Goal: Communication & Community: Answer question/provide support

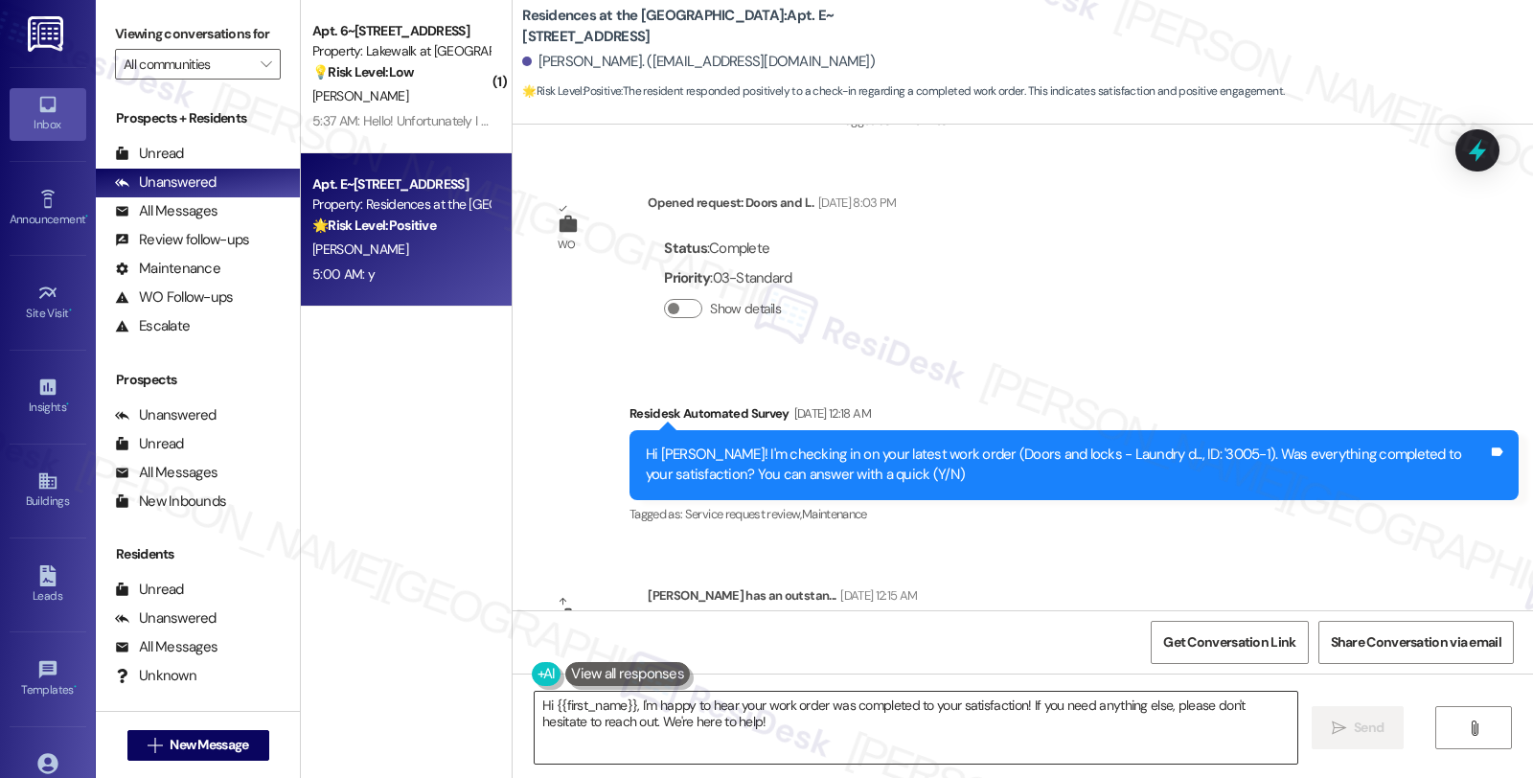
scroll to position [1735, 0]
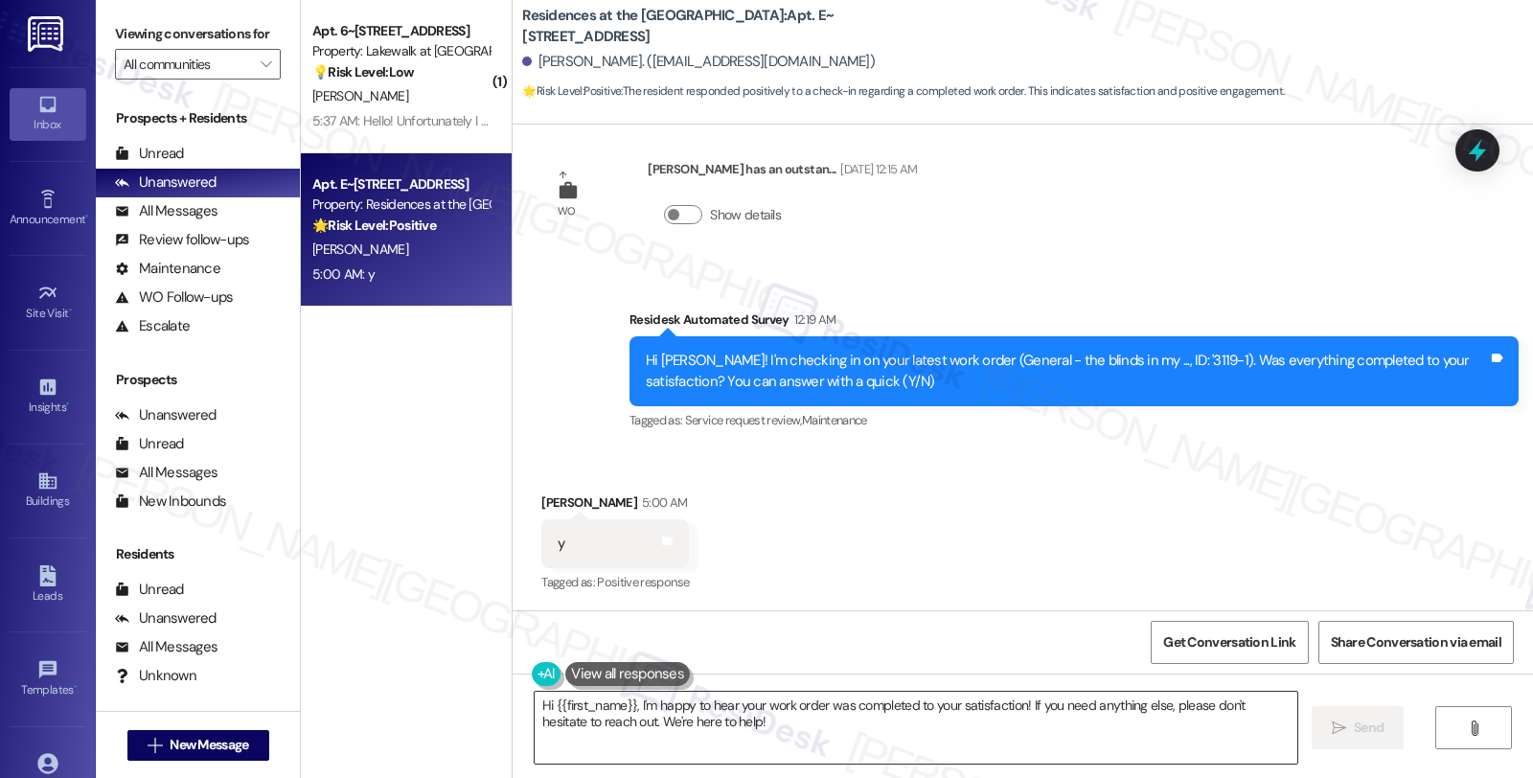
drag, startPoint x: 604, startPoint y: 724, endPoint x: 735, endPoint y: 715, distance: 131.6
click at [787, 731] on textarea "Hi {{first_name}}, I'm happy to hear your work order was completed to your sati…" at bounding box center [916, 728] width 763 height 72
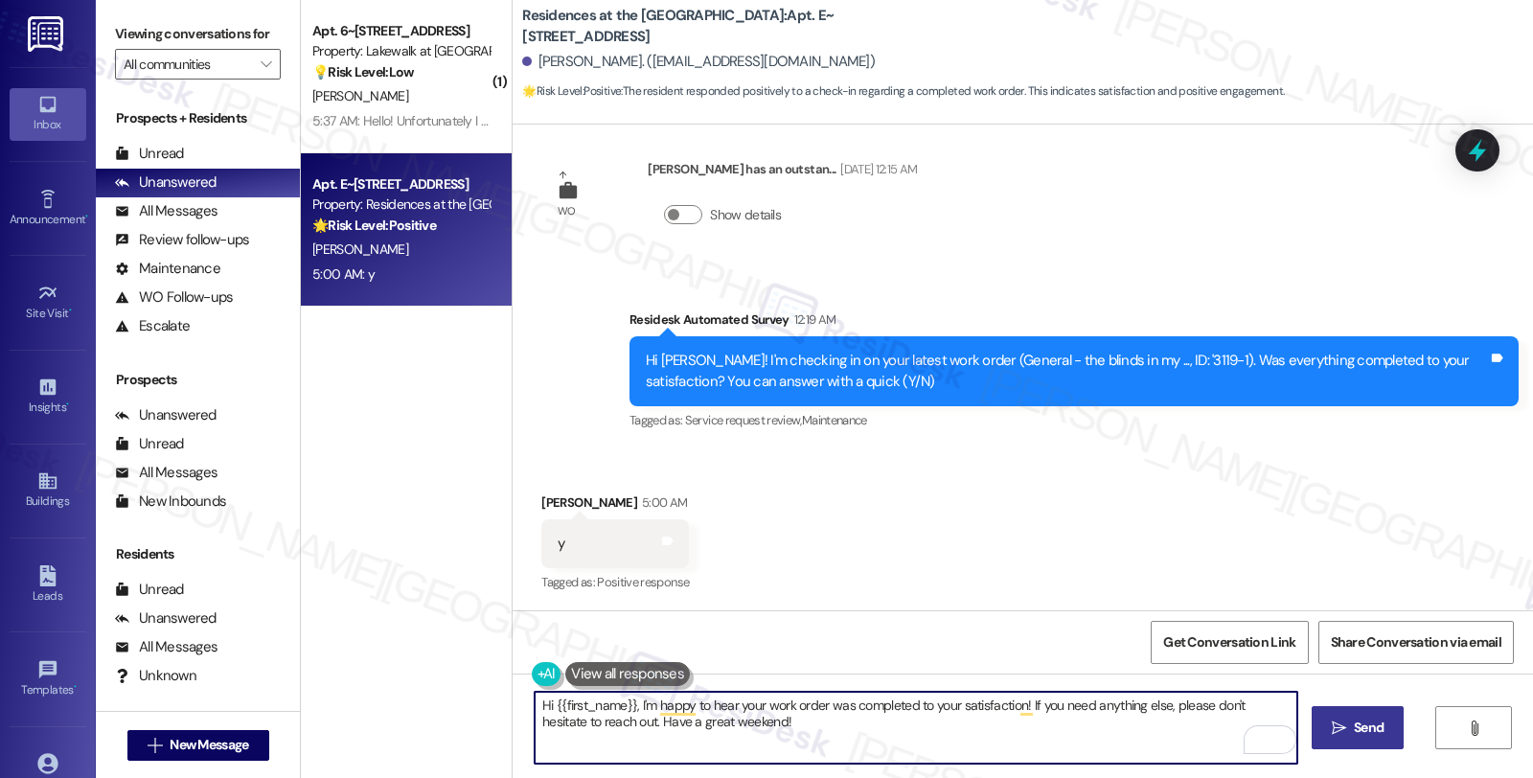
type textarea "Hi {{first_name}}, I'm happy to hear your work order was completed to your sati…"
click at [1332, 731] on icon "" at bounding box center [1339, 728] width 14 height 15
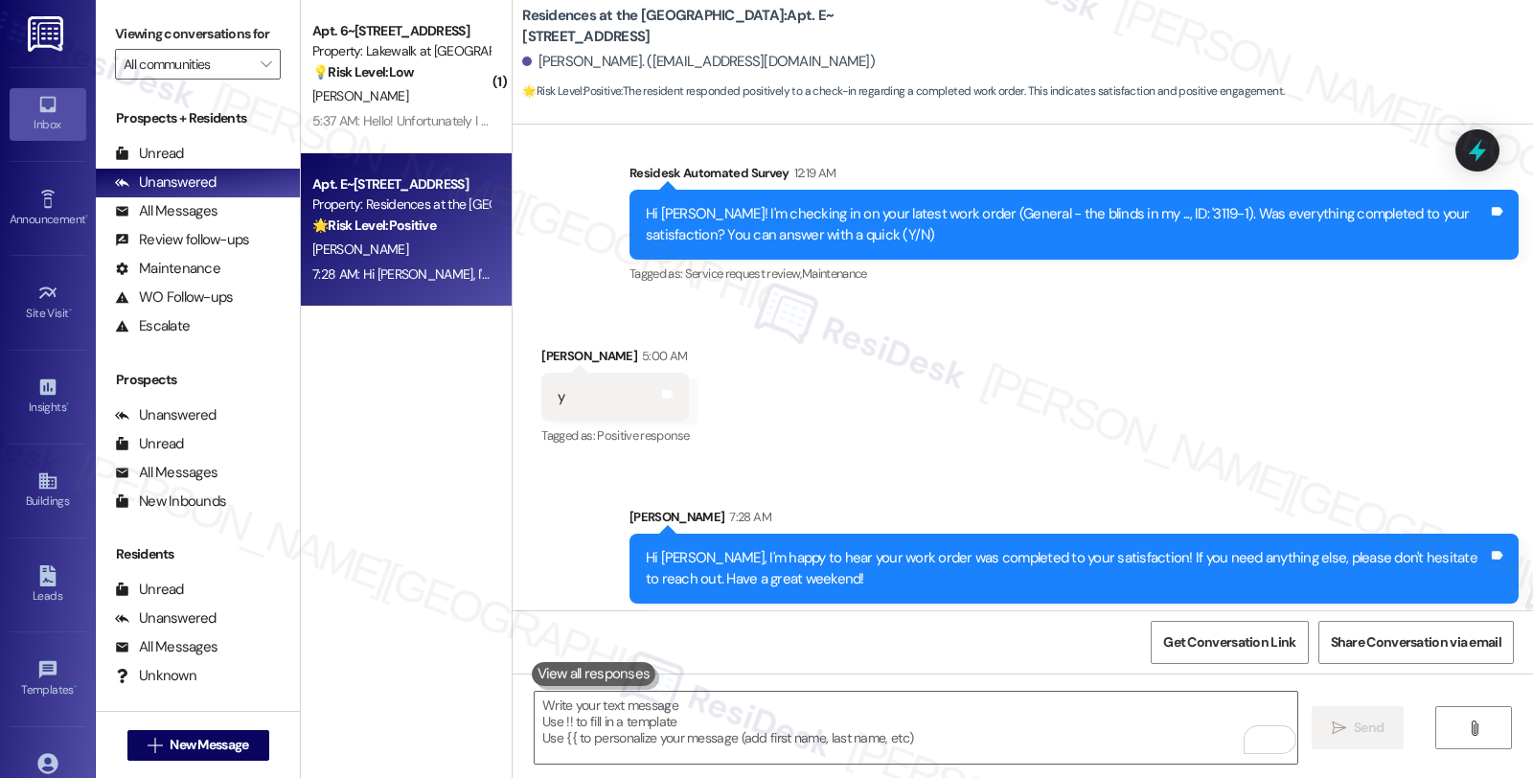
scroll to position [1889, 0]
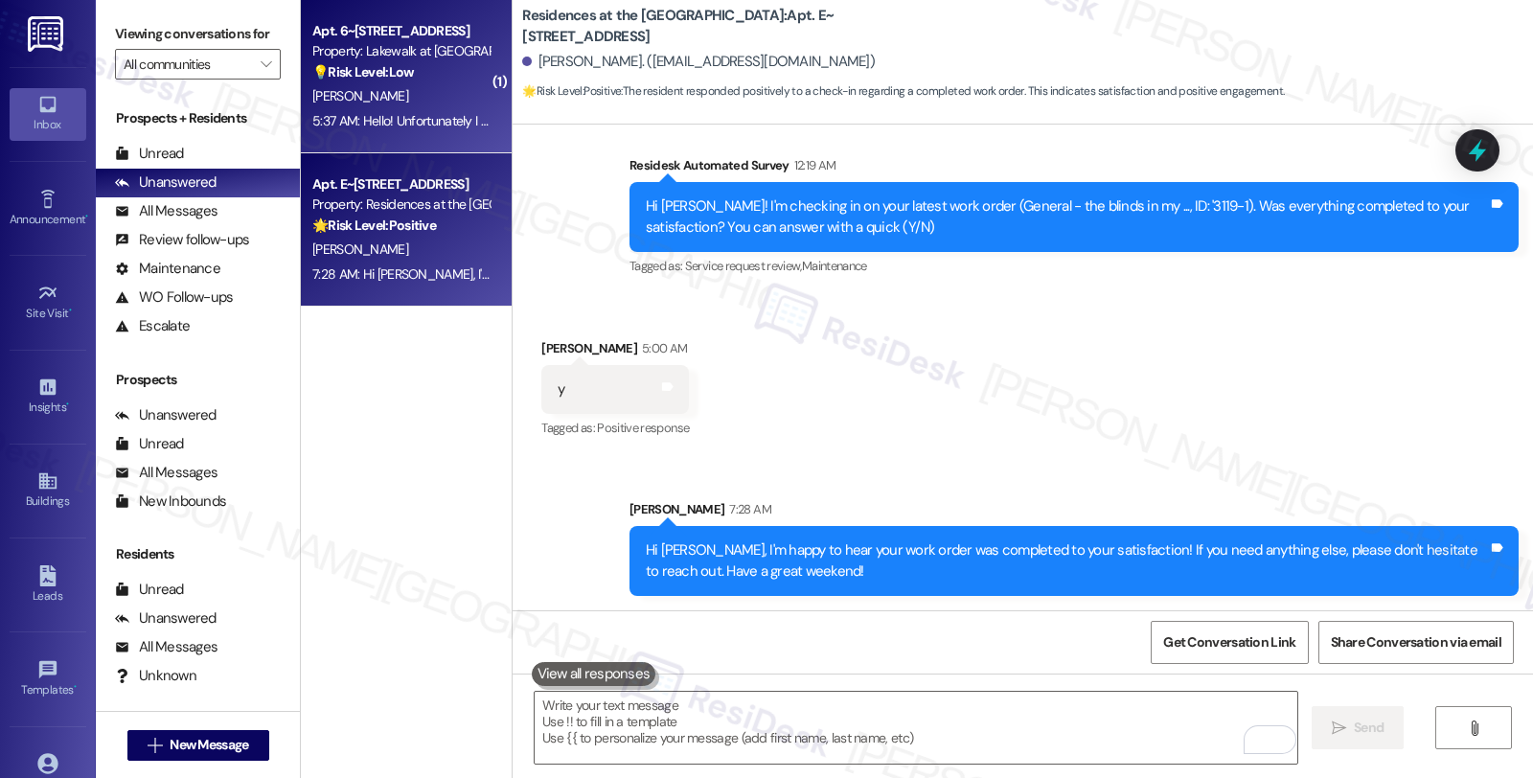
click at [467, 90] on div "[PERSON_NAME]" at bounding box center [400, 96] width 181 height 24
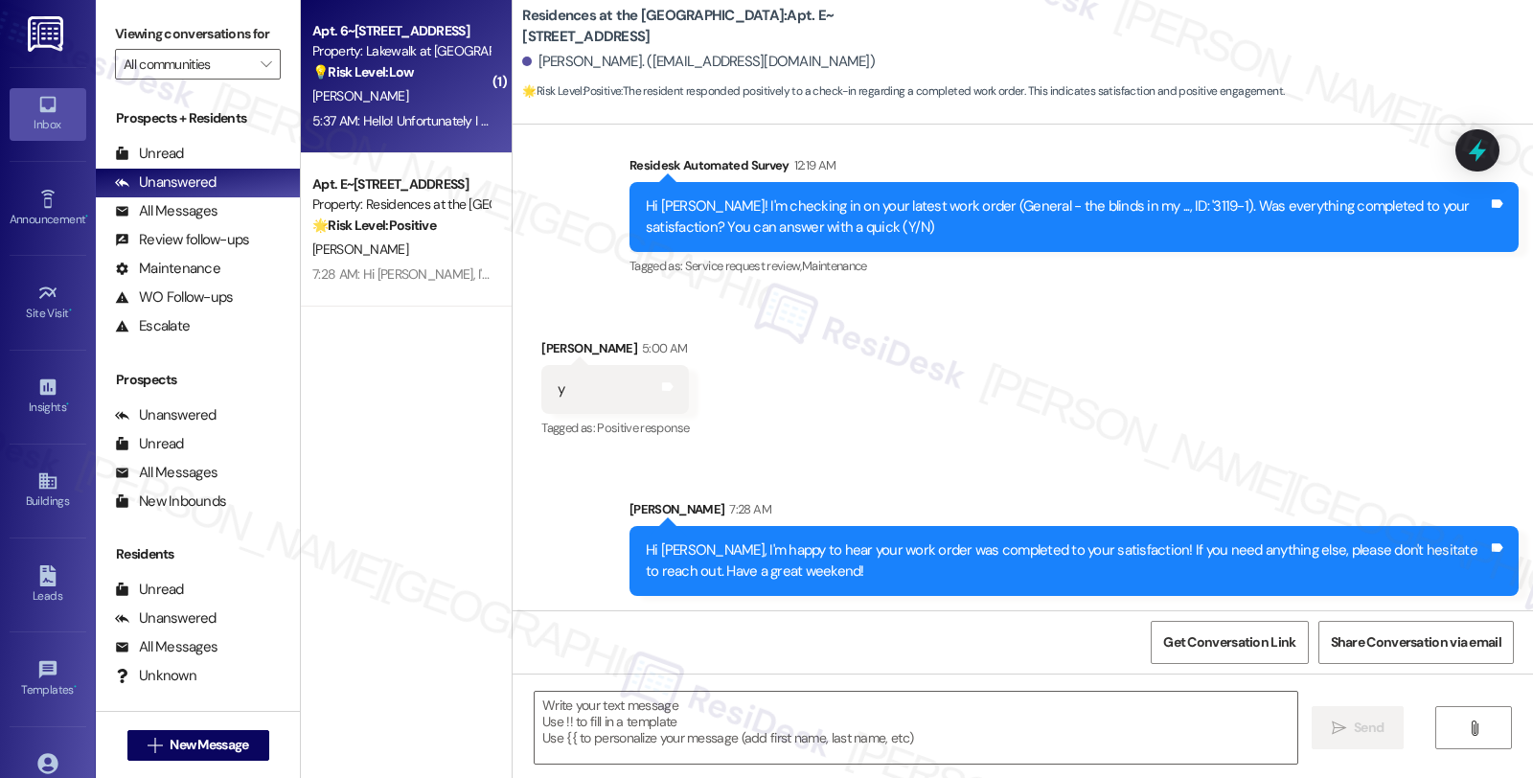
type textarea "Fetching suggested responses. Please feel free to read through the conversation…"
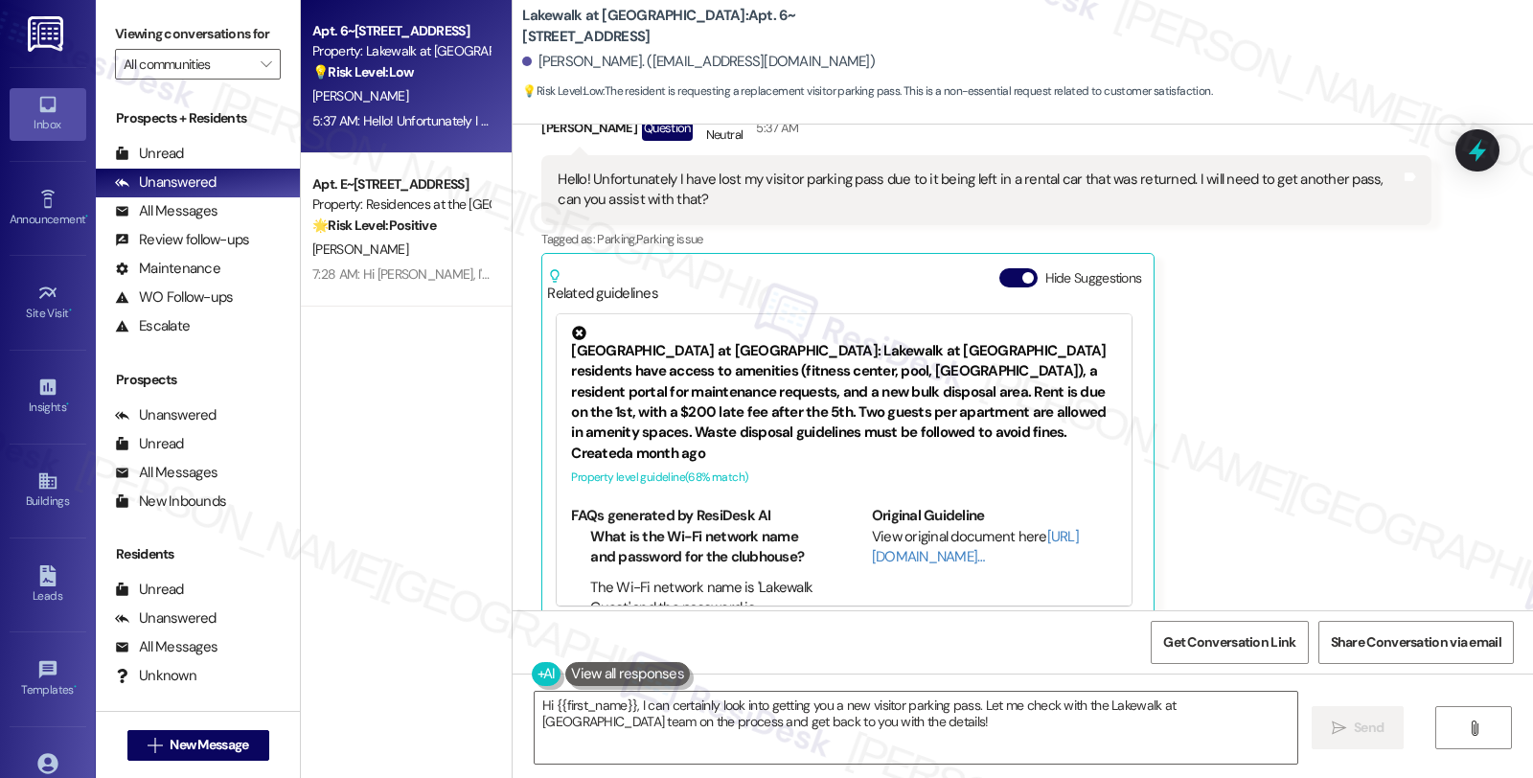
scroll to position [1334, 0]
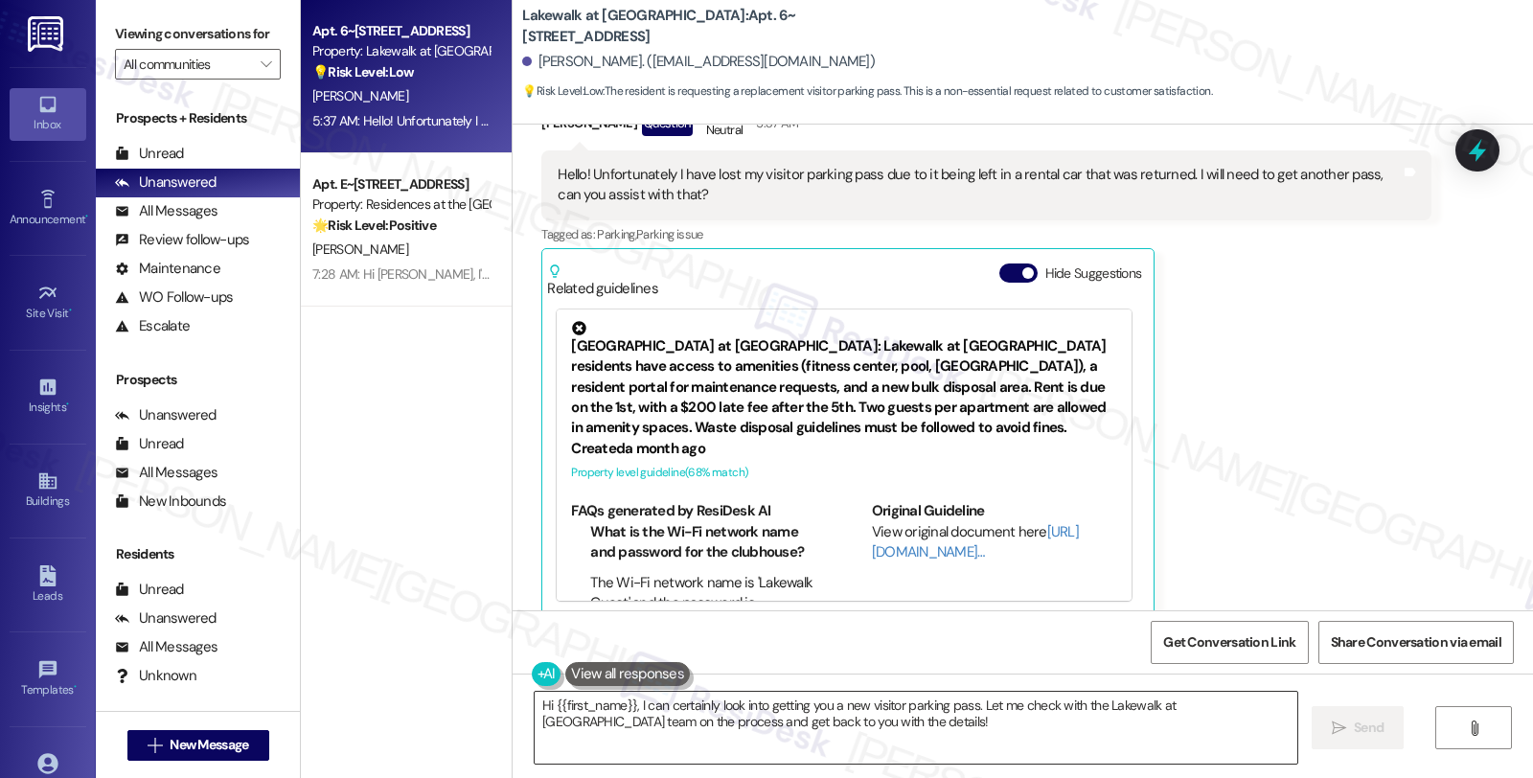
click at [632, 707] on textarea "Hi {{first_name}}, I can certainly look into getting you a new visitor parking …" at bounding box center [916, 728] width 763 height 72
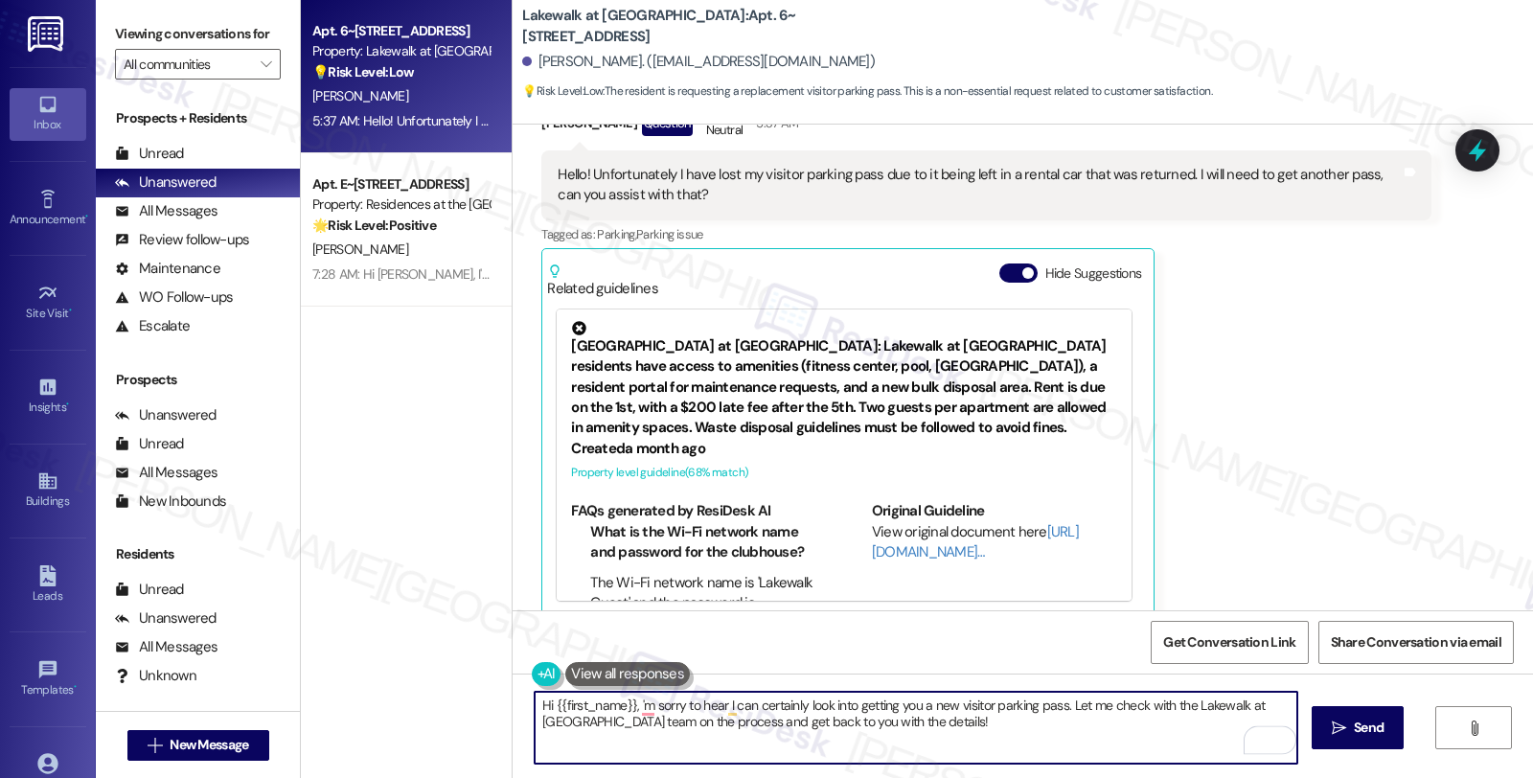
click at [627, 703] on textarea "Hi {{first_name}}, 'm sorry to hear I can certainly look into getting you a new…" at bounding box center [916, 728] width 763 height 72
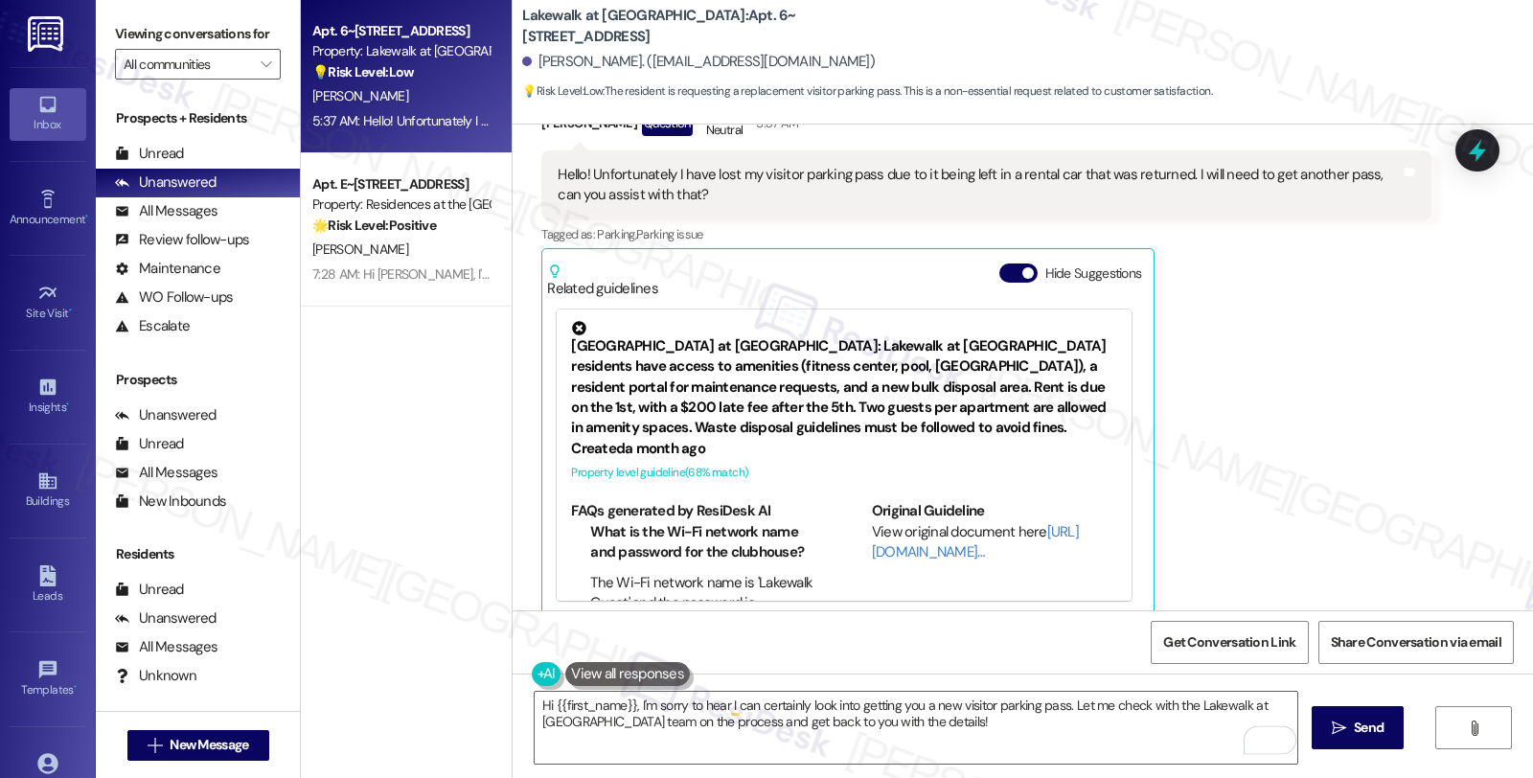
scroll to position [15, 0]
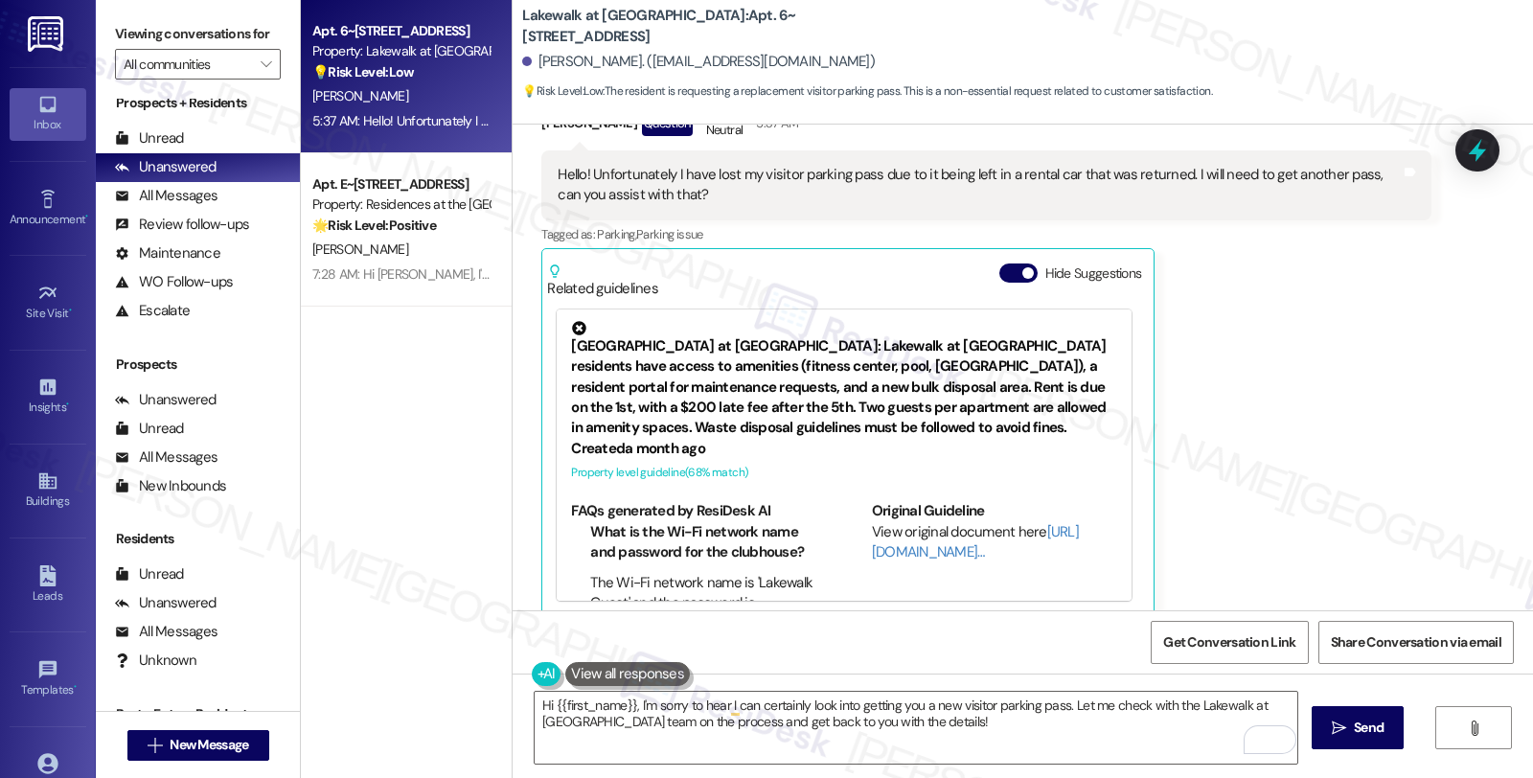
click at [1239, 245] on div "[PERSON_NAME] Question Neutral 5:37 AM Hello! Unfortunately I have lost my visi…" at bounding box center [985, 359] width 889 height 513
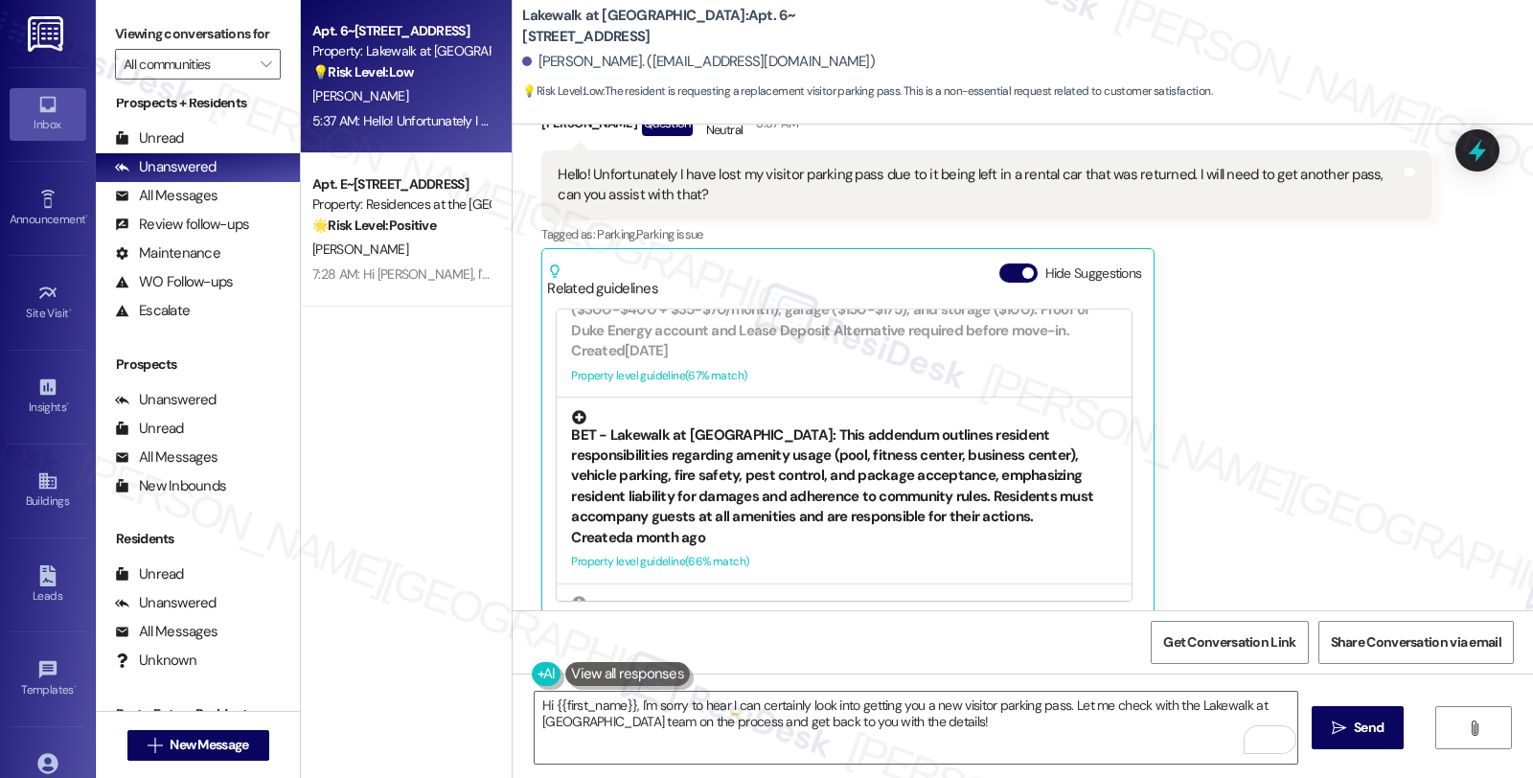
click at [976, 441] on div "BET - Lakewalk at [GEOGRAPHIC_DATA]: This addendum outlines resident responsibi…" at bounding box center [844, 469] width 546 height 118
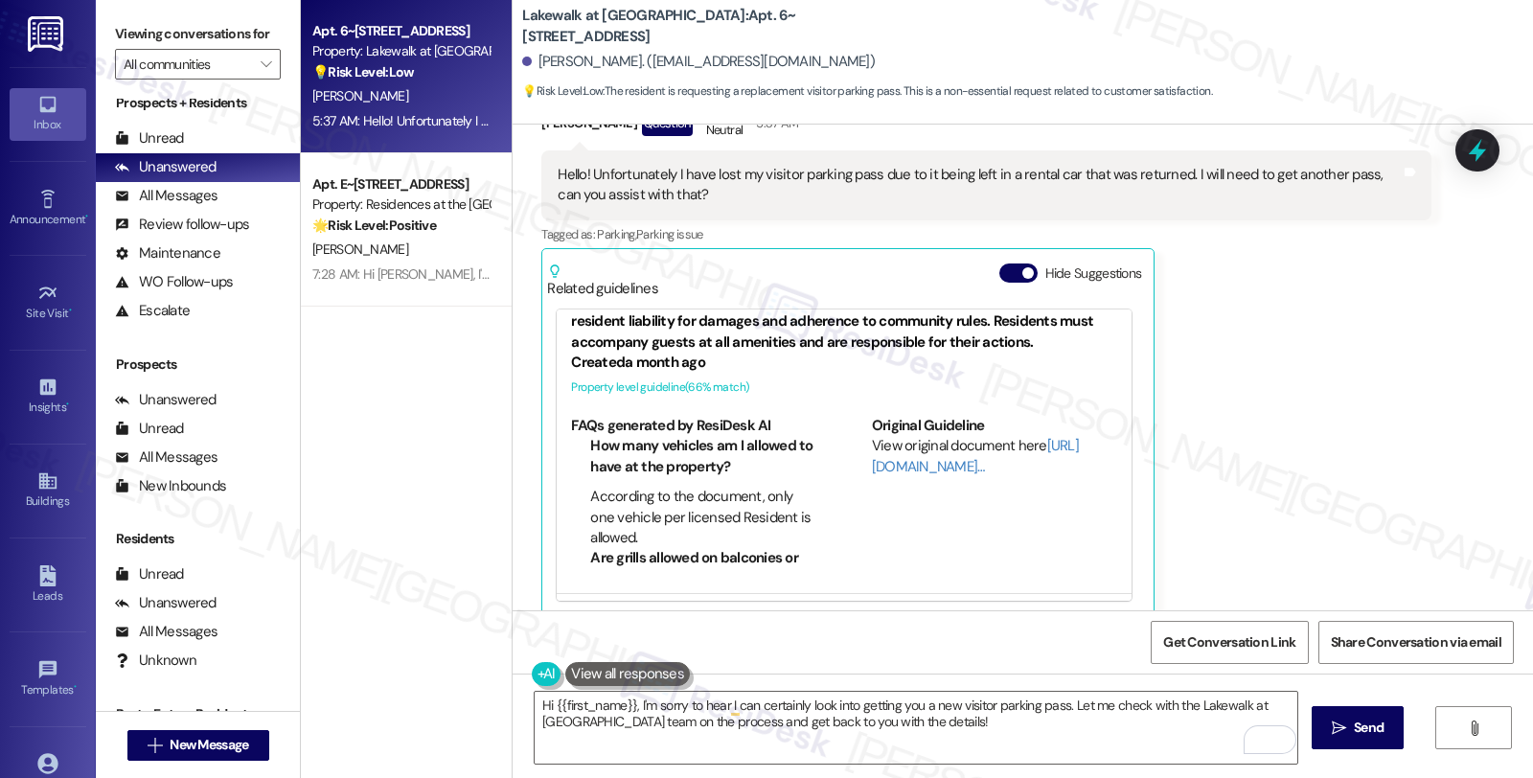
scroll to position [849, 0]
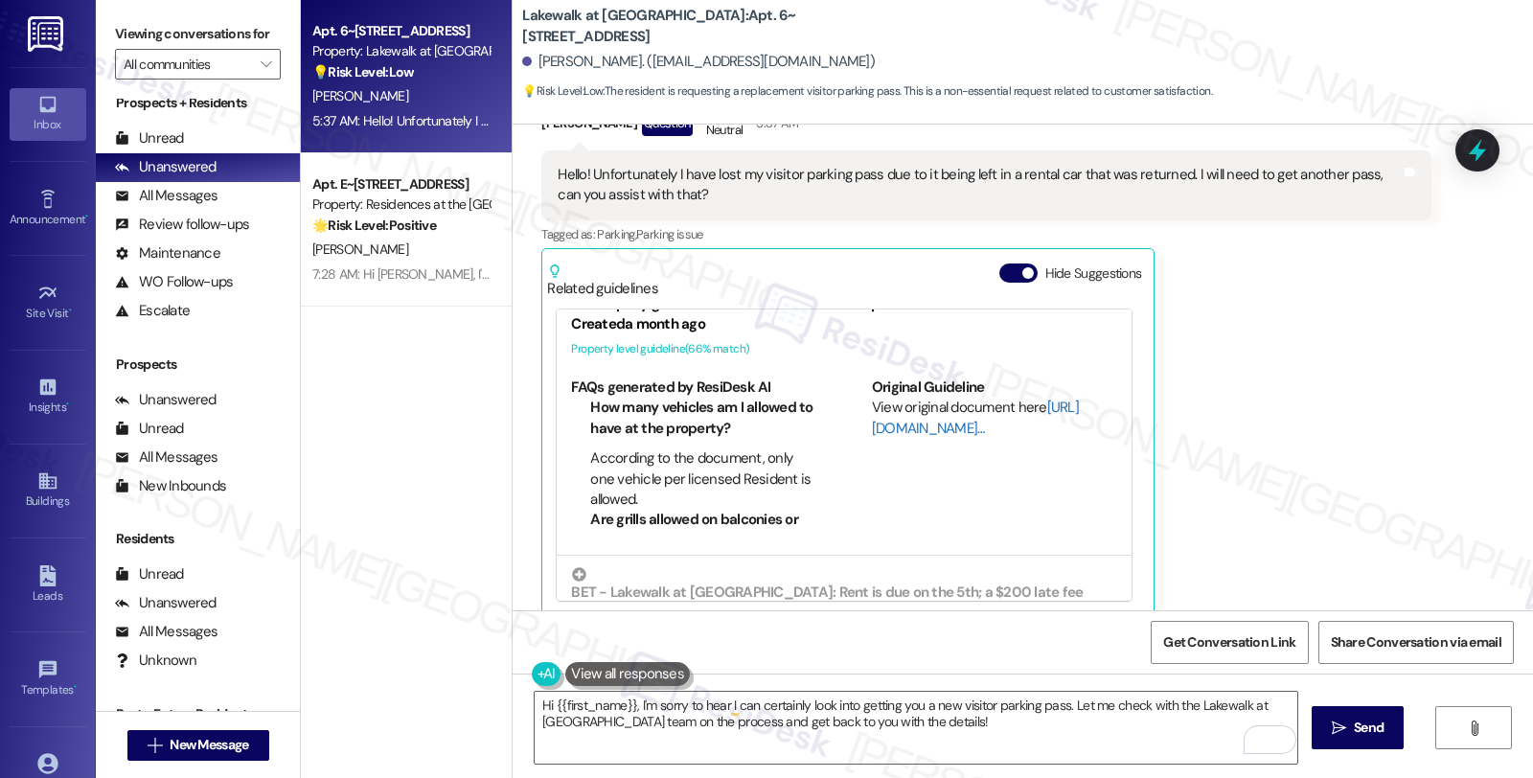
click at [889, 401] on link "[URL][DOMAIN_NAME]…" at bounding box center [975, 417] width 207 height 39
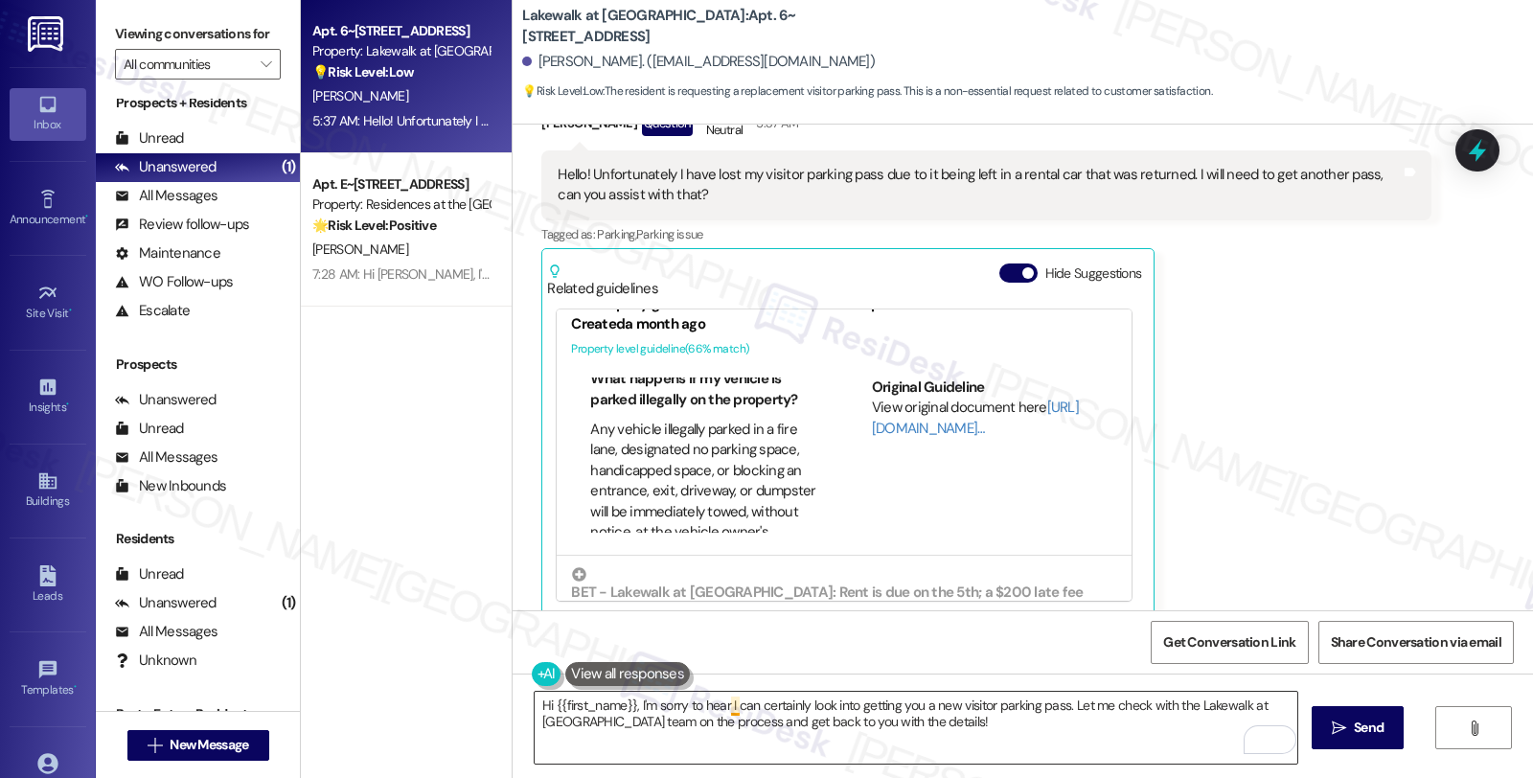
click at [721, 710] on textarea "Hi {{first_name}}, I'm sorry to hear I can certainly look into getting you a ne…" at bounding box center [916, 728] width 763 height 72
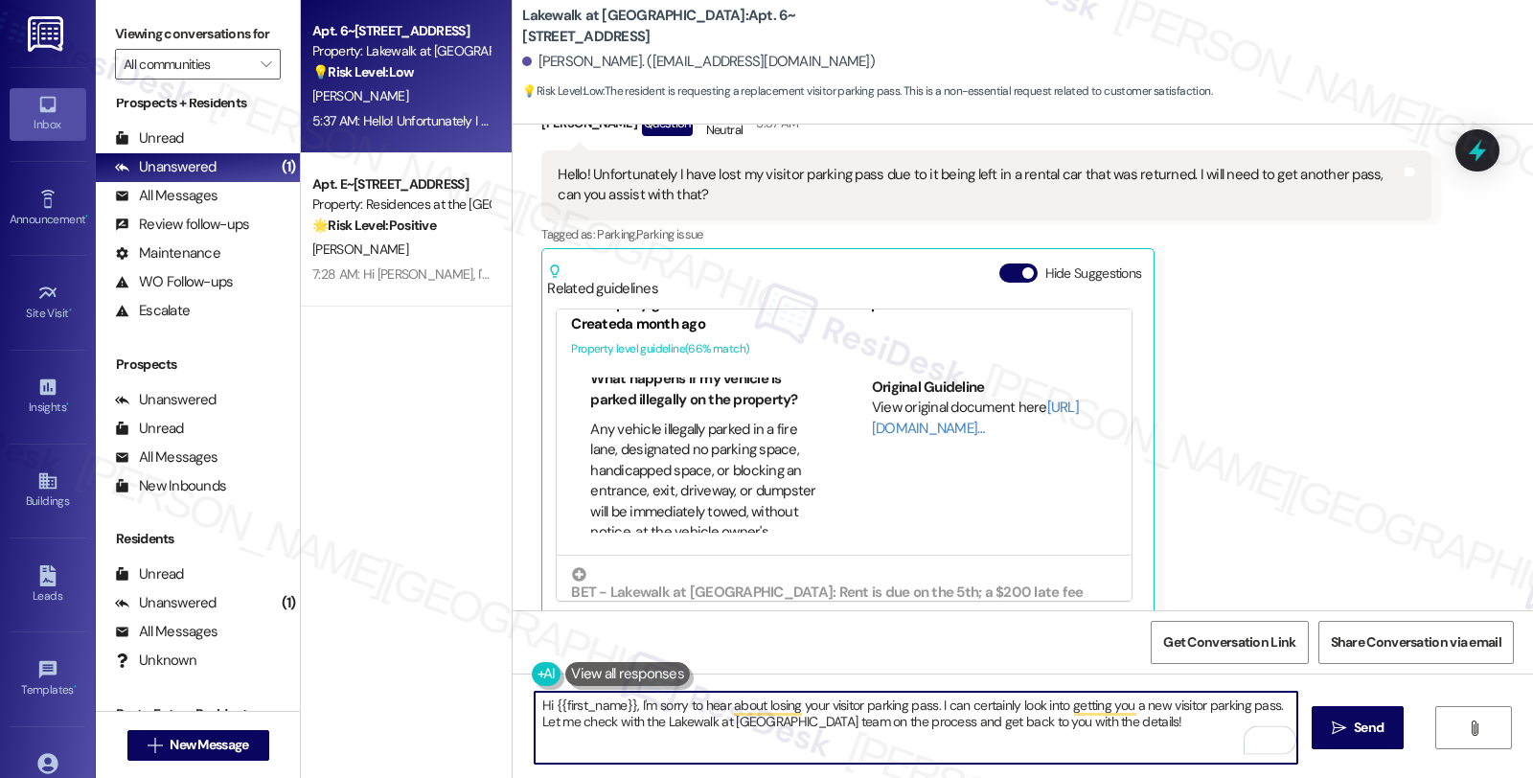
click at [932, 702] on textarea "Hi {{first_name}}, I'm sorry to hear about losing your visitor parking pass. I …" at bounding box center [916, 728] width 763 height 72
drag, startPoint x: 697, startPoint y: 721, endPoint x: 872, endPoint y: 742, distance: 176.6
click at [872, 742] on textarea "Hi {{first_name}}, I'm sorry to hear about losing your visitor parking pass. Le…" at bounding box center [916, 728] width 763 height 72
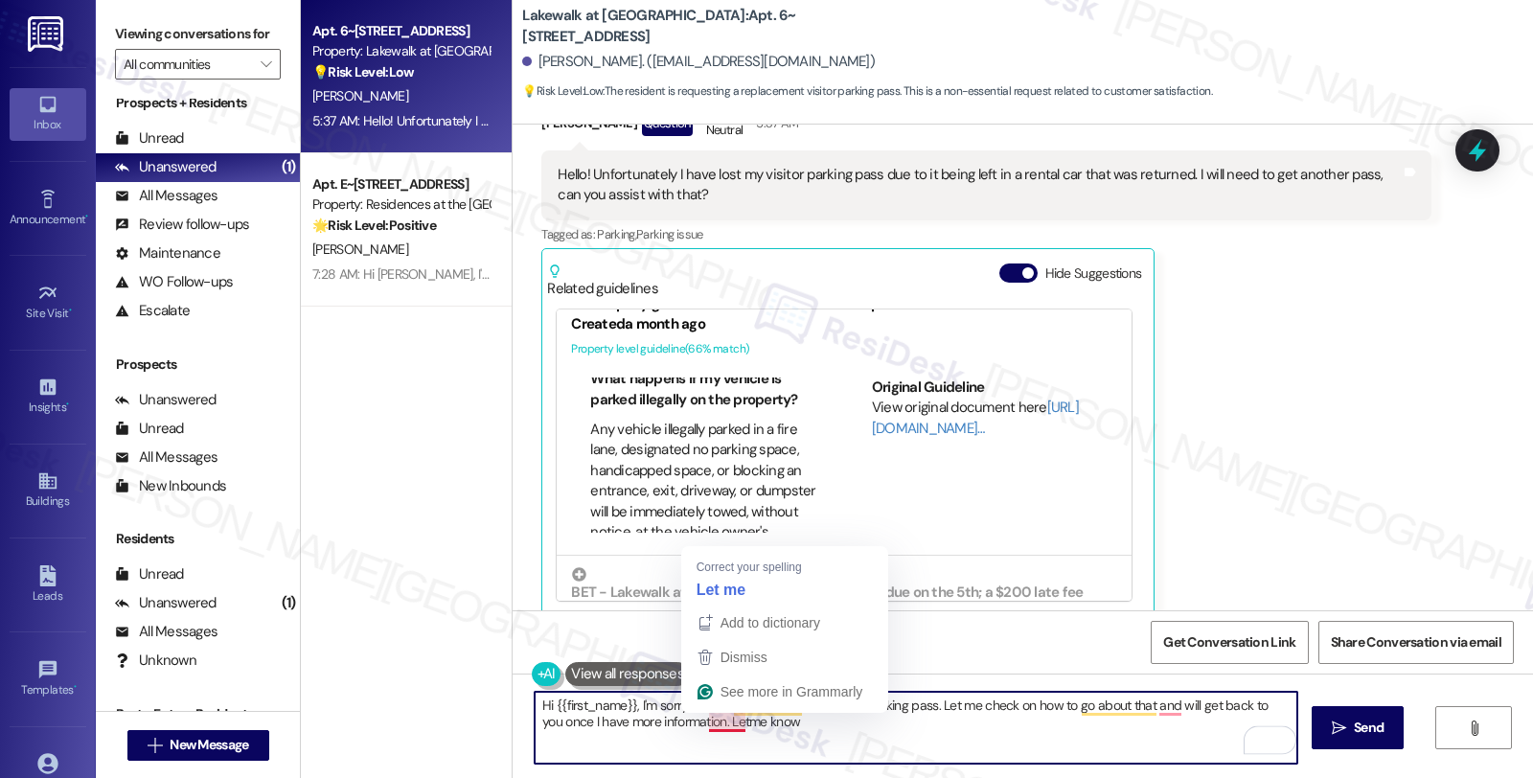
click at [696, 724] on textarea "Hi {{first_name}}, I'm sorry to hear about losing your visitor parking pass. Le…" at bounding box center [916, 728] width 763 height 72
click at [803, 722] on textarea "Hi {{first_name}}, I'm sorry to hear about losing your visitor parking pass. Le…" at bounding box center [916, 728] width 763 height 72
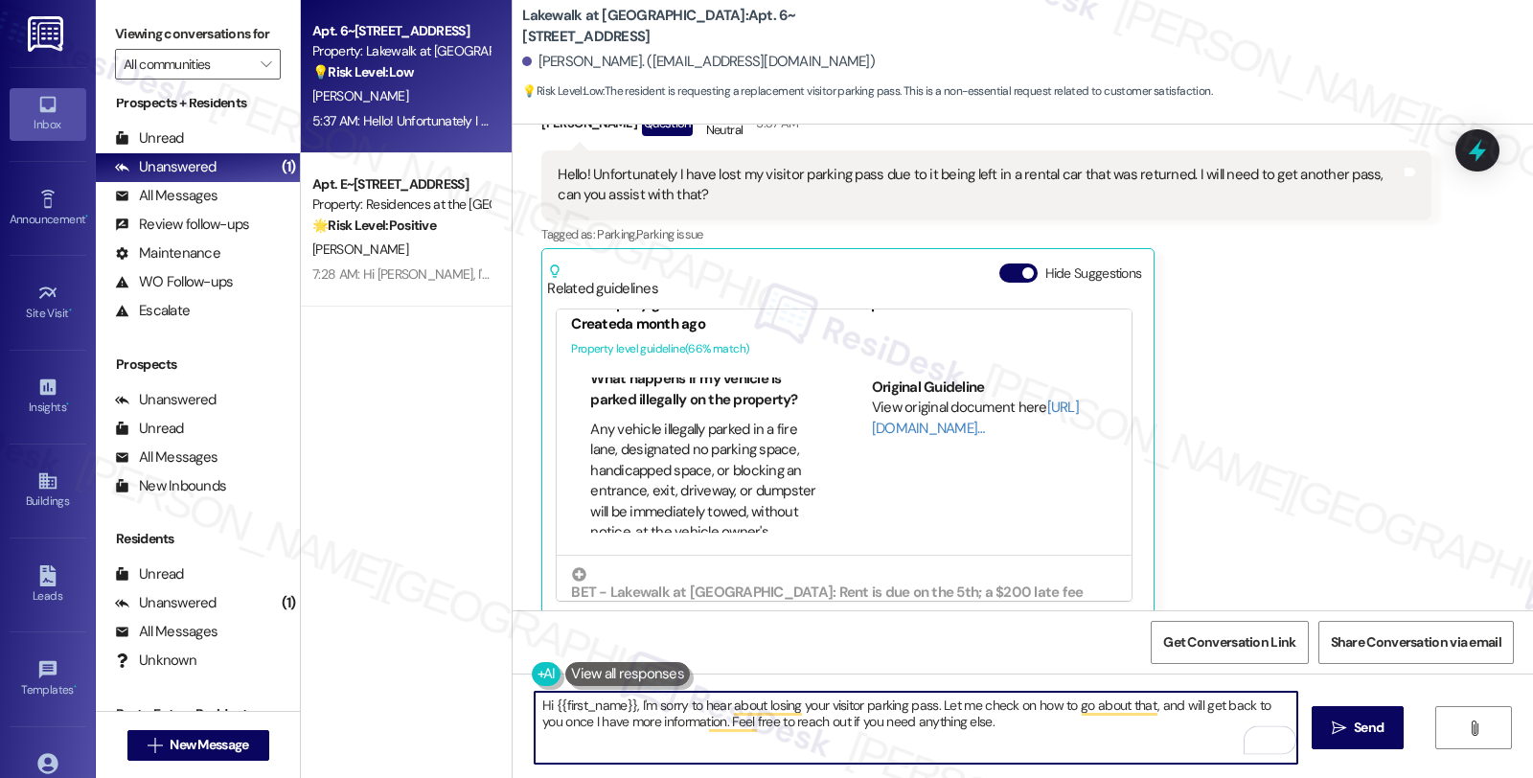
type textarea "Hi {{first_name}}, I'm sorry to hear about losing your visitor parking pass. Le…"
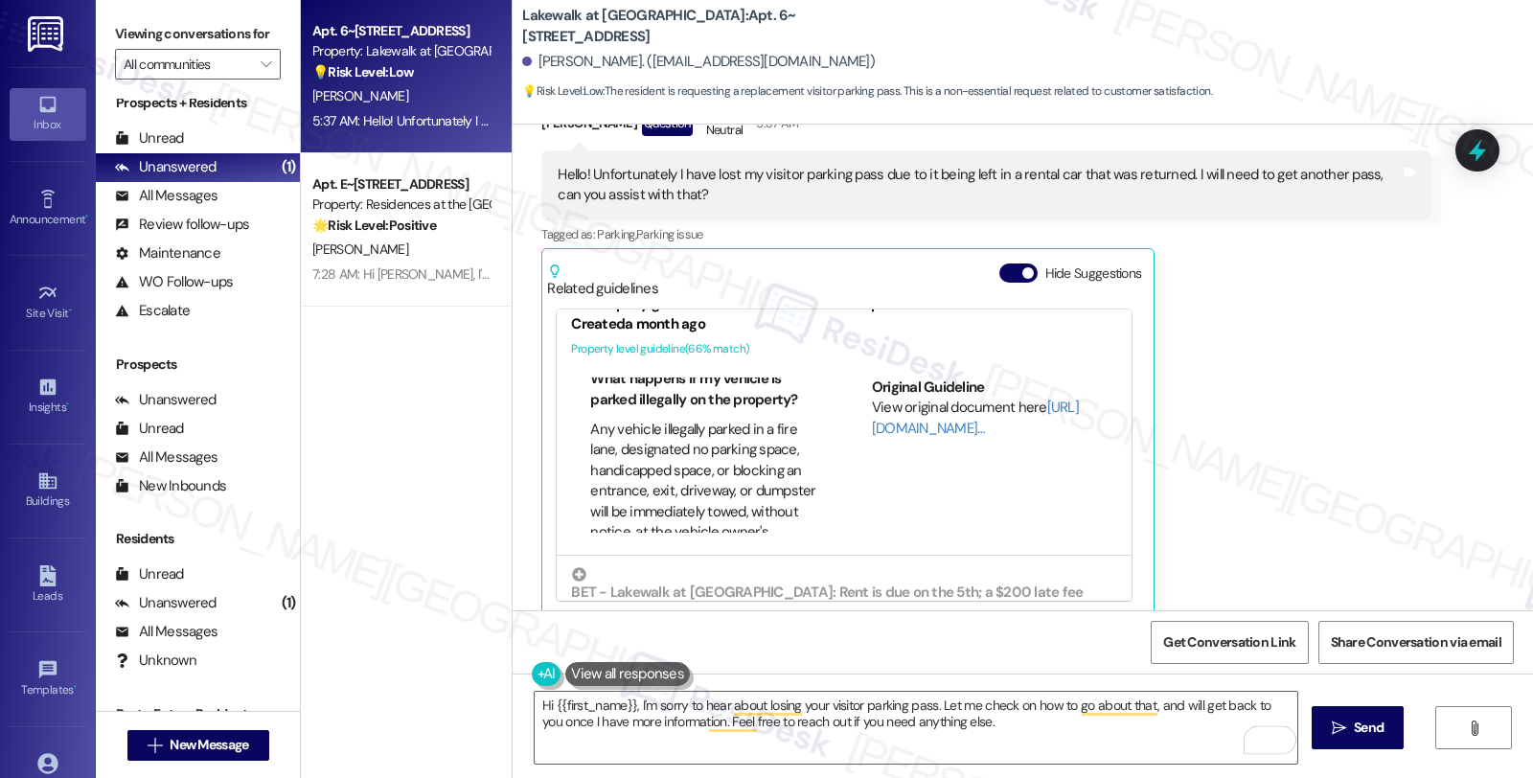
click at [1344, 701] on div "Hi {{first_name}}, I'm sorry to hear about losing your visitor parking pass. Le…" at bounding box center [1023, 746] width 1021 height 144
click at [1346, 719] on span " Send" at bounding box center [1358, 728] width 60 height 20
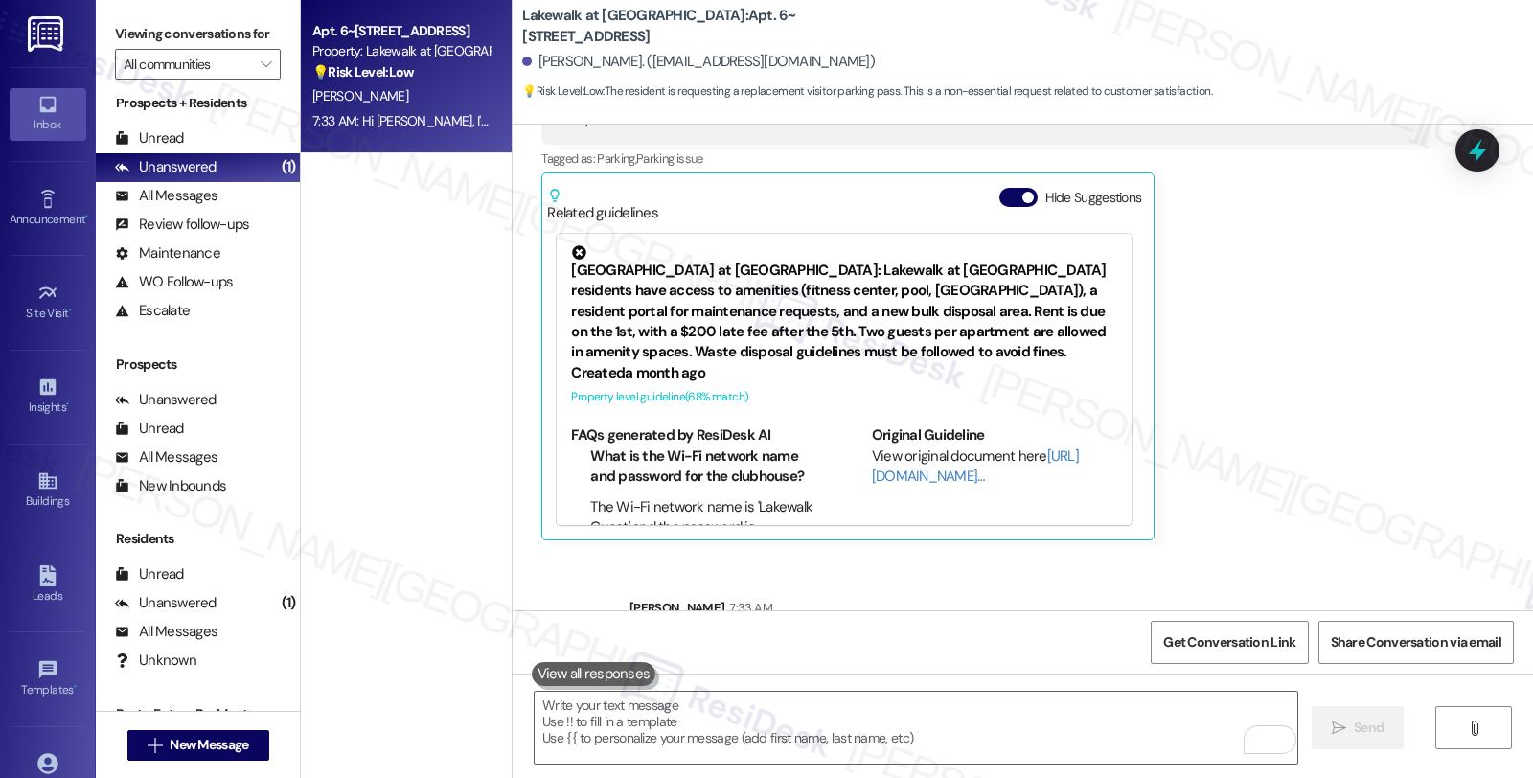
scroll to position [1488, 0]
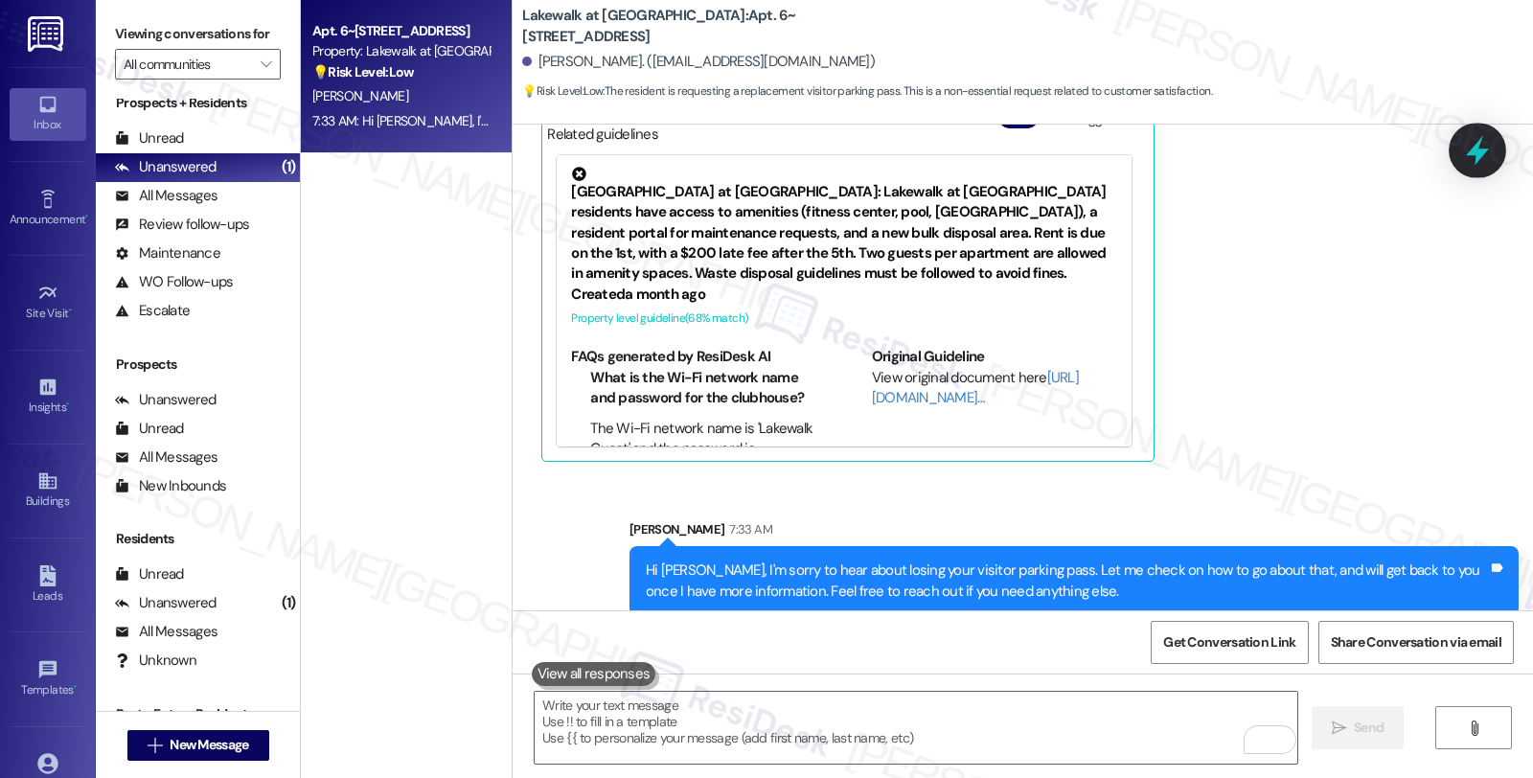
click at [1468, 142] on icon at bounding box center [1477, 150] width 33 height 33
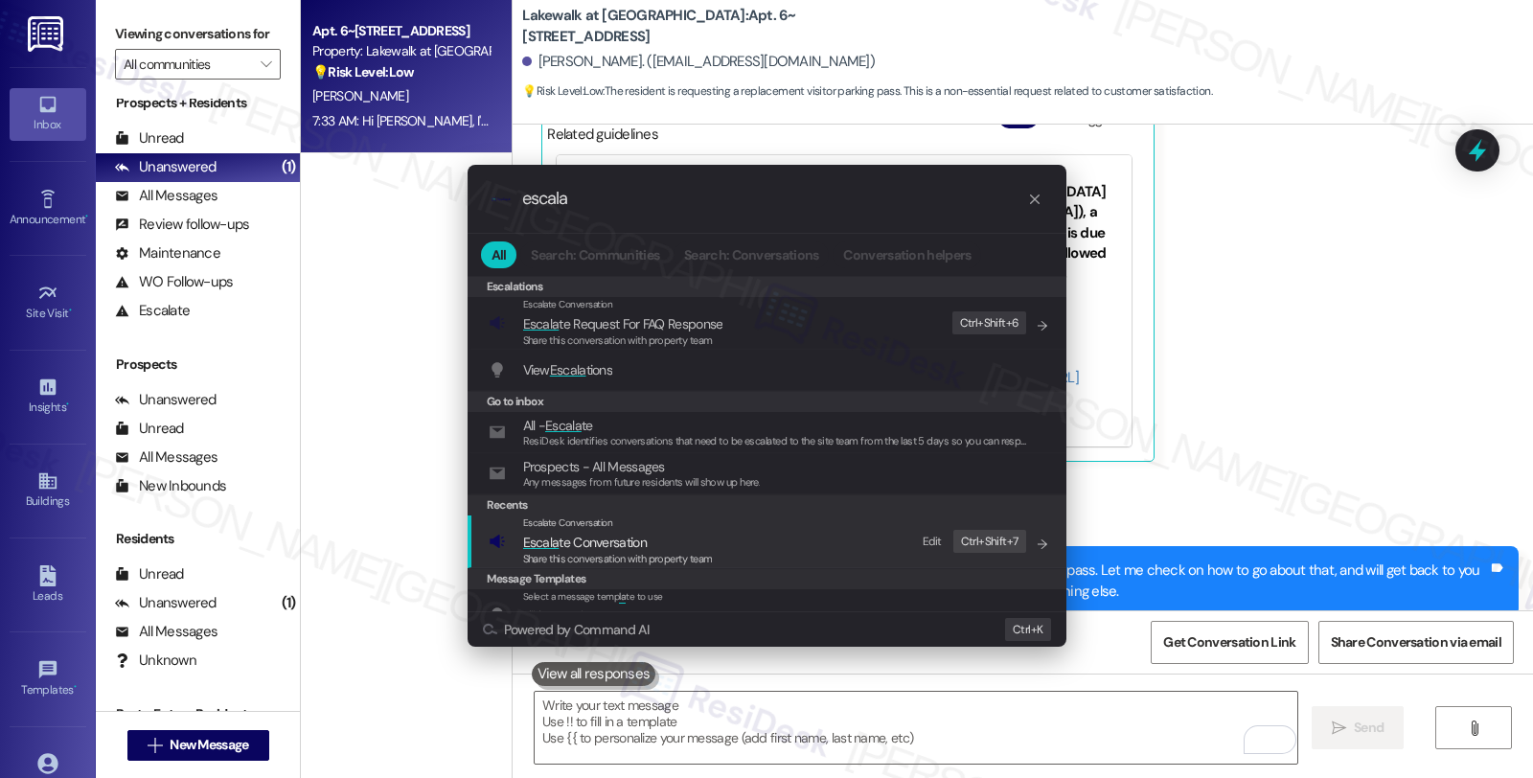
type input "escala"
click at [729, 538] on div "Escalate Conversation Escala te Conversation Share this conversation with prope…" at bounding box center [769, 542] width 561 height 52
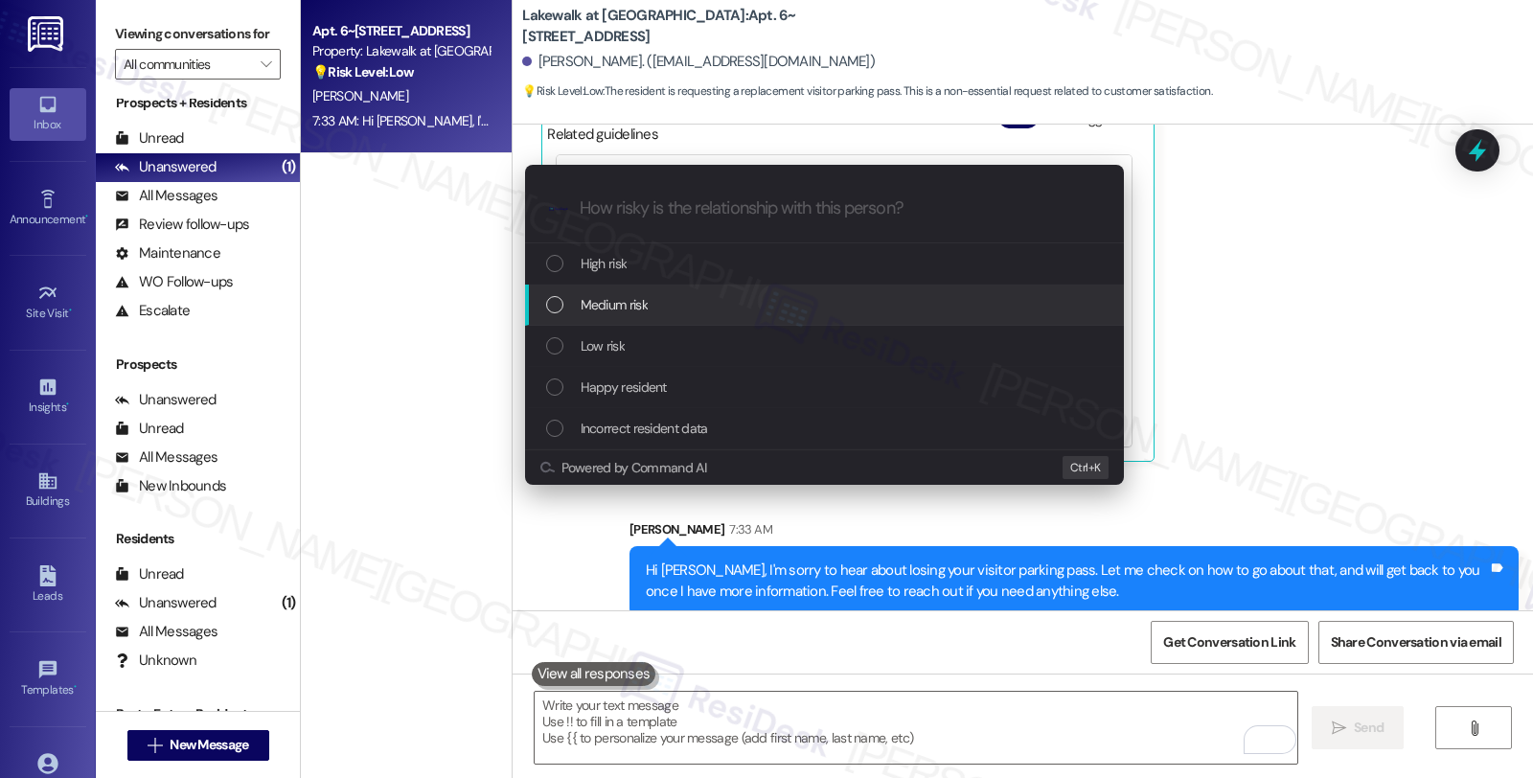
click at [701, 299] on div "Medium risk" at bounding box center [826, 304] width 561 height 21
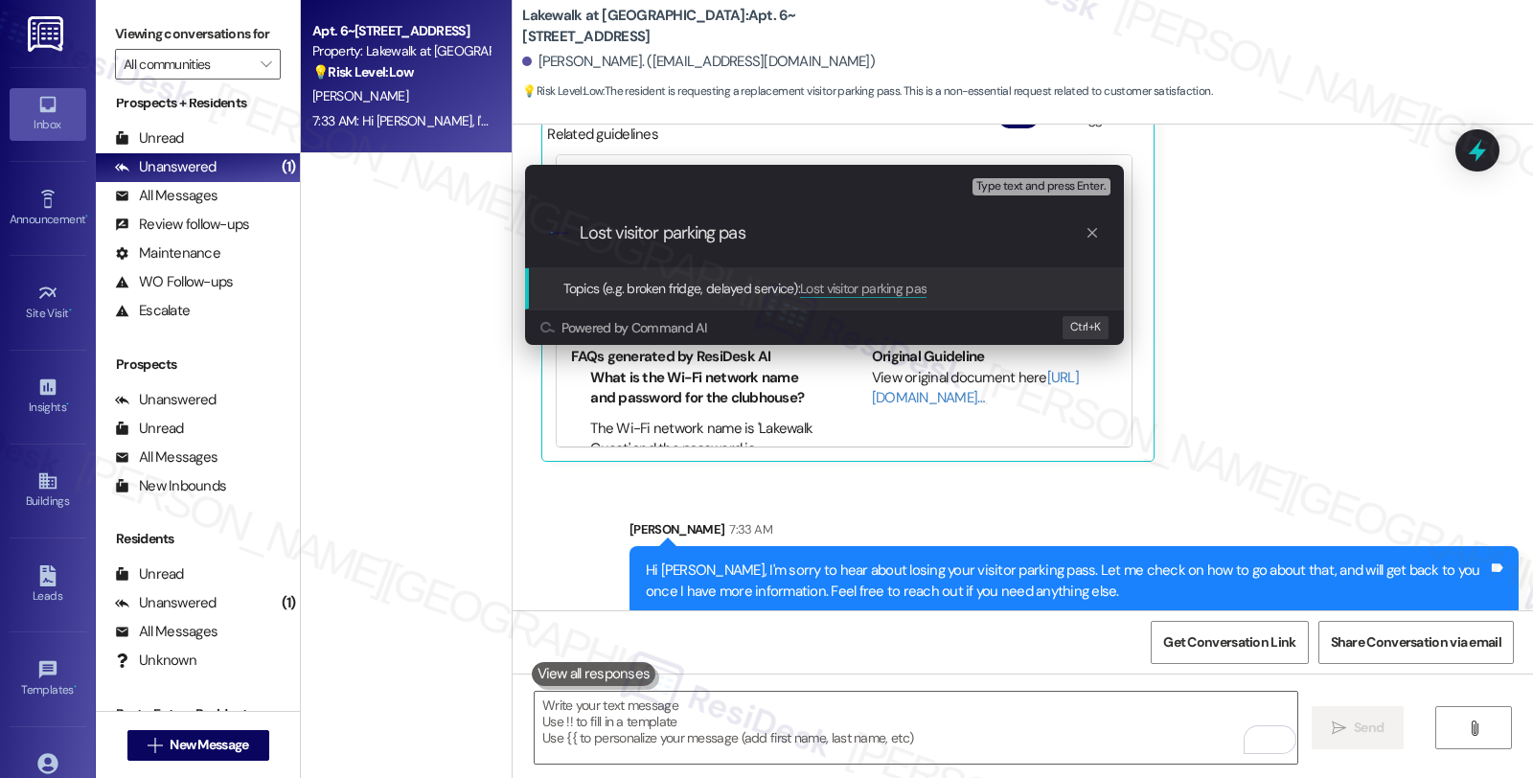
type input "Lost visitor parking pass"
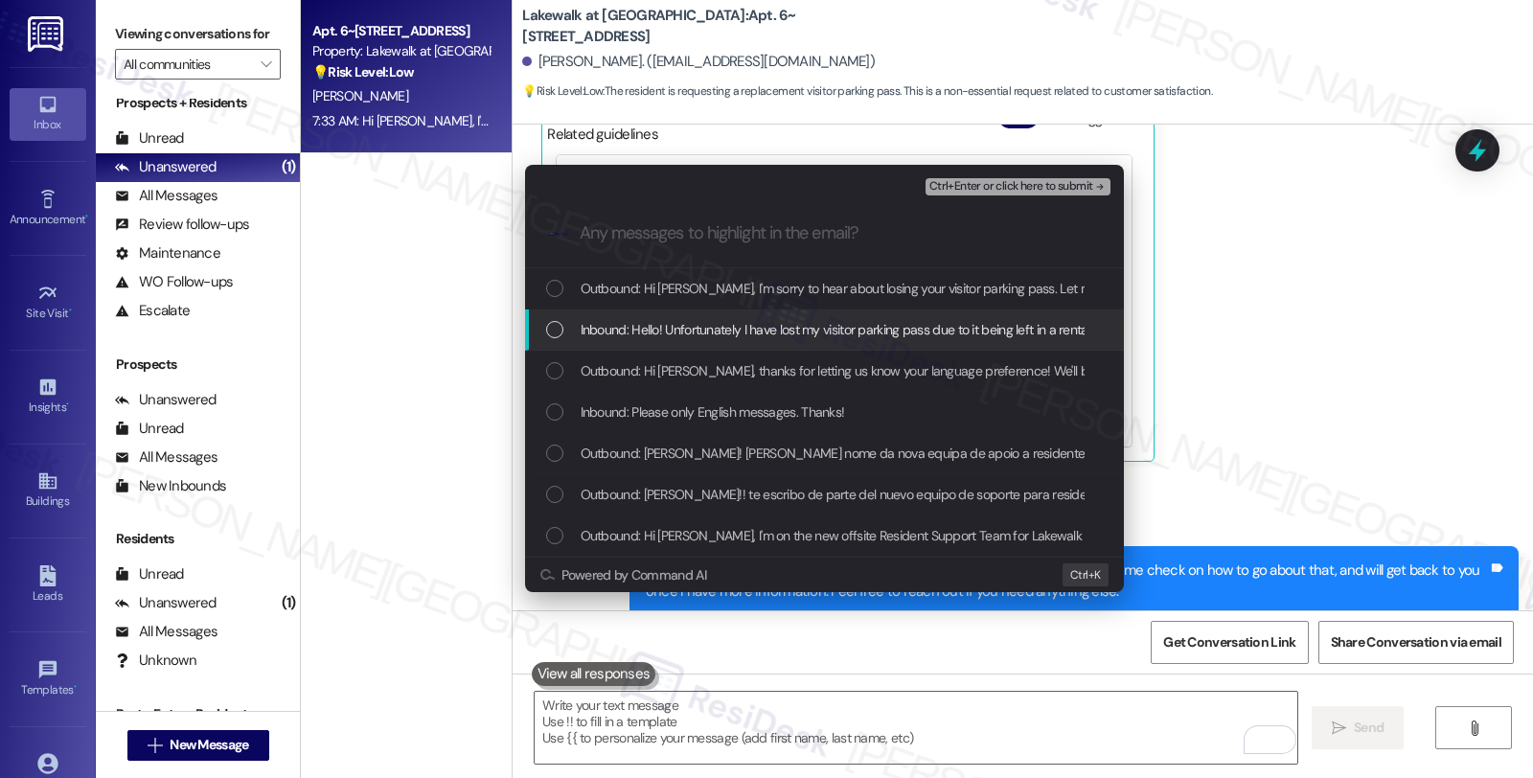
click at [688, 330] on span "Inbound: Hello! Unfortunately I have lost my visitor parking pass due to it bei…" at bounding box center [1055, 329] width 948 height 21
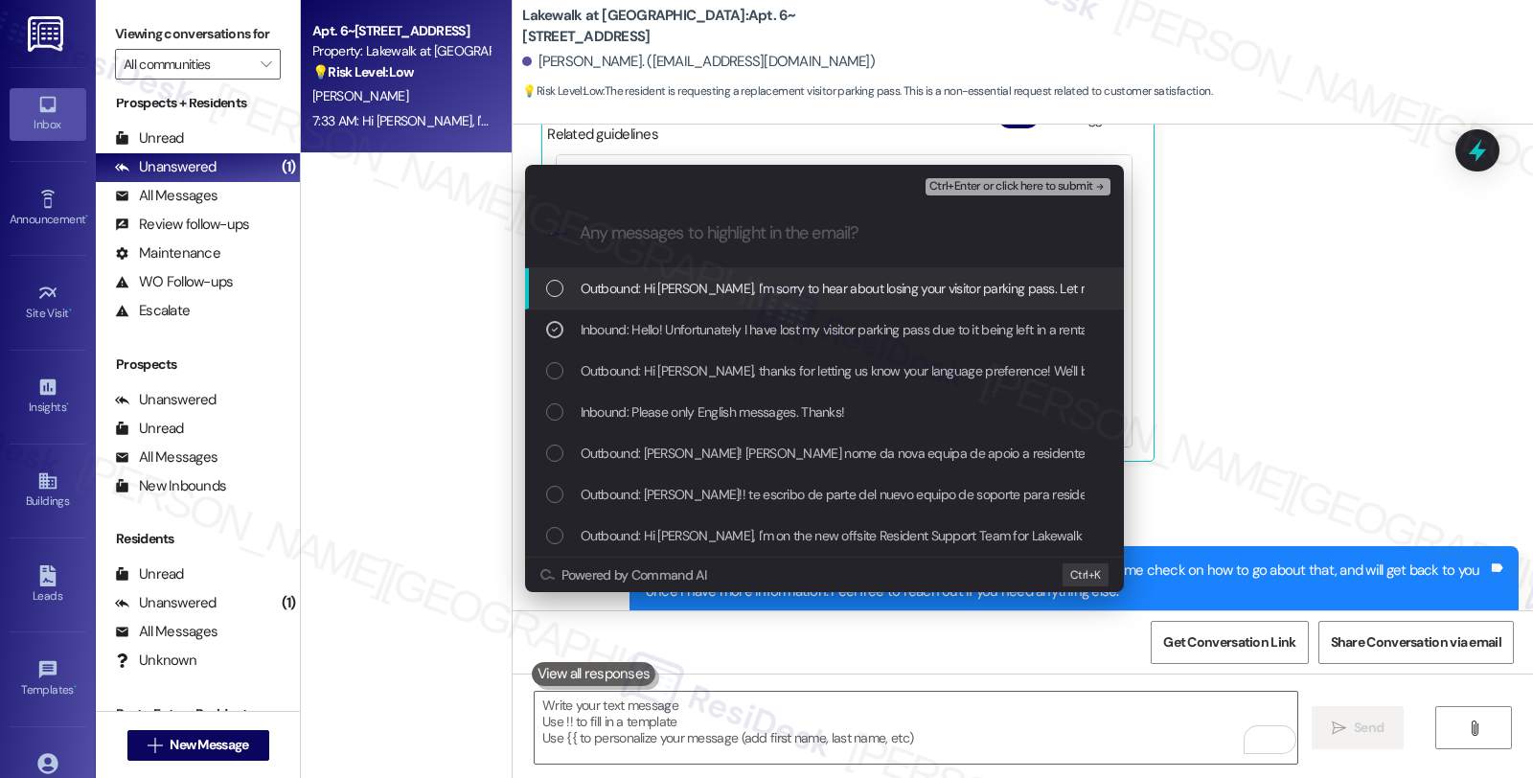
click at [987, 193] on span "Ctrl+Enter or click here to submit" at bounding box center [1012, 186] width 164 height 13
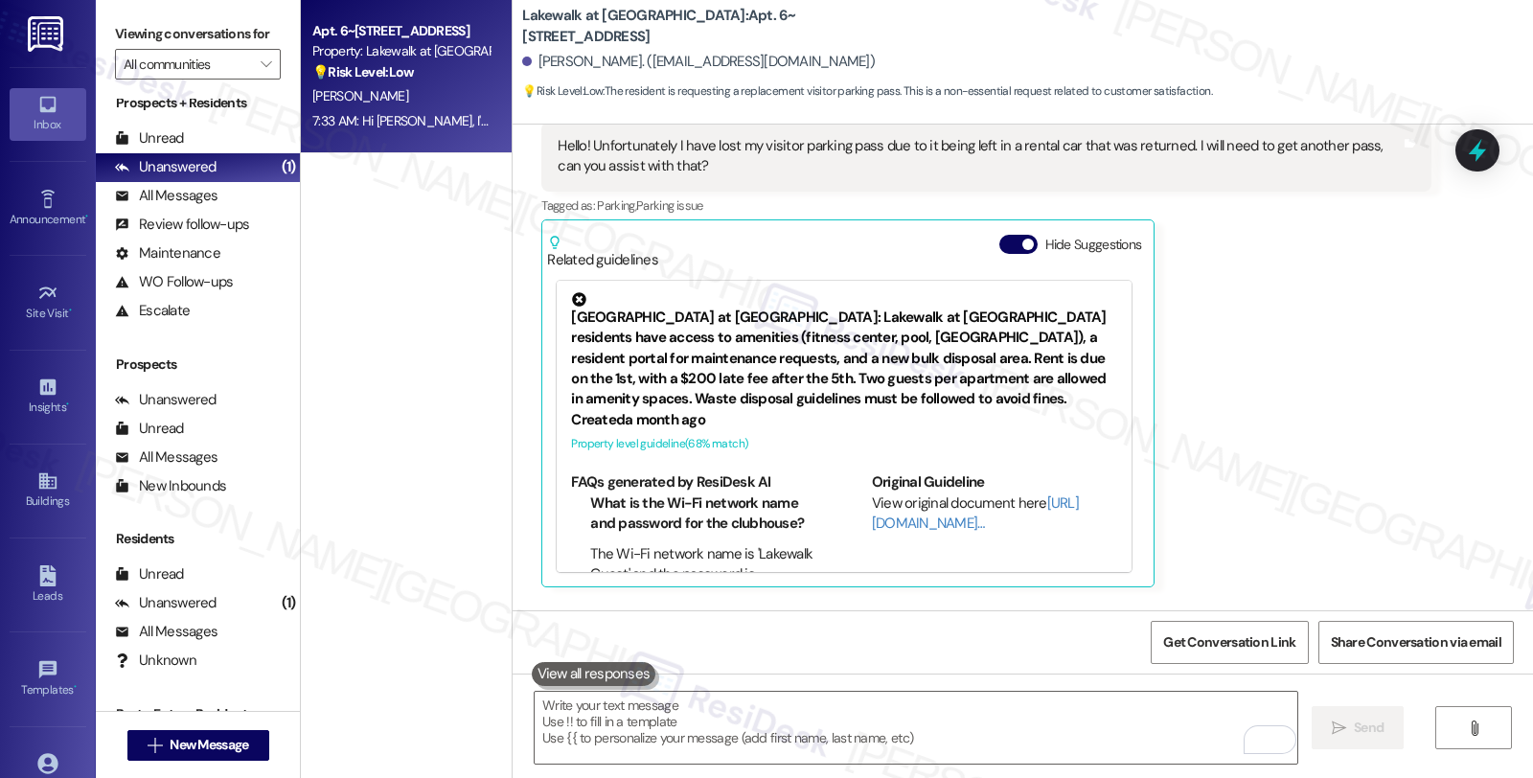
scroll to position [1334, 0]
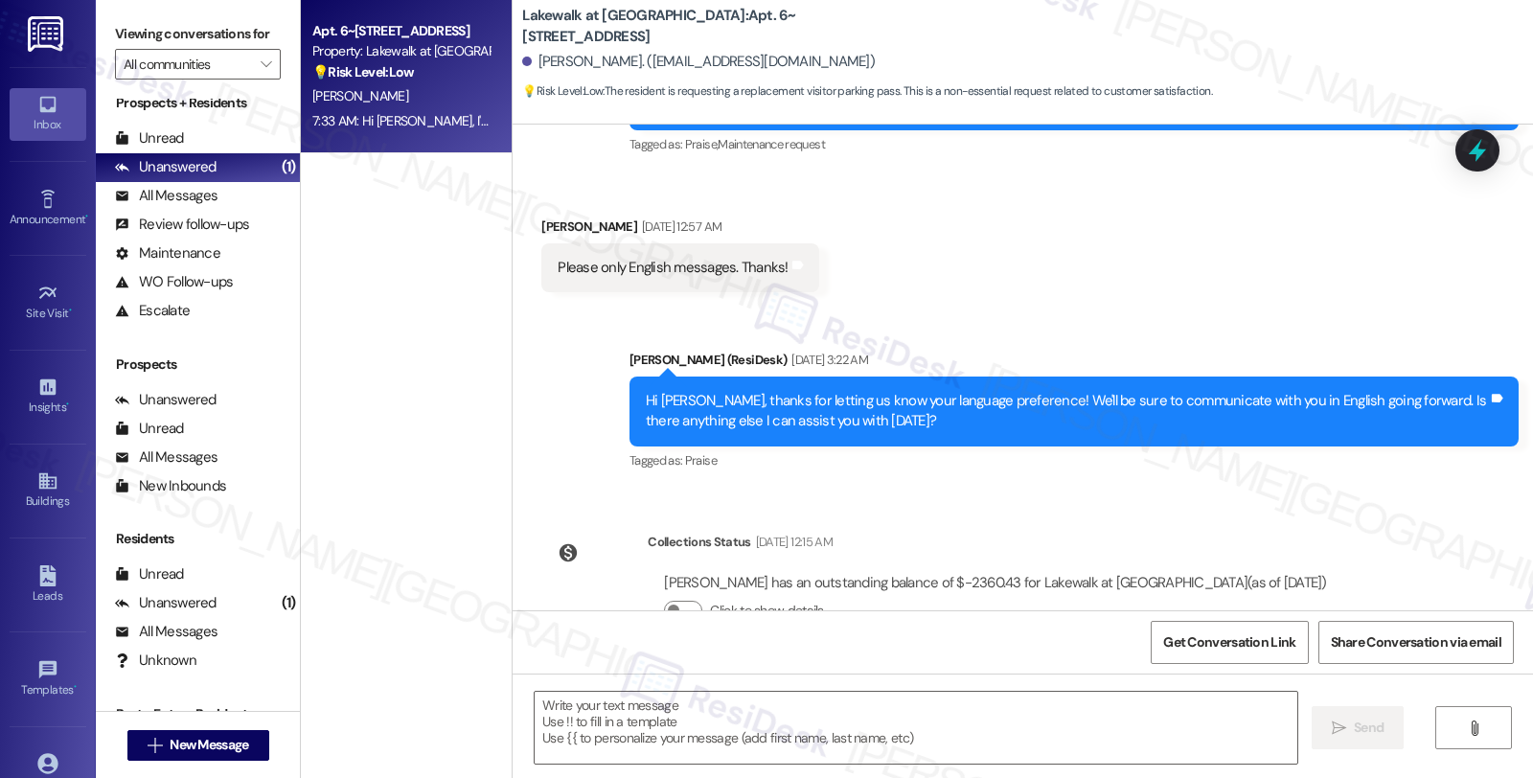
type textarea "Fetching suggested responses. Please feel free to read through the conversation…"
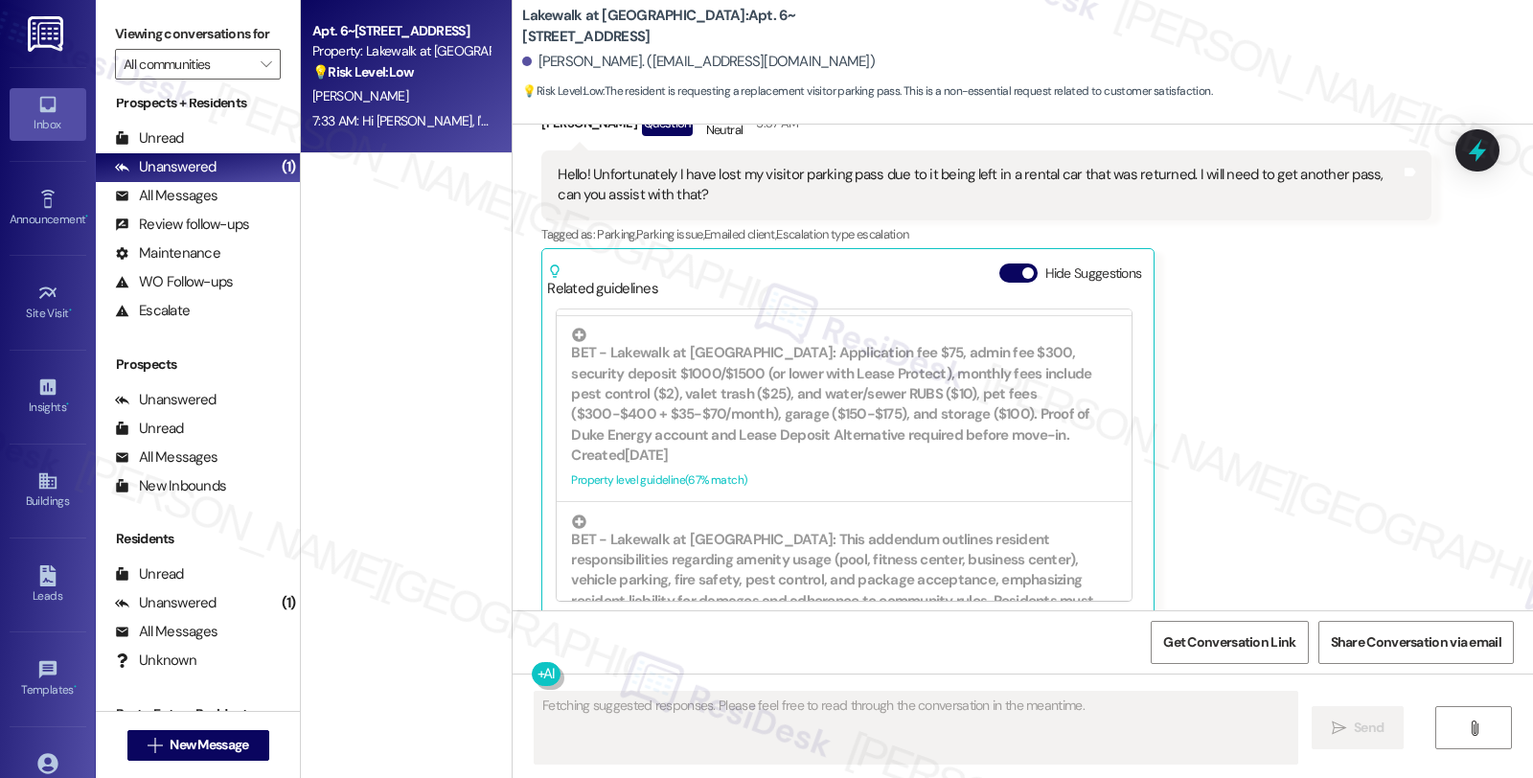
scroll to position [969, 0]
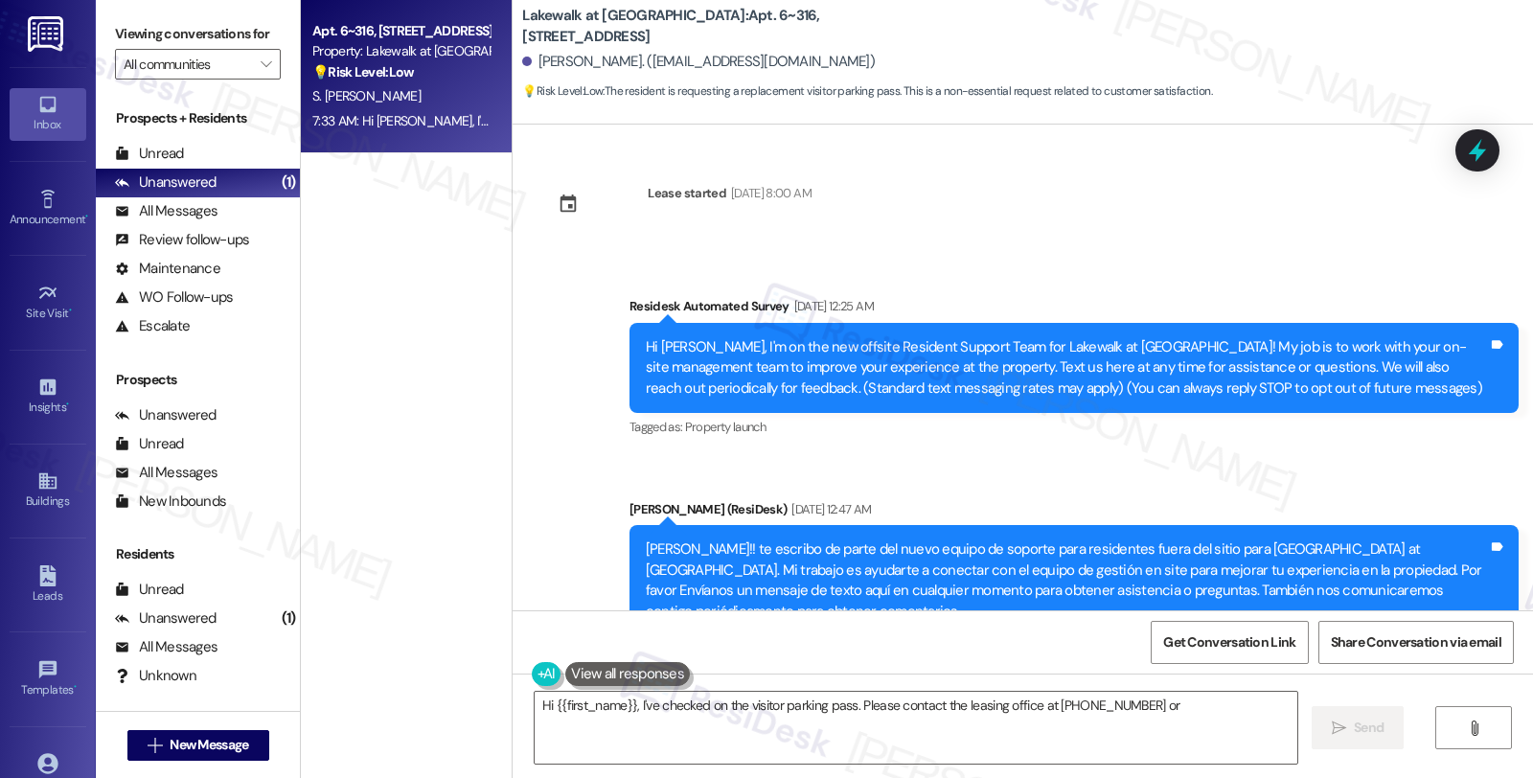
scroll to position [969, 0]
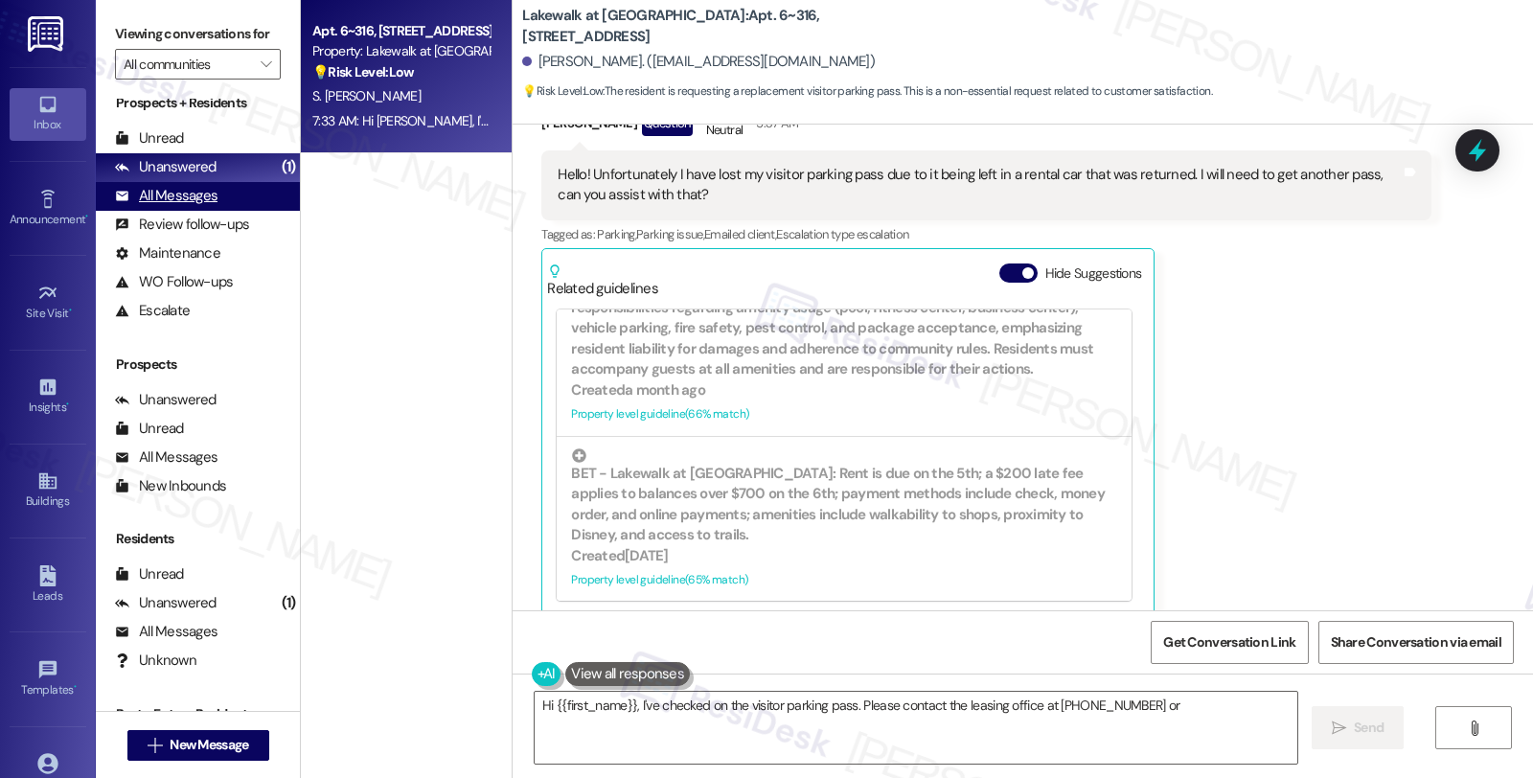
click at [193, 206] on div "All Messages" at bounding box center [166, 196] width 103 height 20
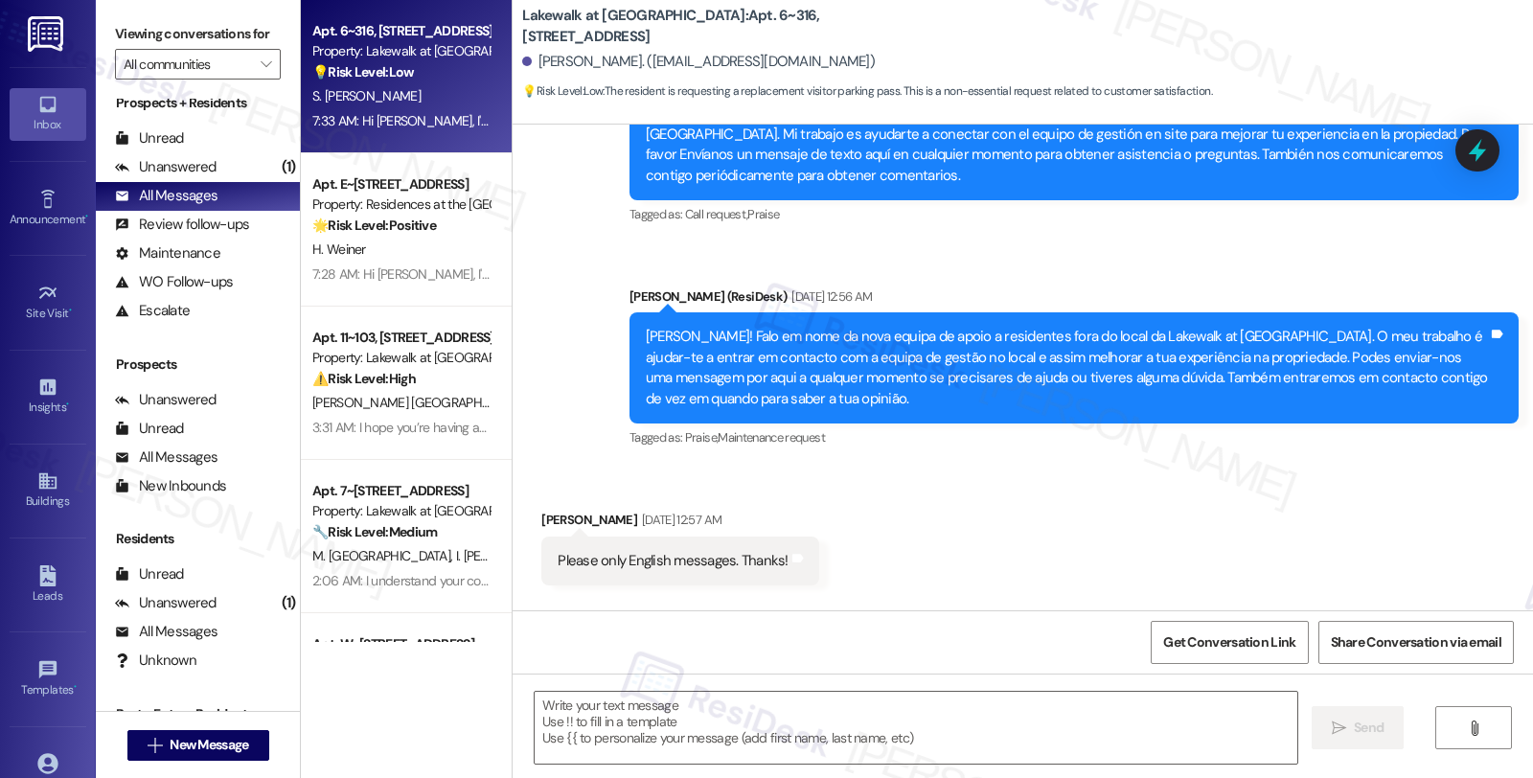
type textarea "Fetching suggested responses. Please feel free to read through the conversation…"
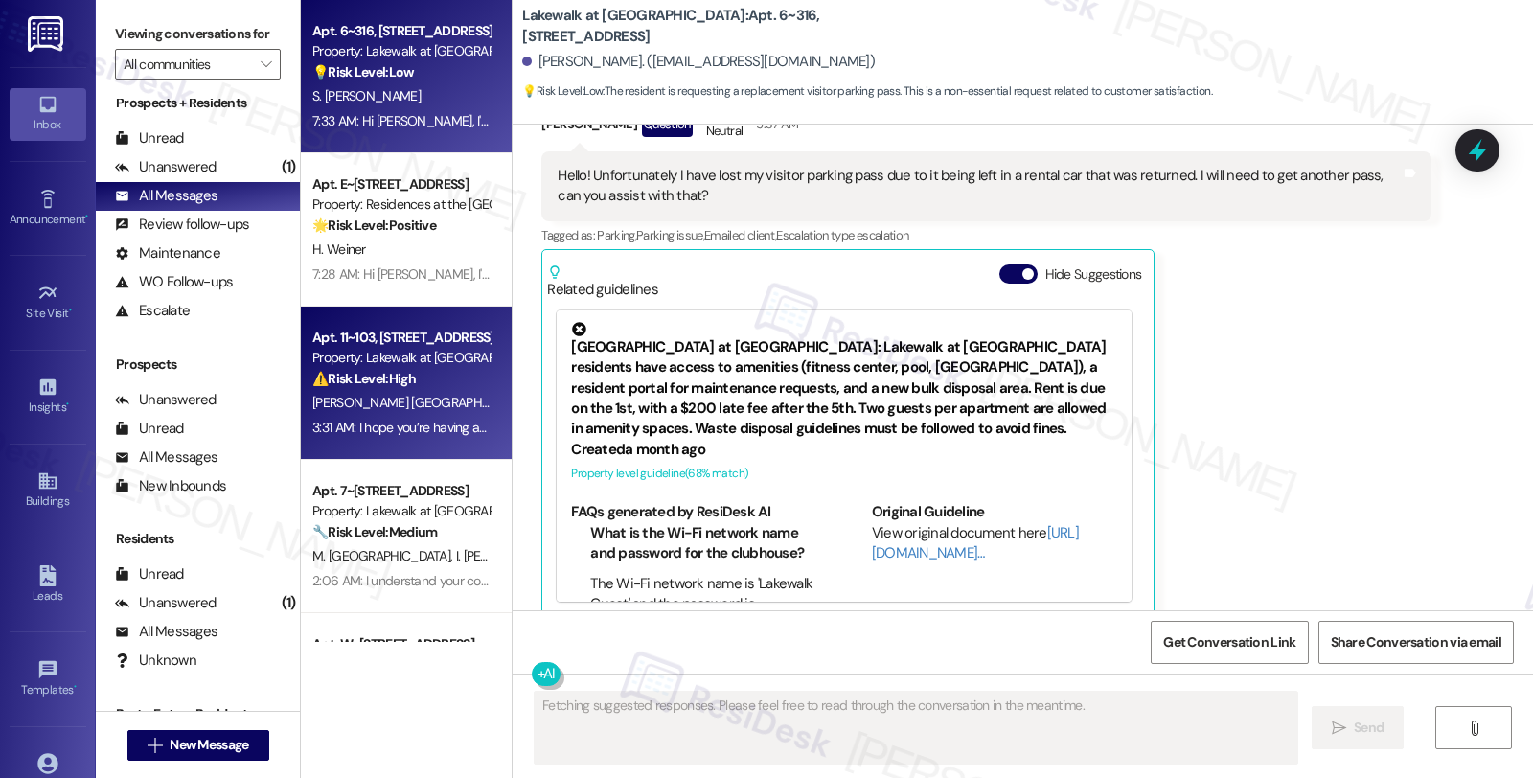
scroll to position [1334, 0]
click at [412, 364] on div "Property: Lakewalk at [GEOGRAPHIC_DATA]" at bounding box center [400, 358] width 177 height 20
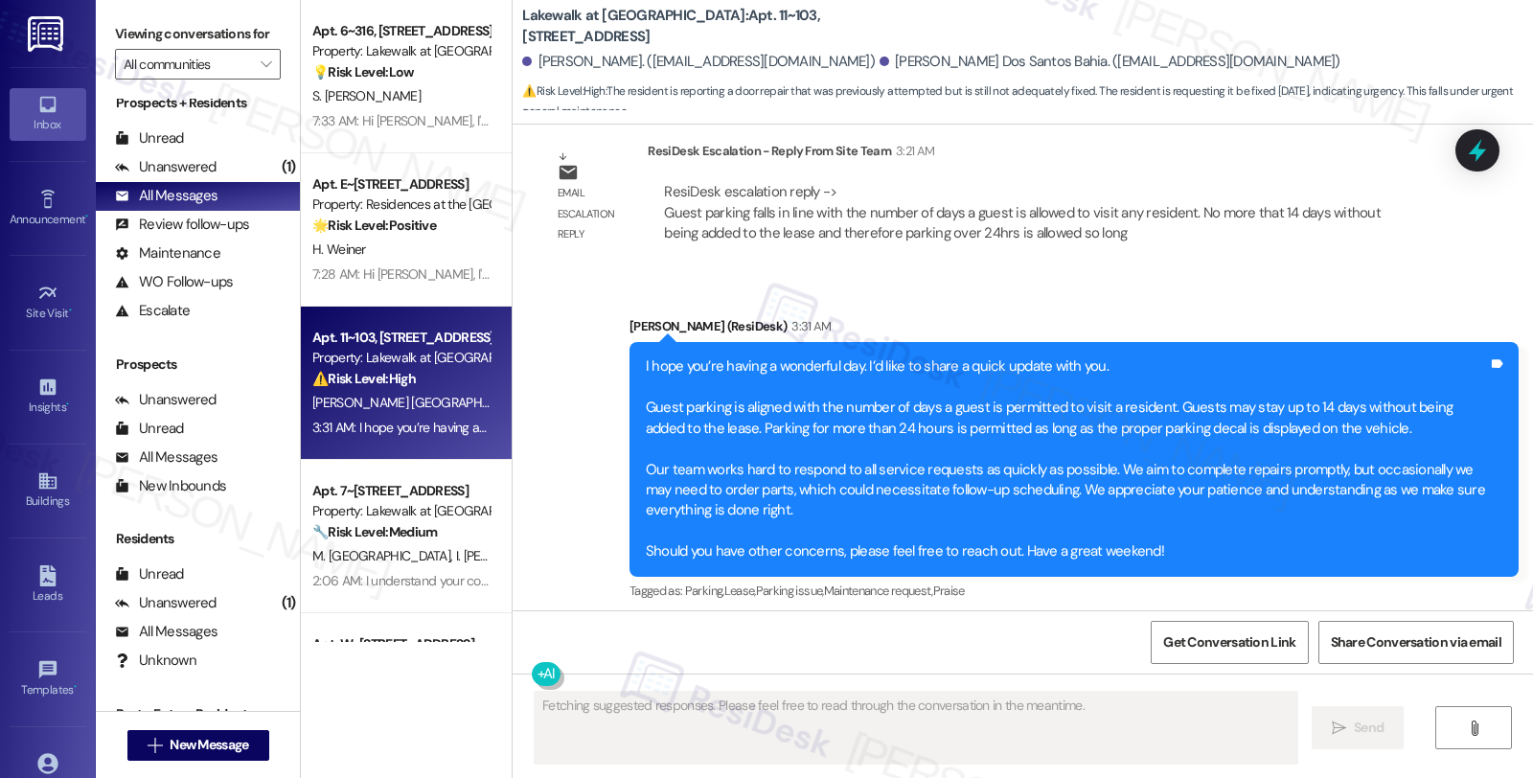
scroll to position [10558, 0]
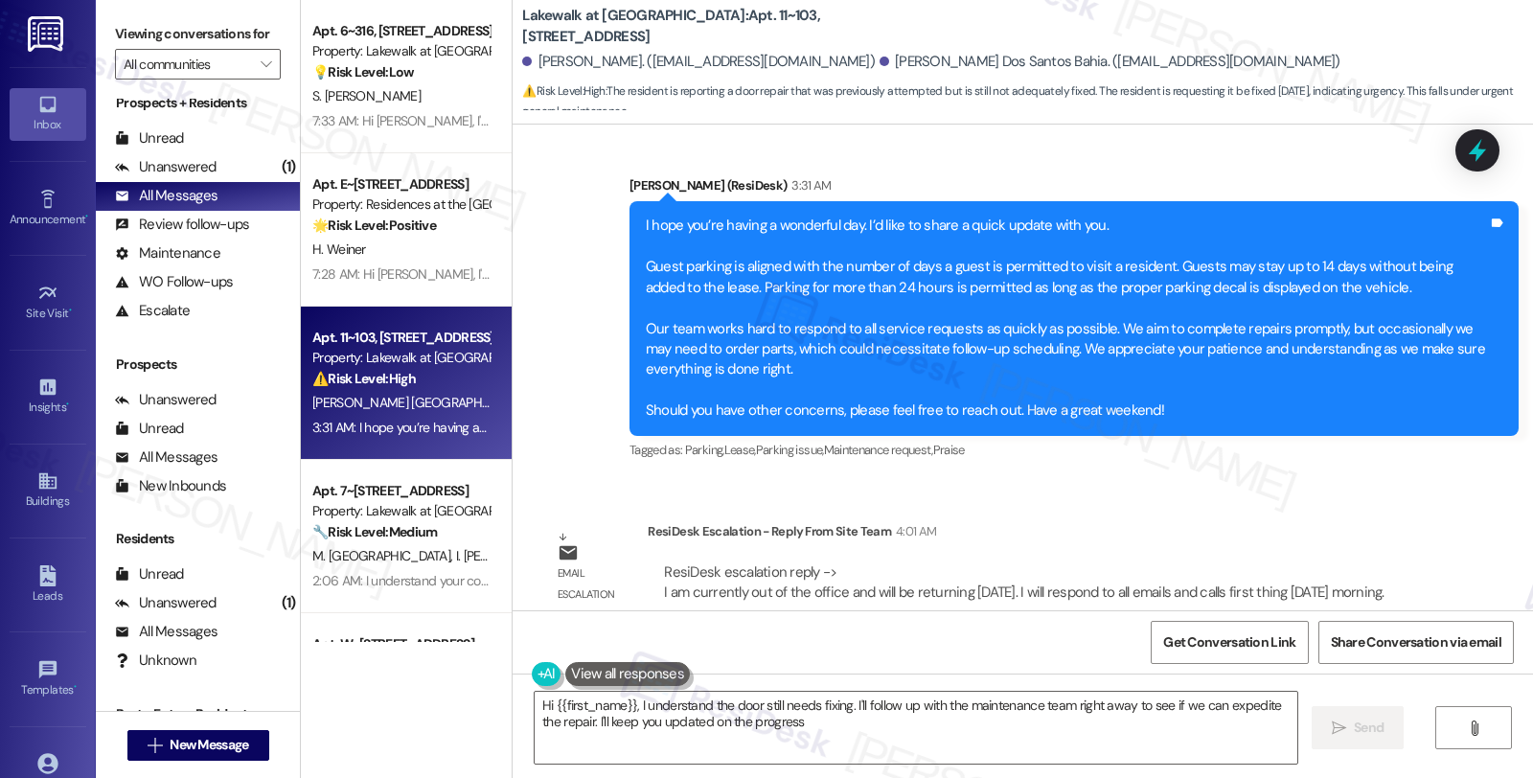
type textarea "Hi {{first_name}}, I understand the door still needs fixing. I'll follow up wit…"
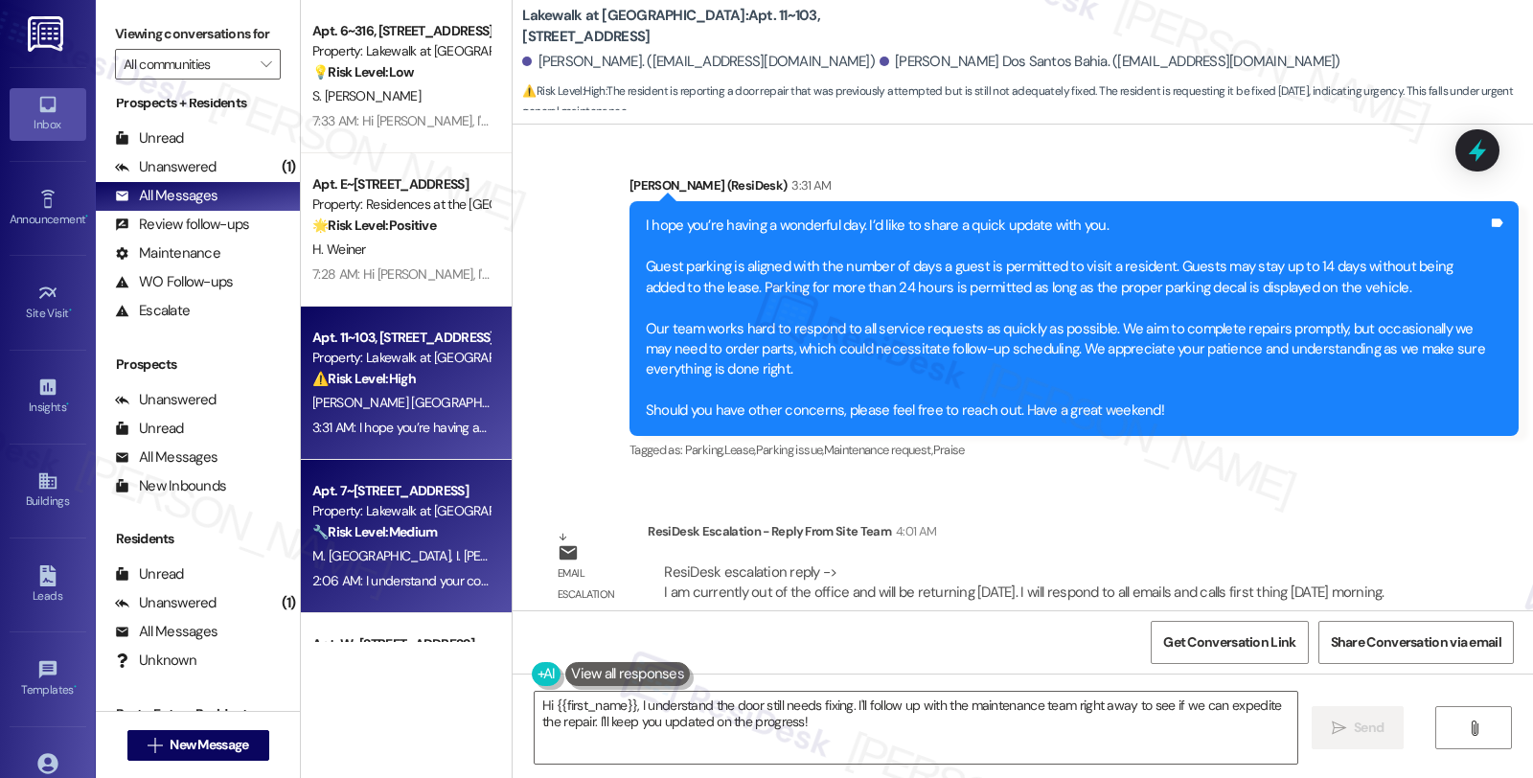
click at [397, 524] on strong "🔧 Risk Level: Medium" at bounding box center [374, 531] width 125 height 17
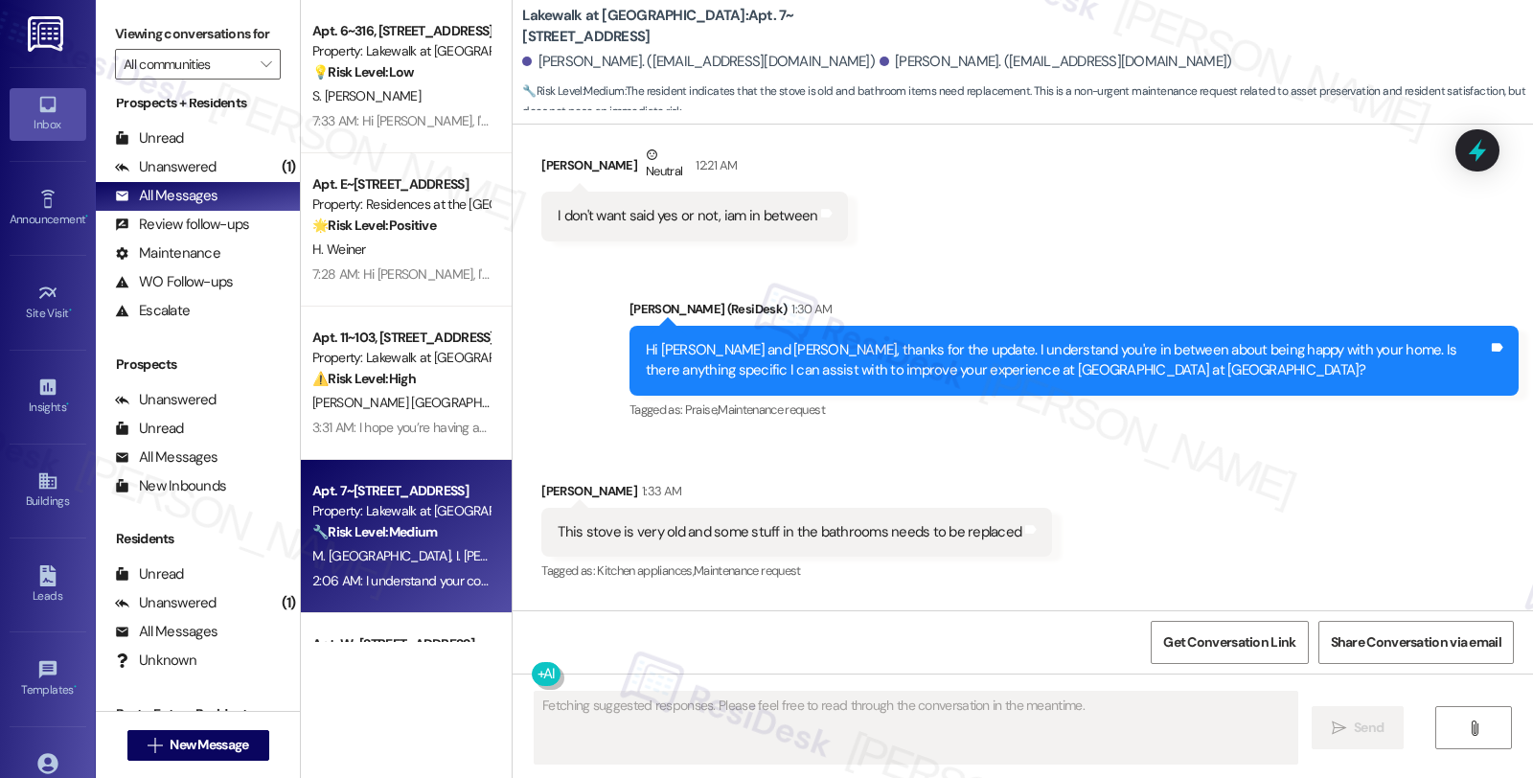
scroll to position [4864, 0]
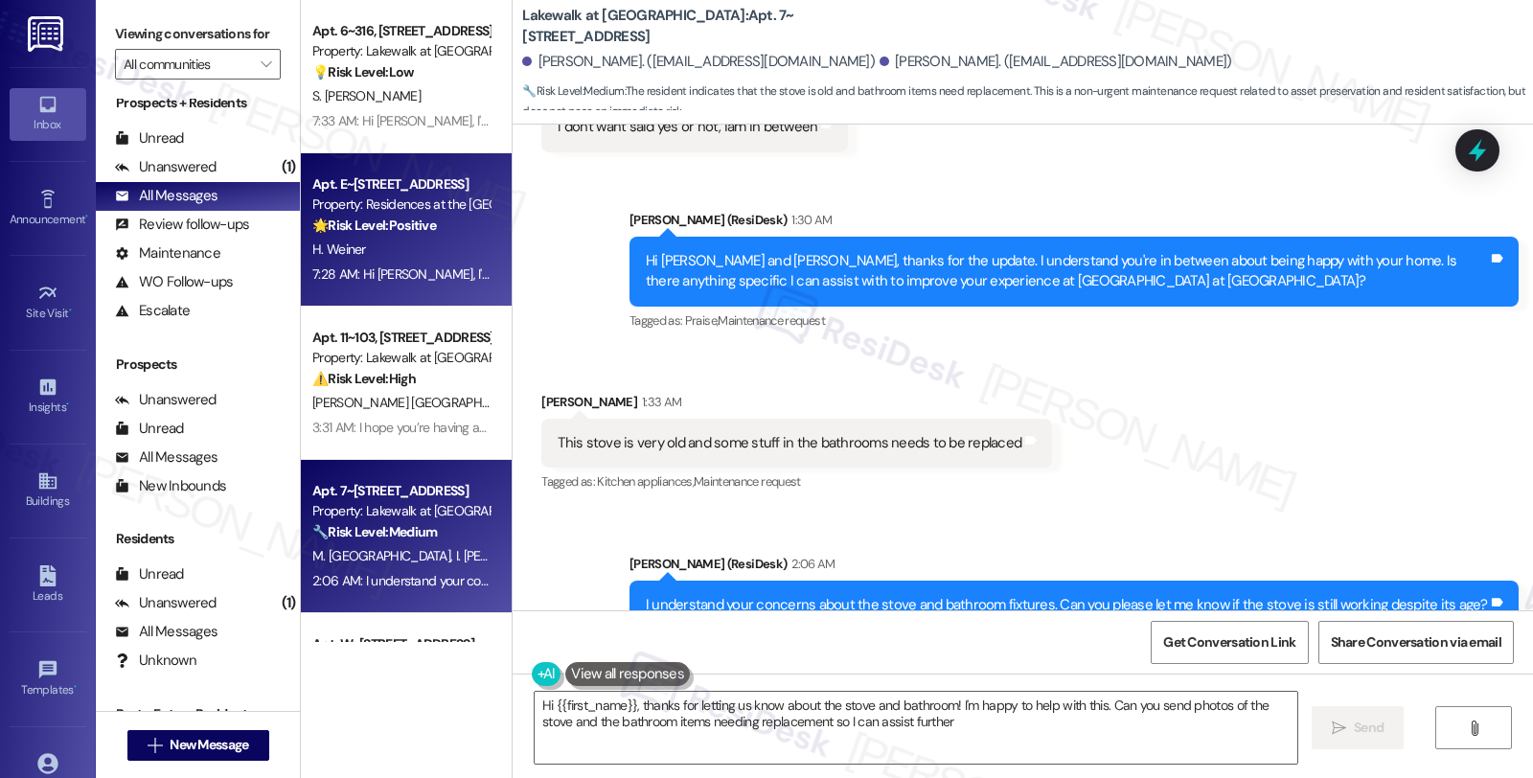
type textarea "Hi {{first_name}}, thanks for letting us know about the stove and bathroom! I'm…"
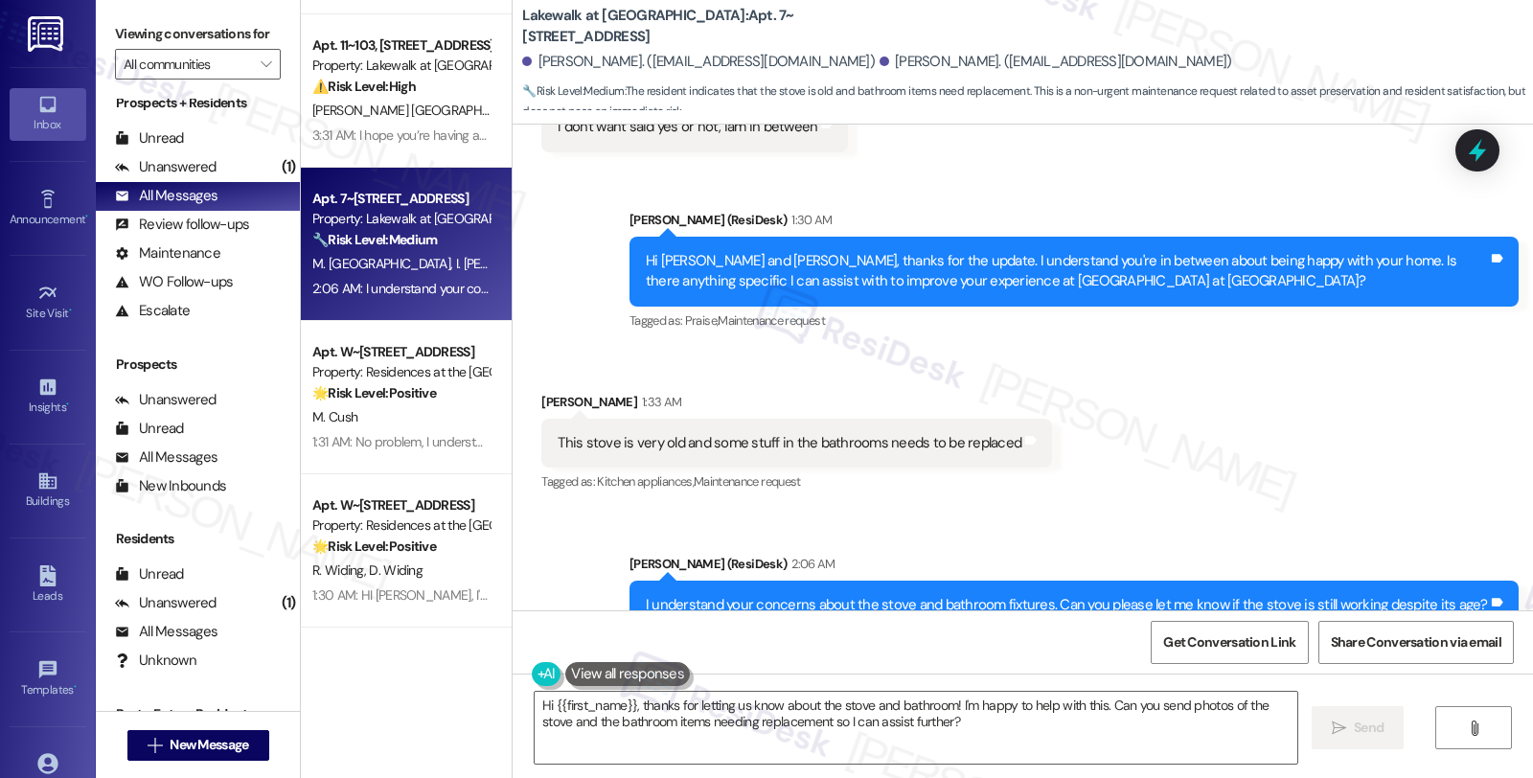
scroll to position [319, 0]
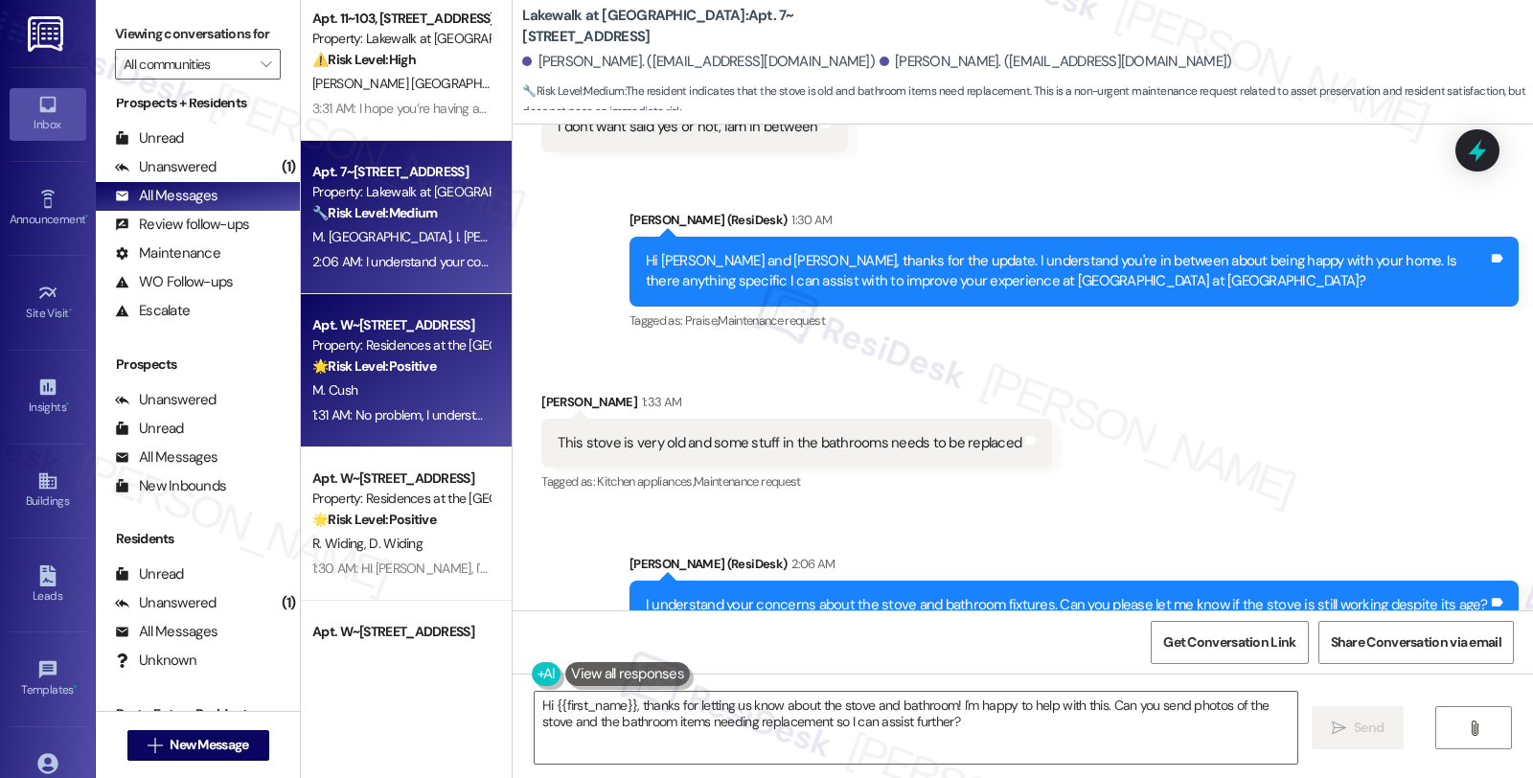
click at [439, 389] on div "M. Cush" at bounding box center [400, 391] width 181 height 24
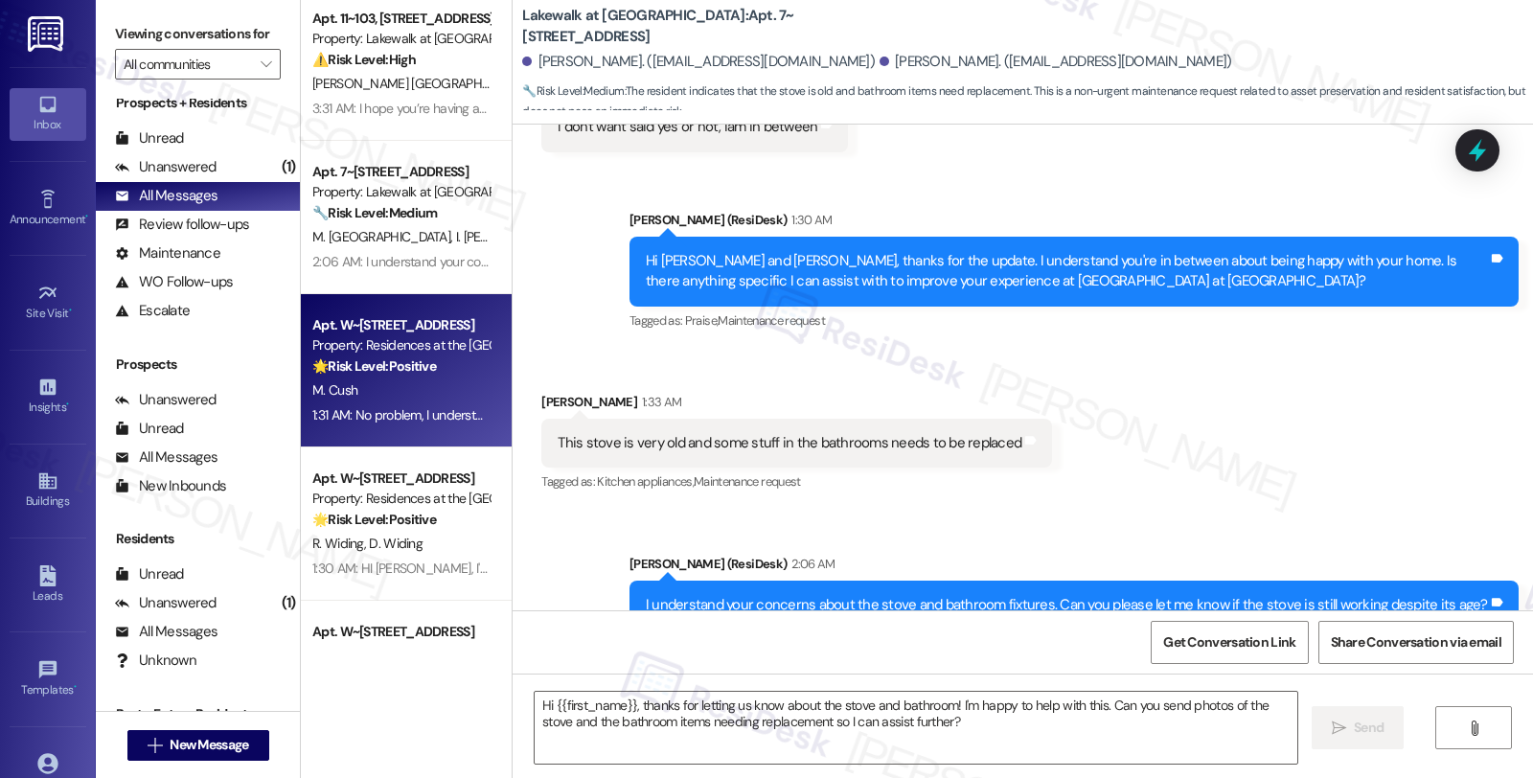
type textarea "Fetching suggested responses. Please feel free to read through the conversation…"
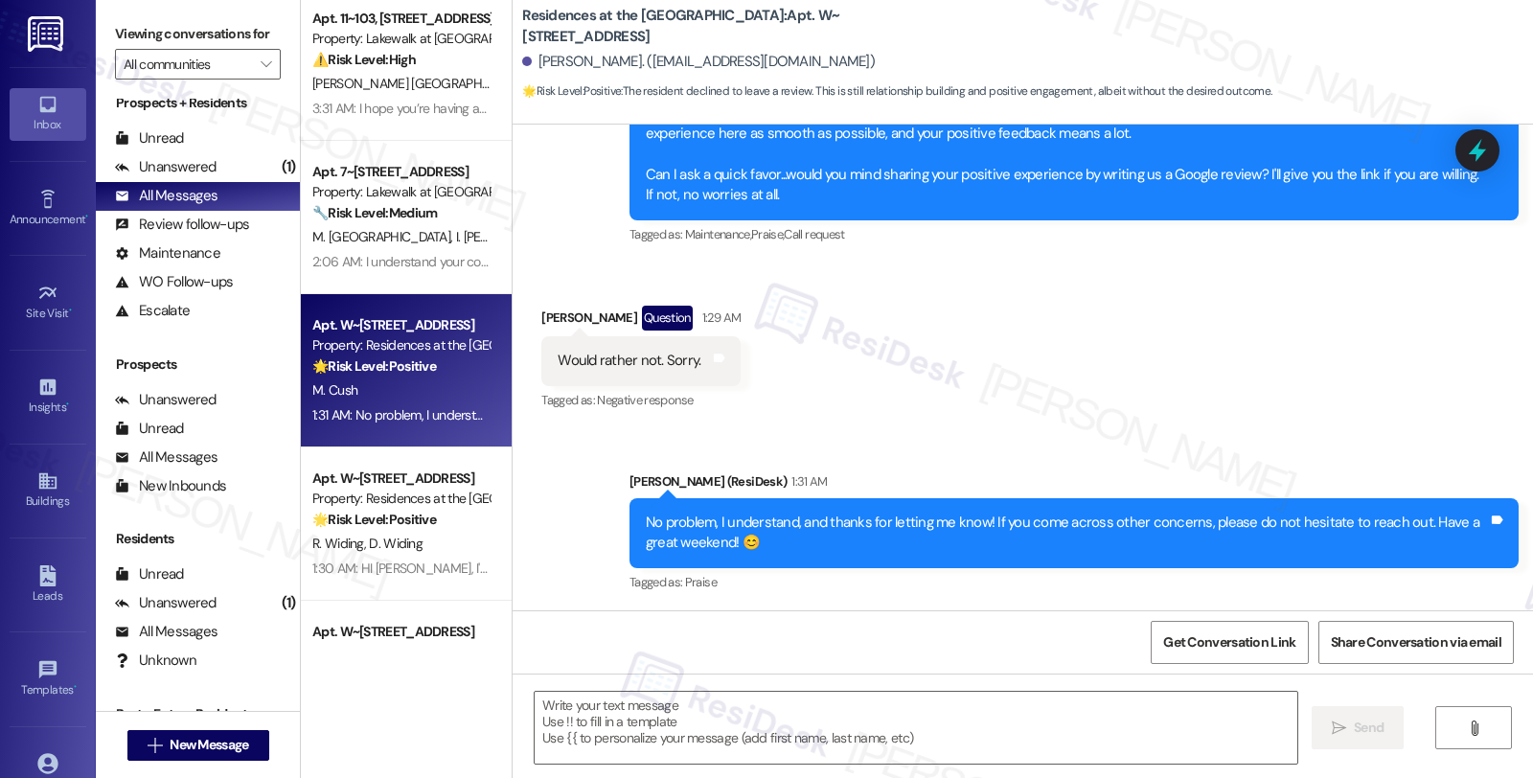
scroll to position [0, 0]
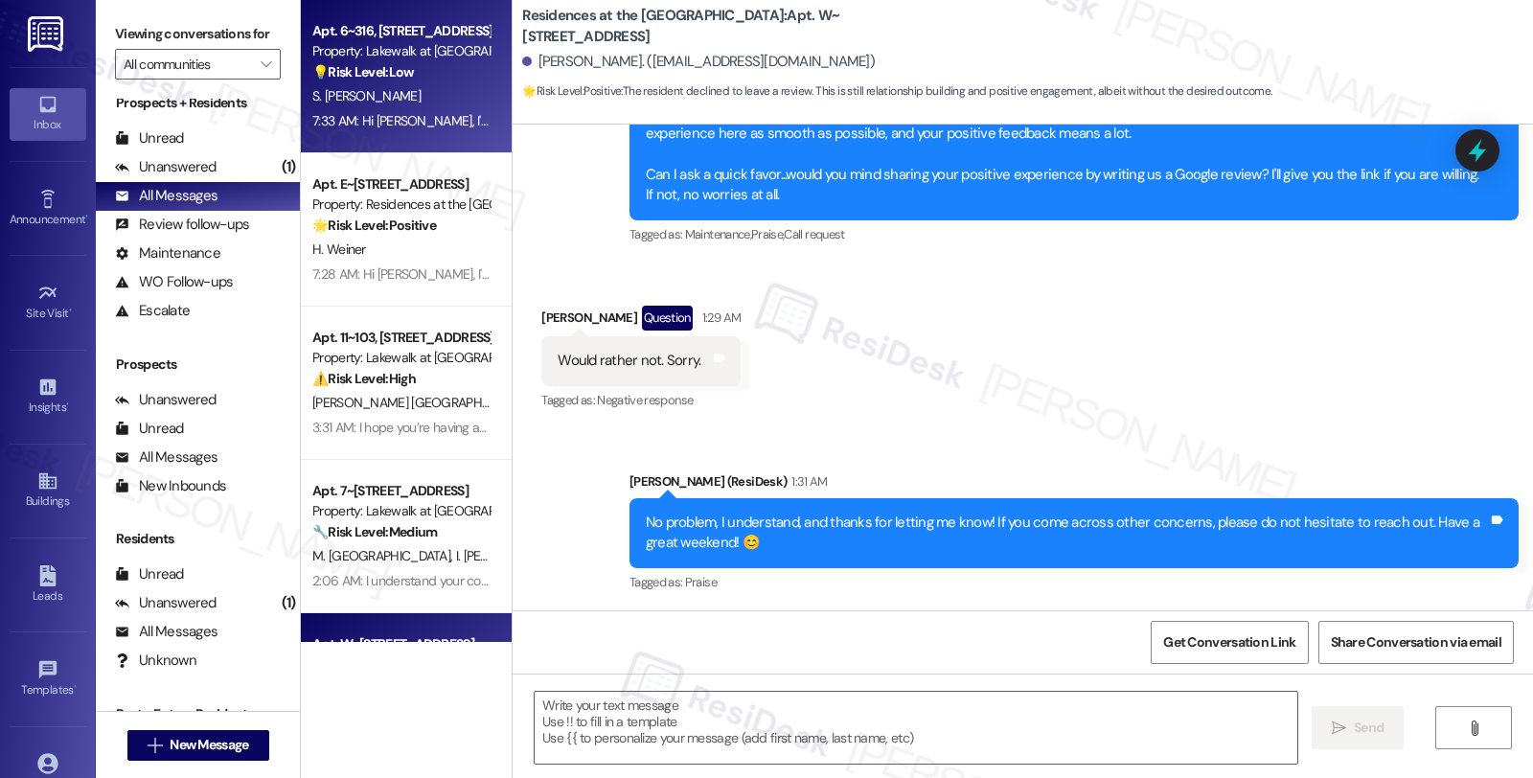
click at [405, 72] on strong "💡 Risk Level: Low" at bounding box center [363, 71] width 102 height 17
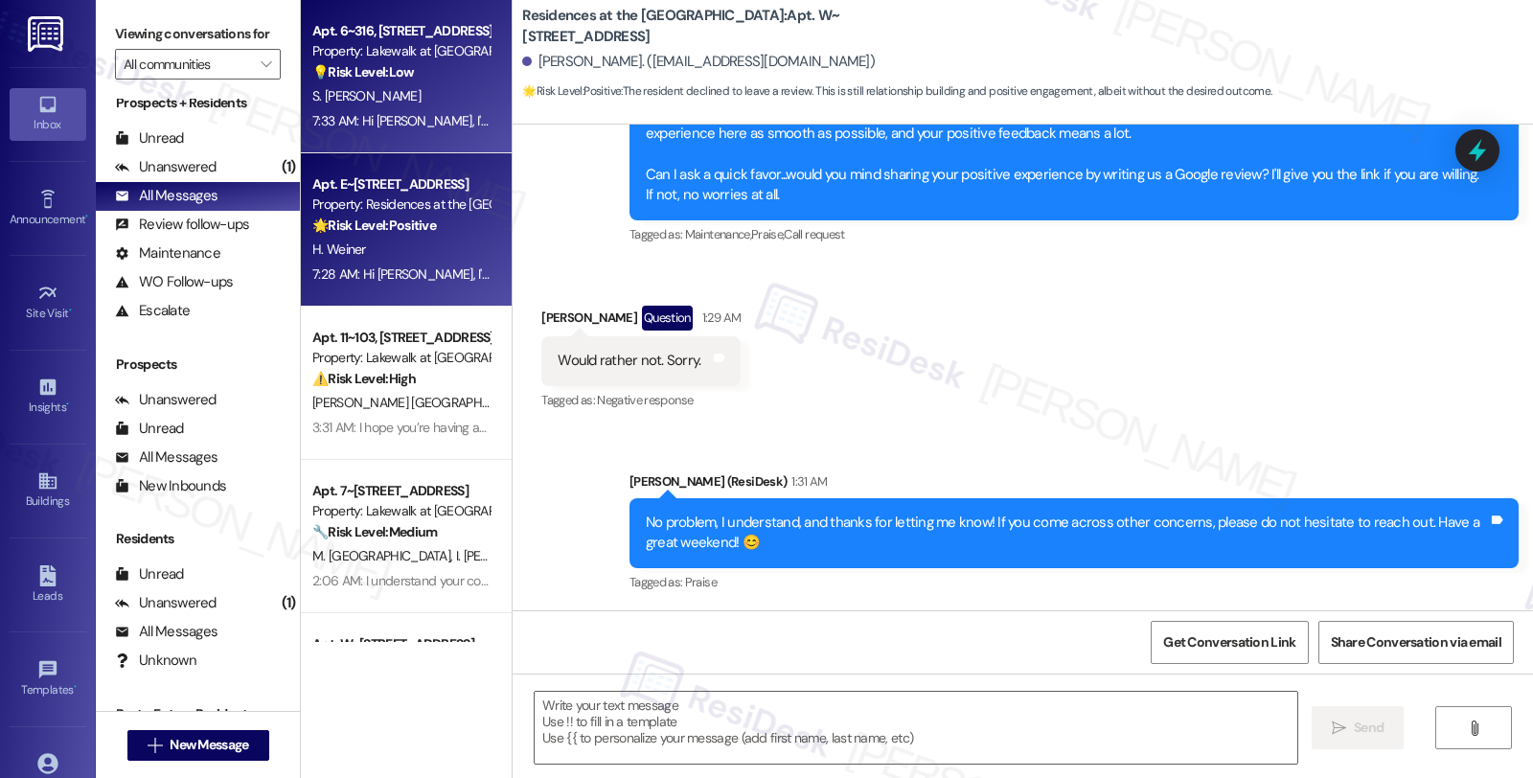
type textarea "Fetching suggested responses. Please feel free to read through the conversation…"
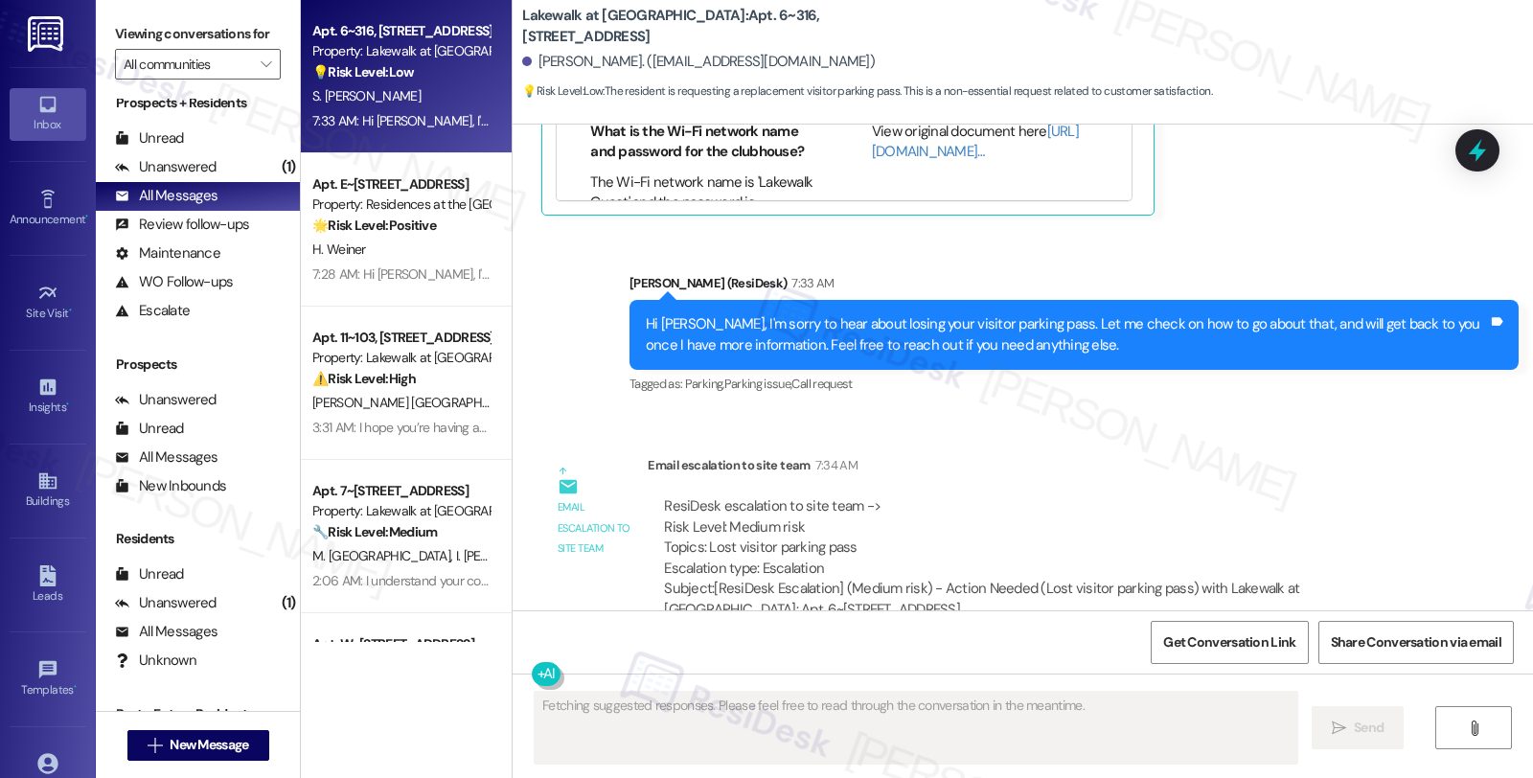
scroll to position [1752, 0]
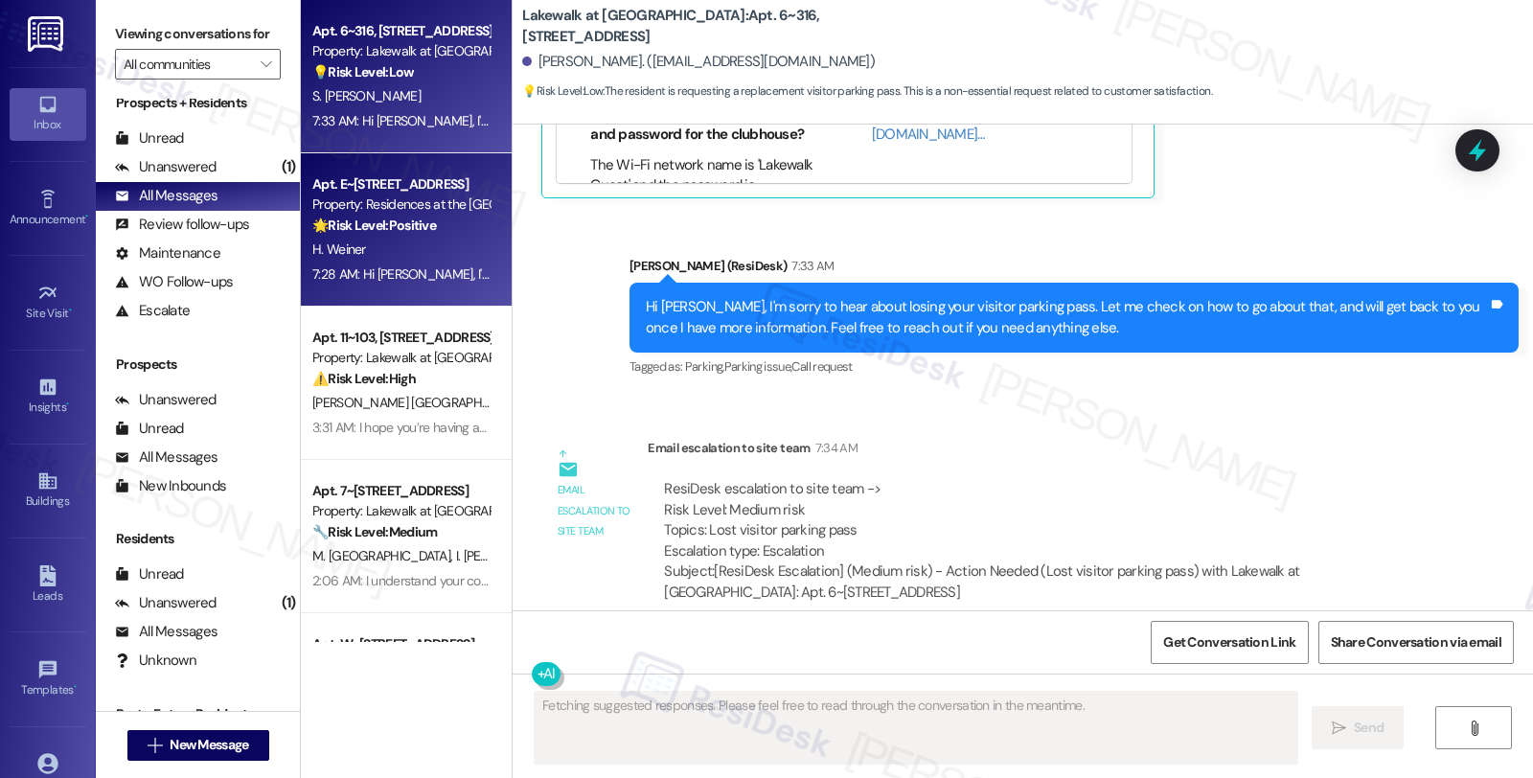
click at [356, 232] on strong "🌟 Risk Level: Positive" at bounding box center [374, 225] width 124 height 17
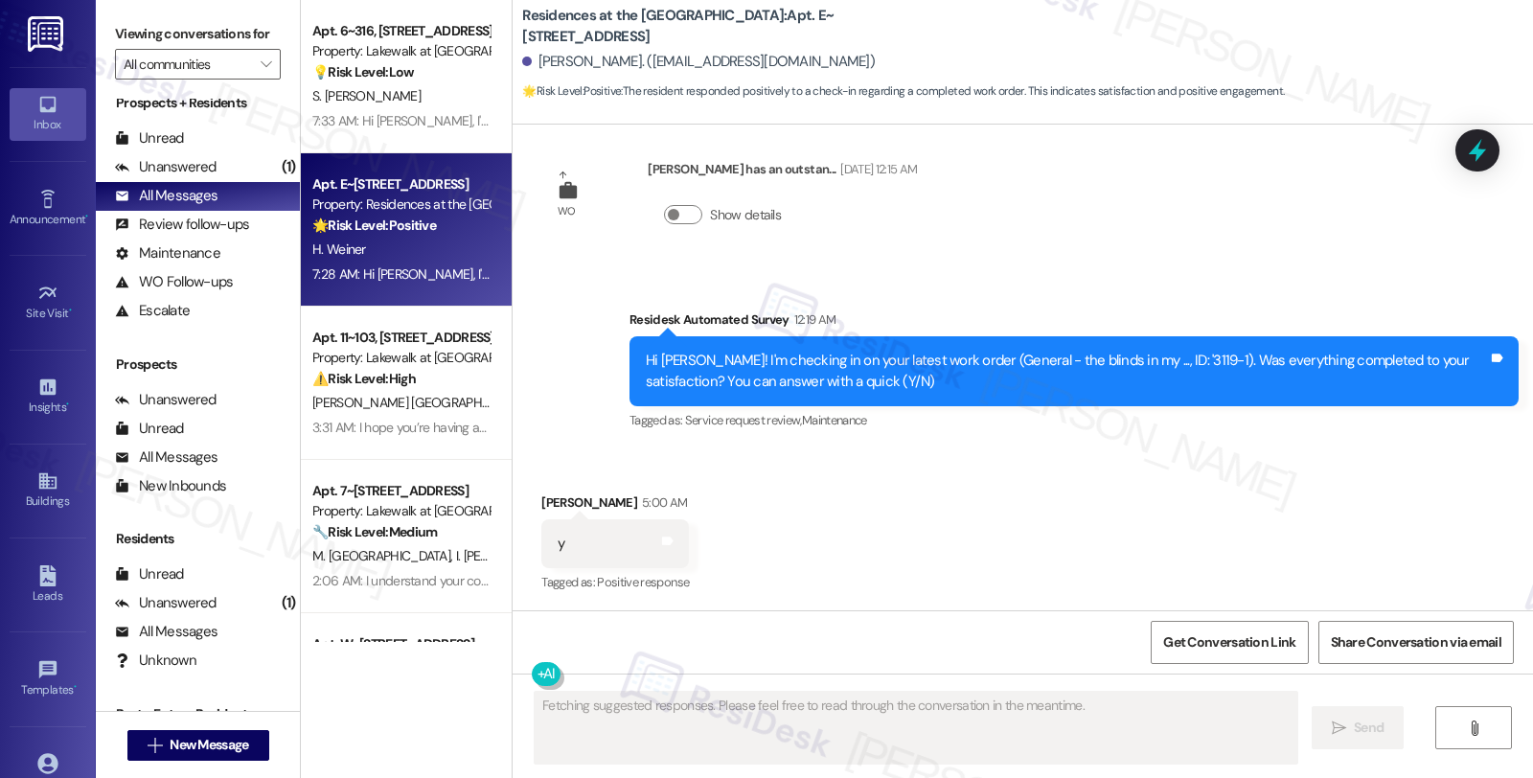
scroll to position [1918, 0]
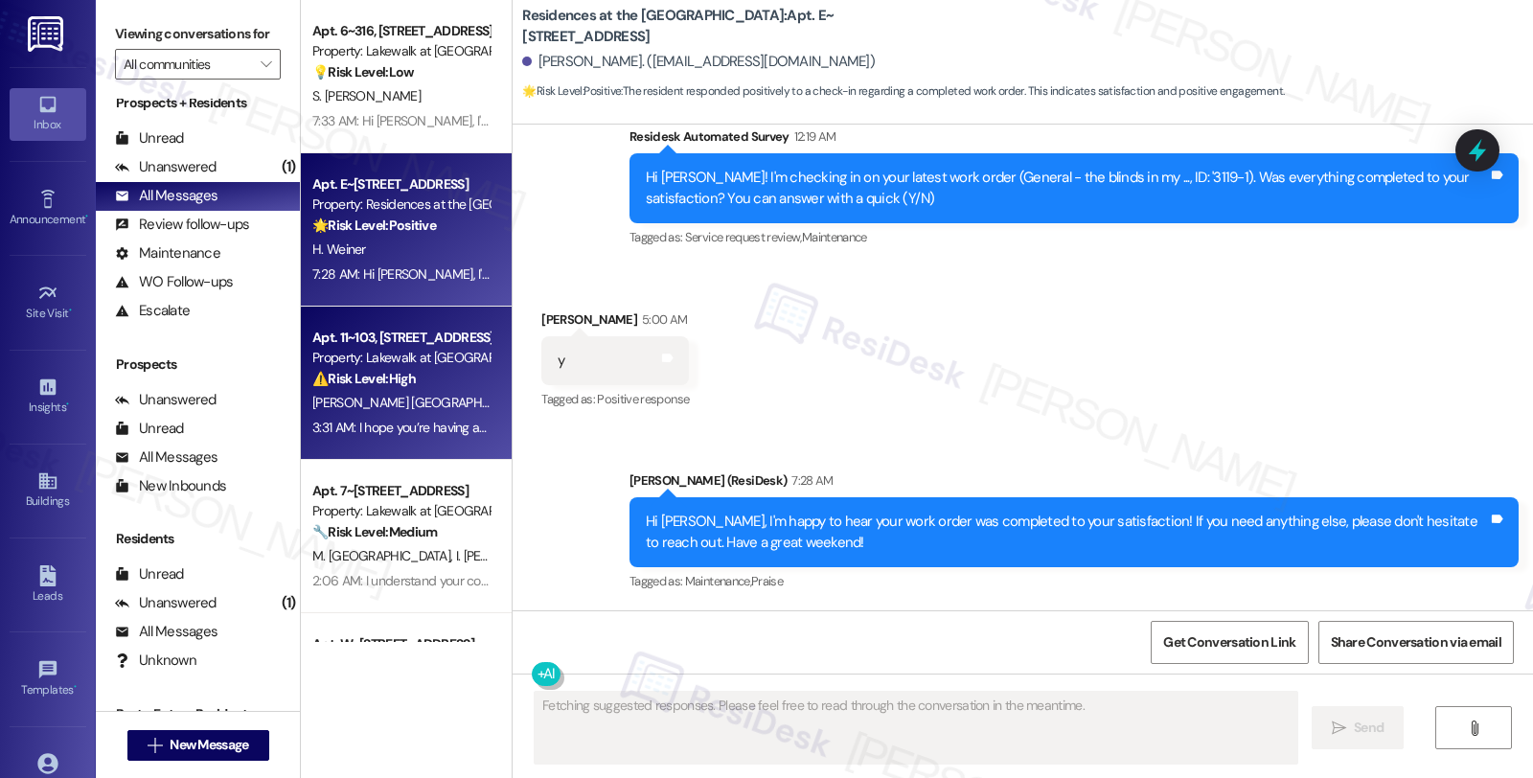
click at [539, 403] on span "V. Souza Dos Santos Bahia" at bounding box center [612, 402] width 146 height 17
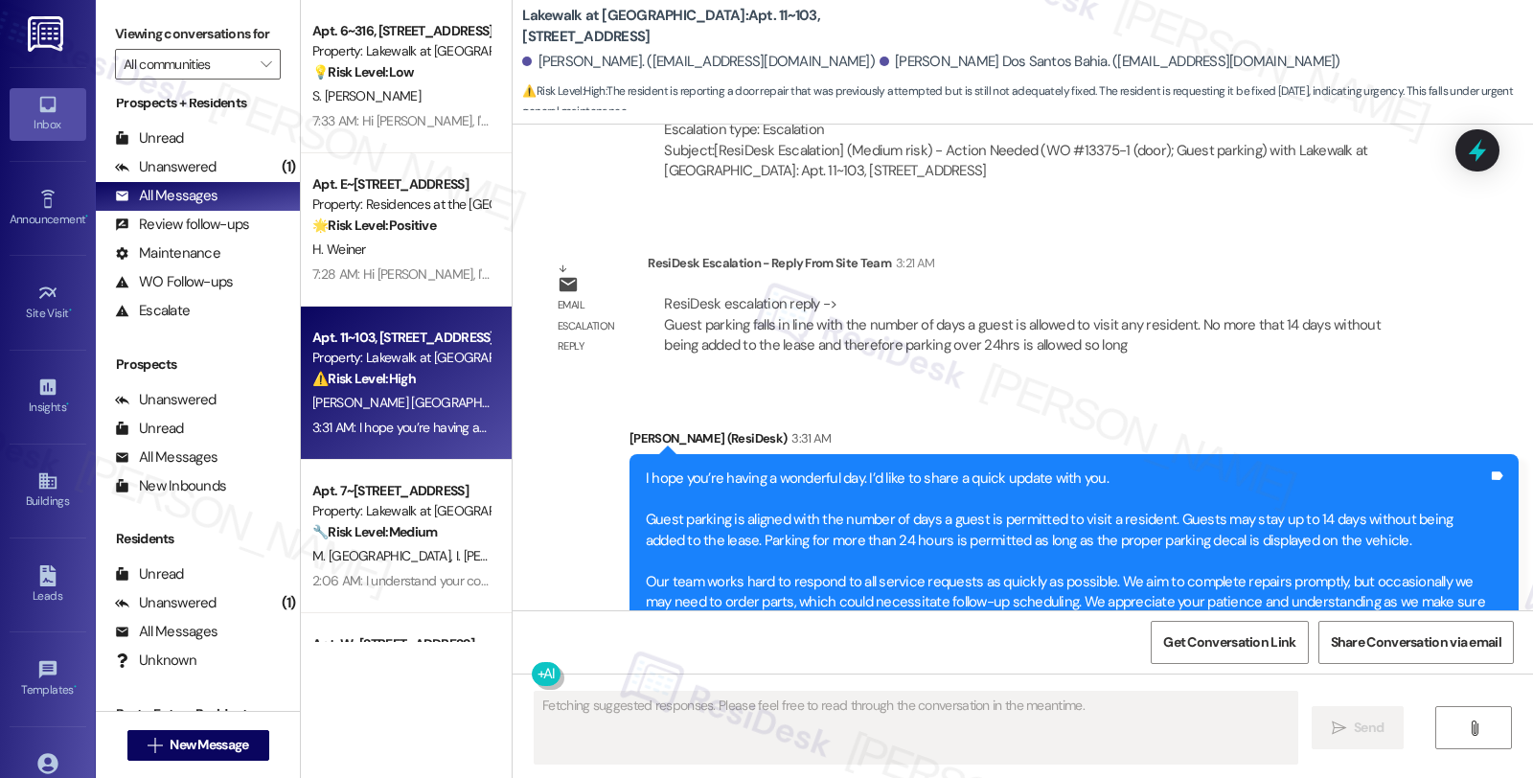
scroll to position [10238, 0]
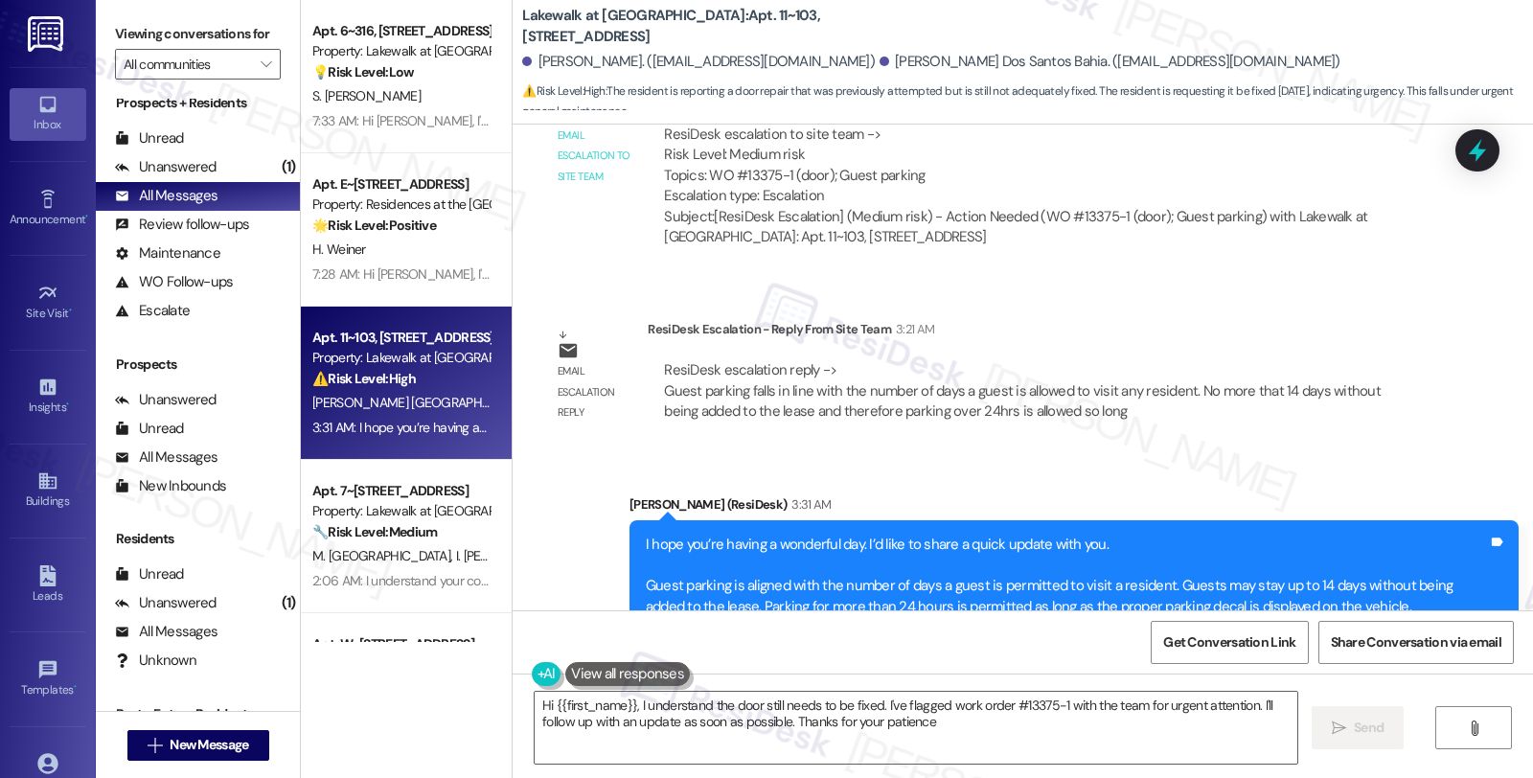
type textarea "Hi {{first_name}}, I understand the door still needs to be fixed. I've flagged …"
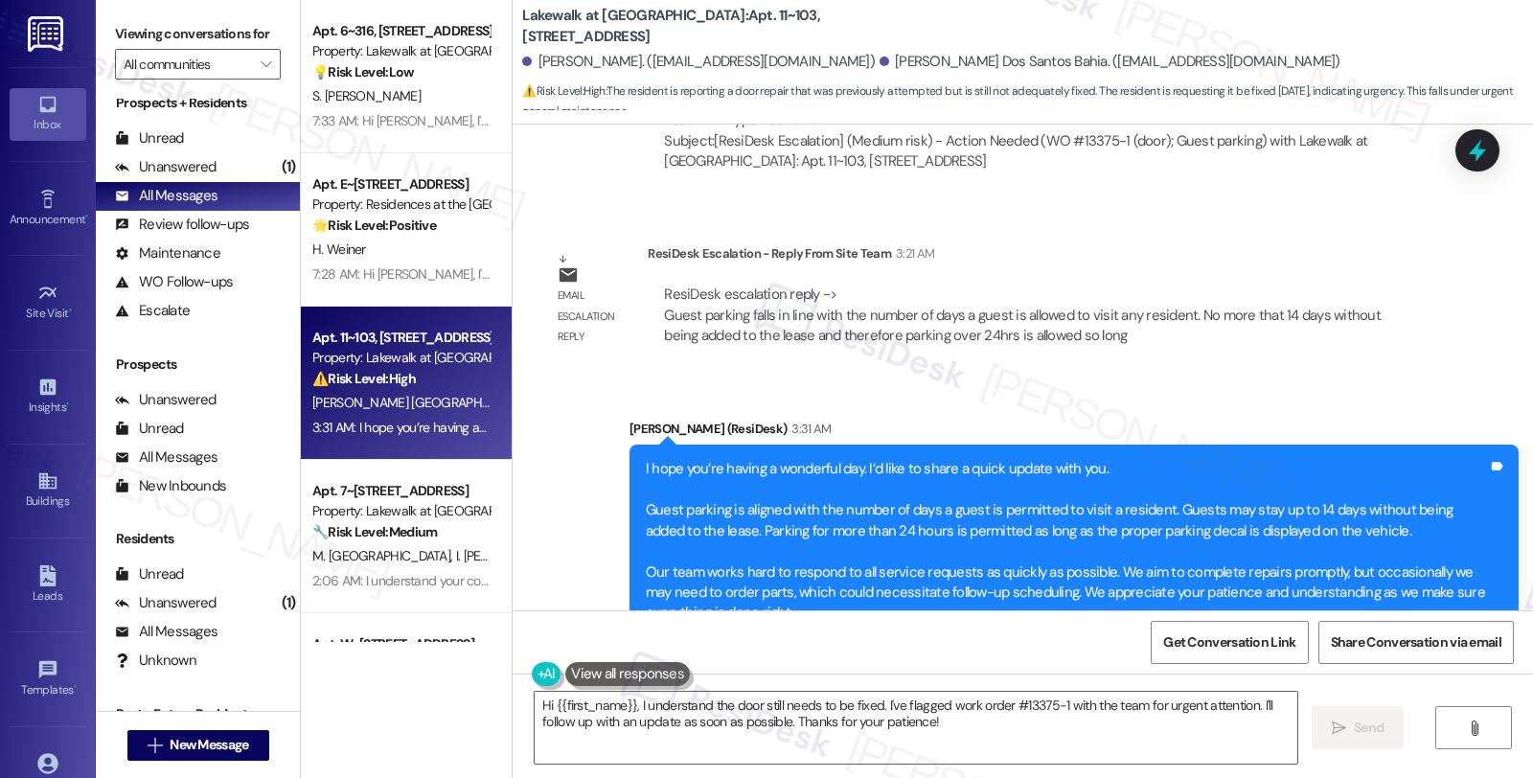
scroll to position [10345, 0]
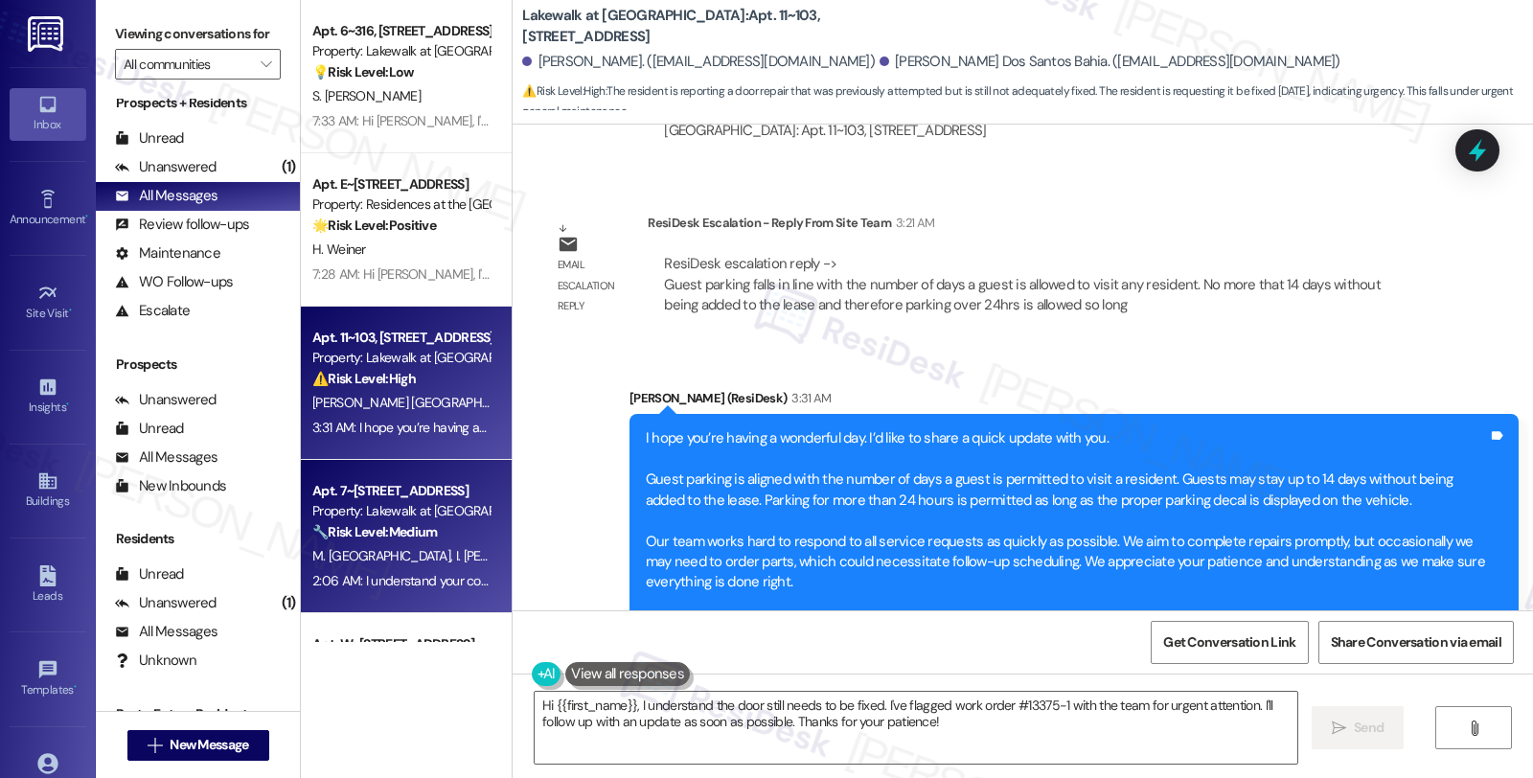
click at [391, 506] on div "Property: Lakewalk at [GEOGRAPHIC_DATA]" at bounding box center [400, 511] width 177 height 20
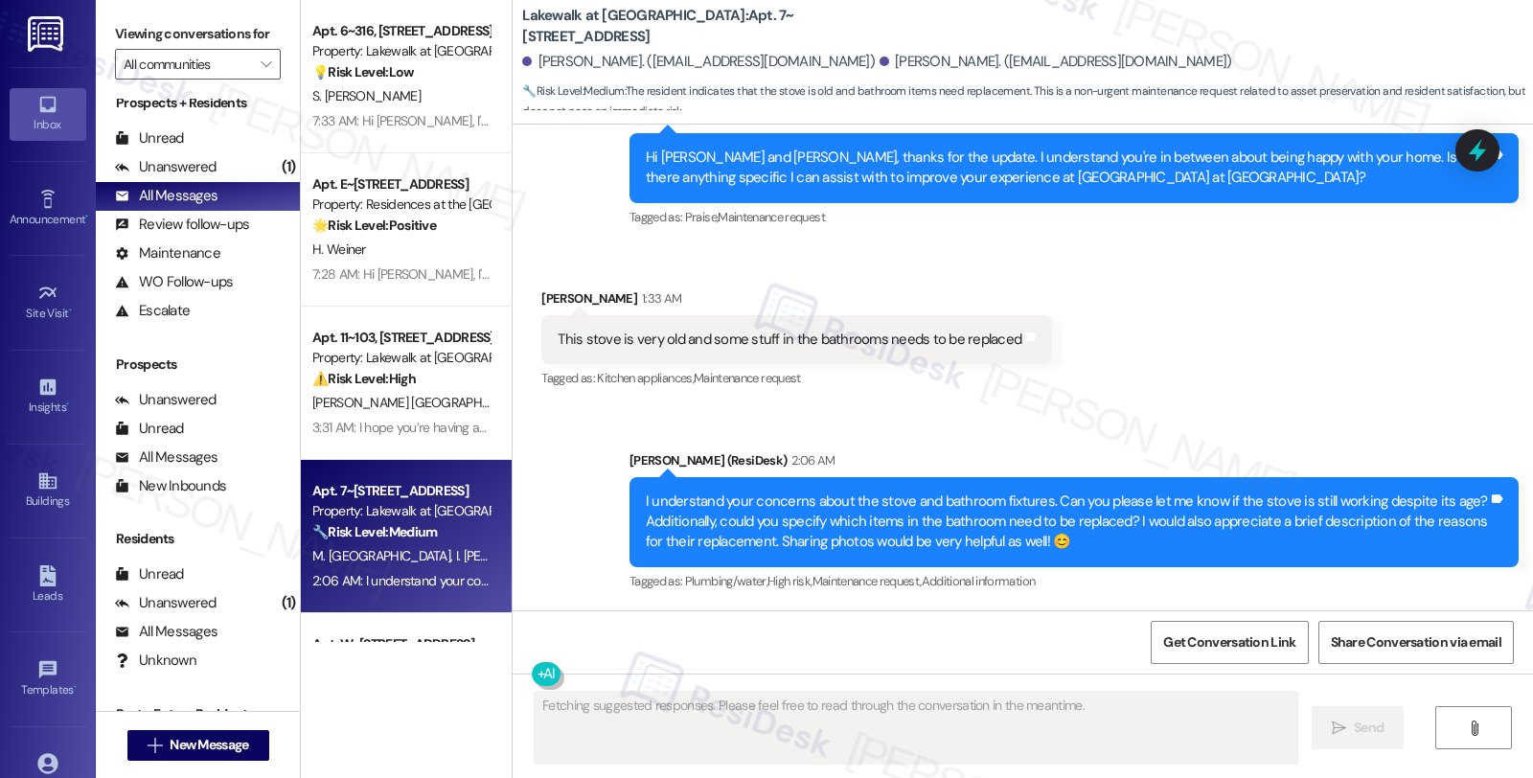
scroll to position [4864, 0]
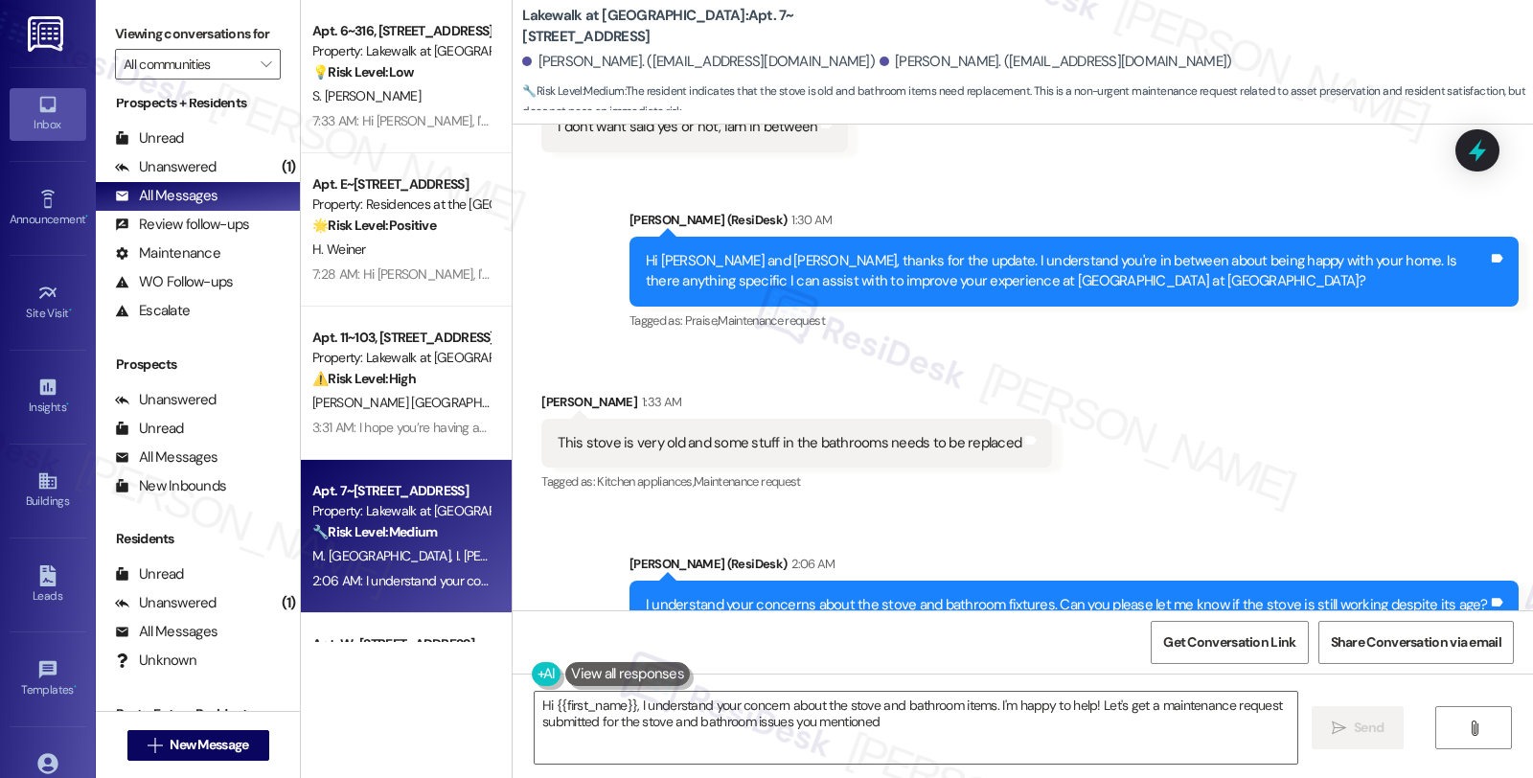
type textarea "Hi {{first_name}}, I understand your concern about the stove and bathroom items…"
click at [1483, 151] on icon at bounding box center [1477, 151] width 23 height 30
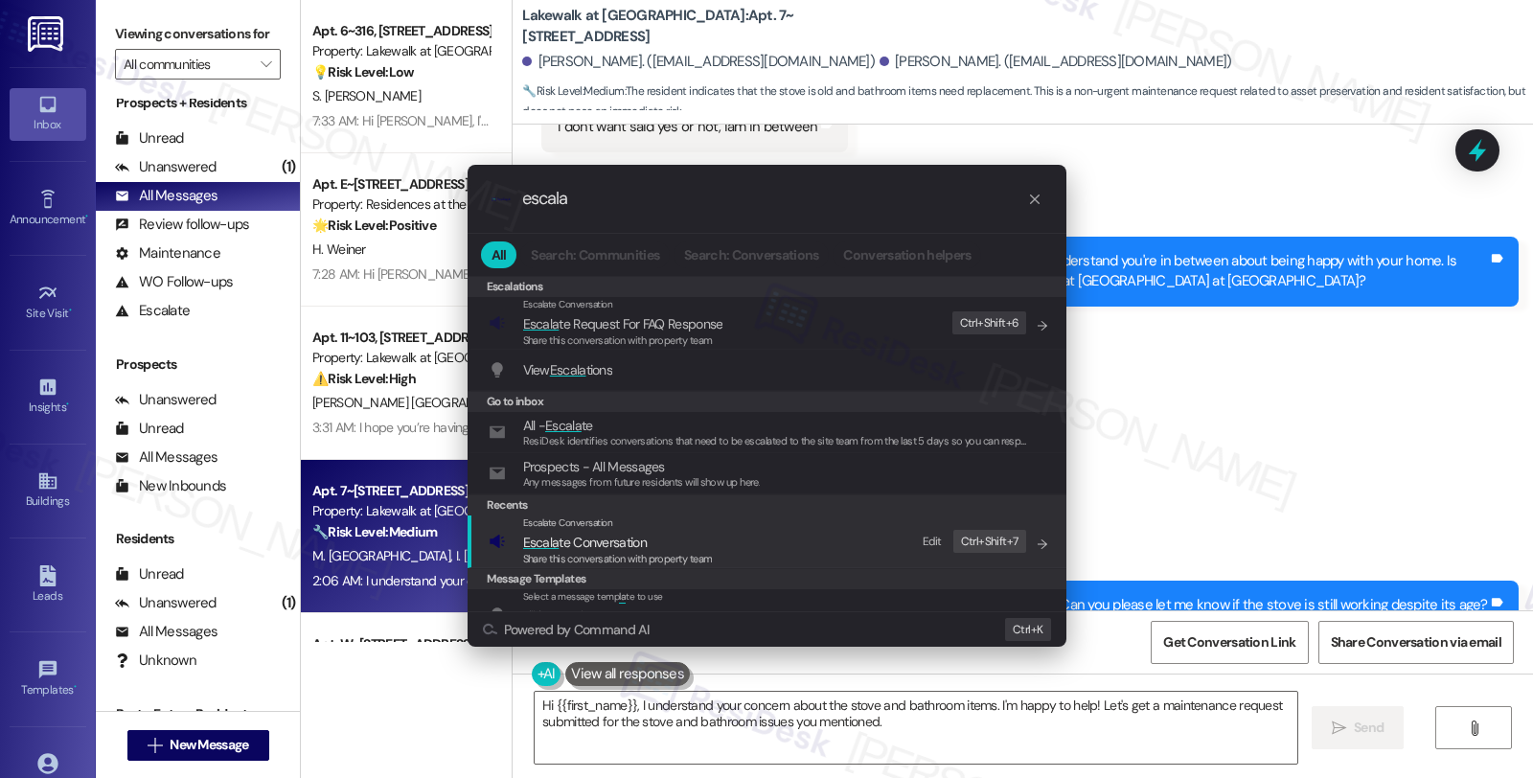
type input "escala"
click at [655, 541] on span "Escala te Conversation" at bounding box center [618, 542] width 190 height 21
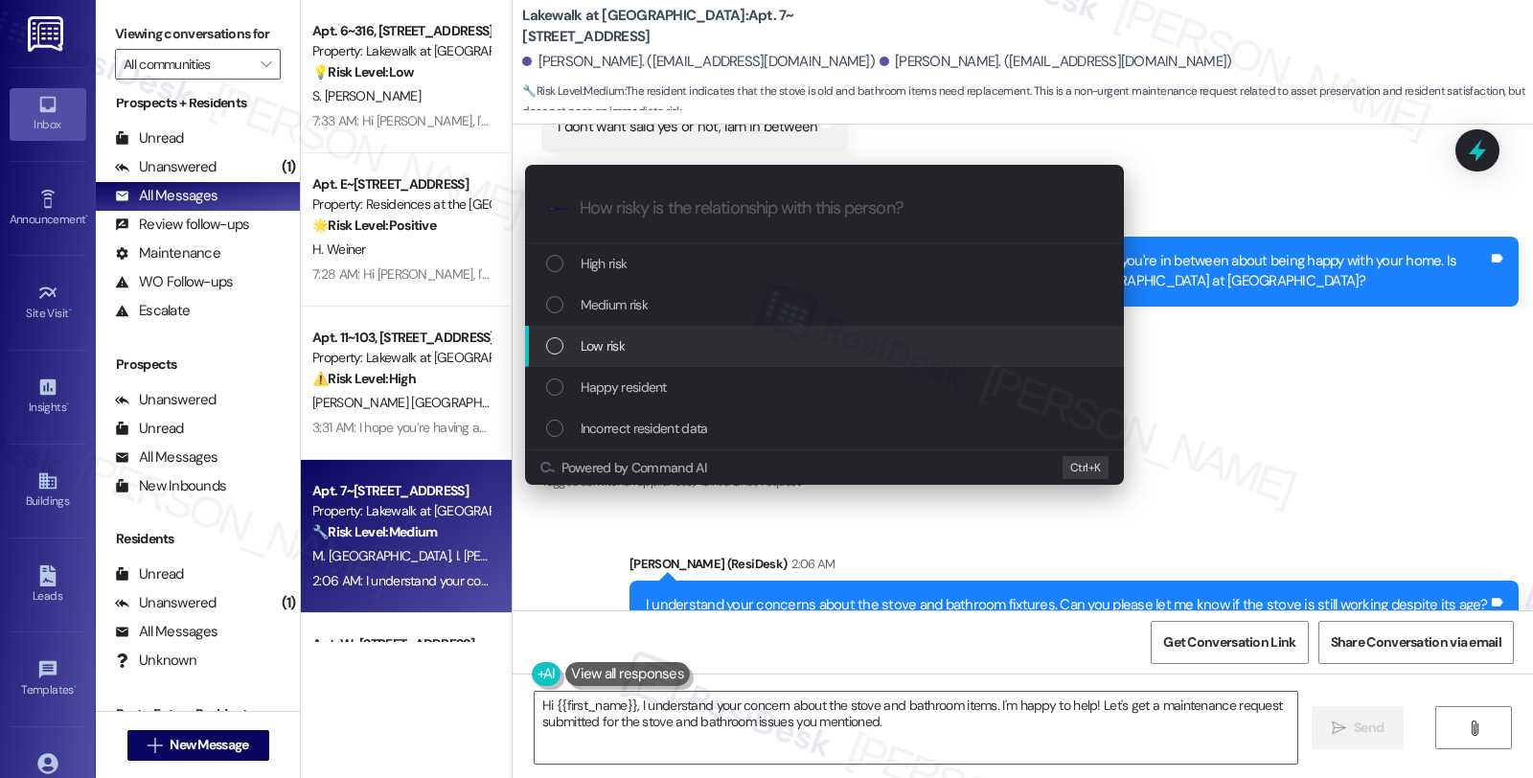
click at [609, 347] on span "Low risk" at bounding box center [603, 345] width 44 height 21
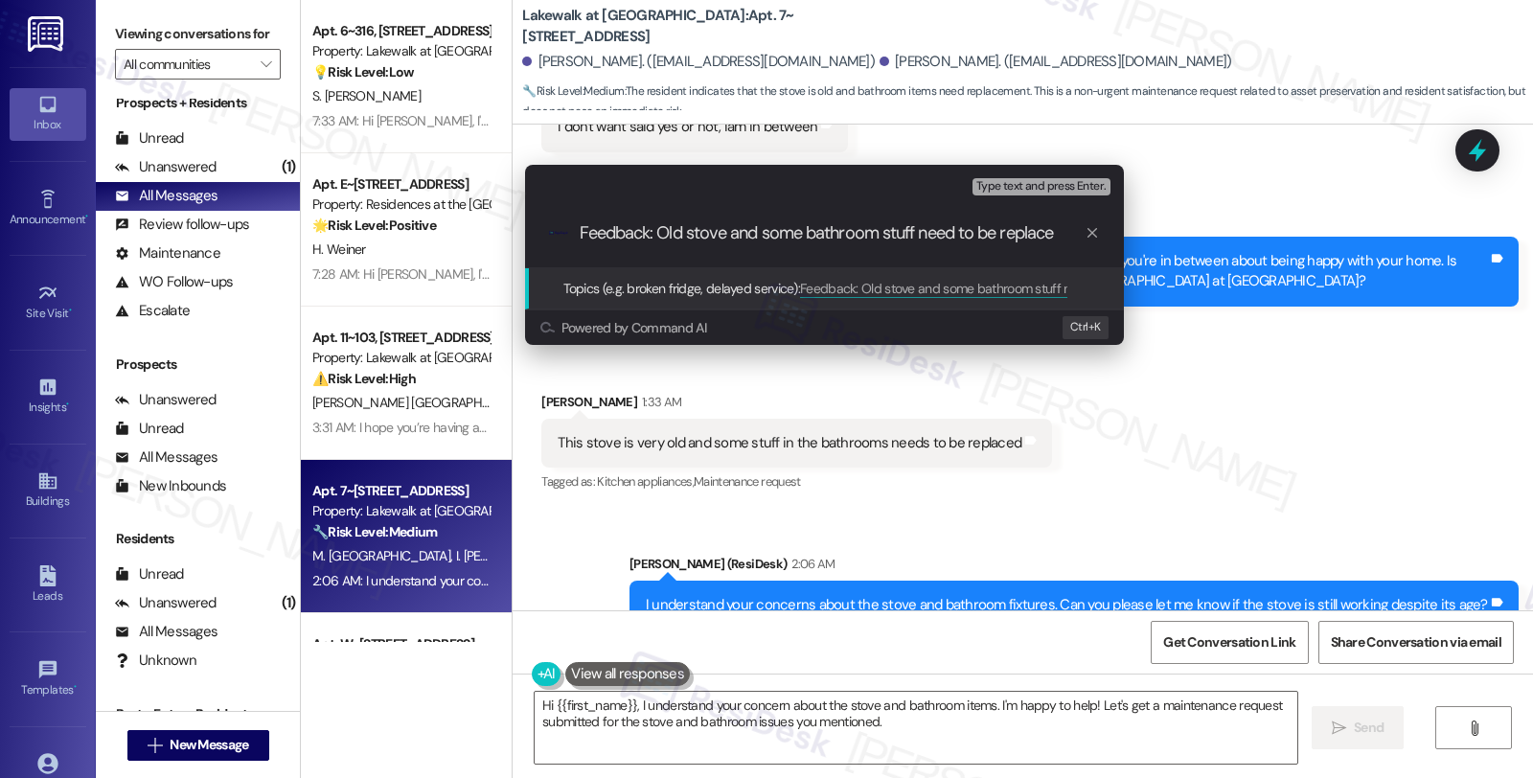
type input "Feedback: Old stove and some bathroom stuff need to be replaced"
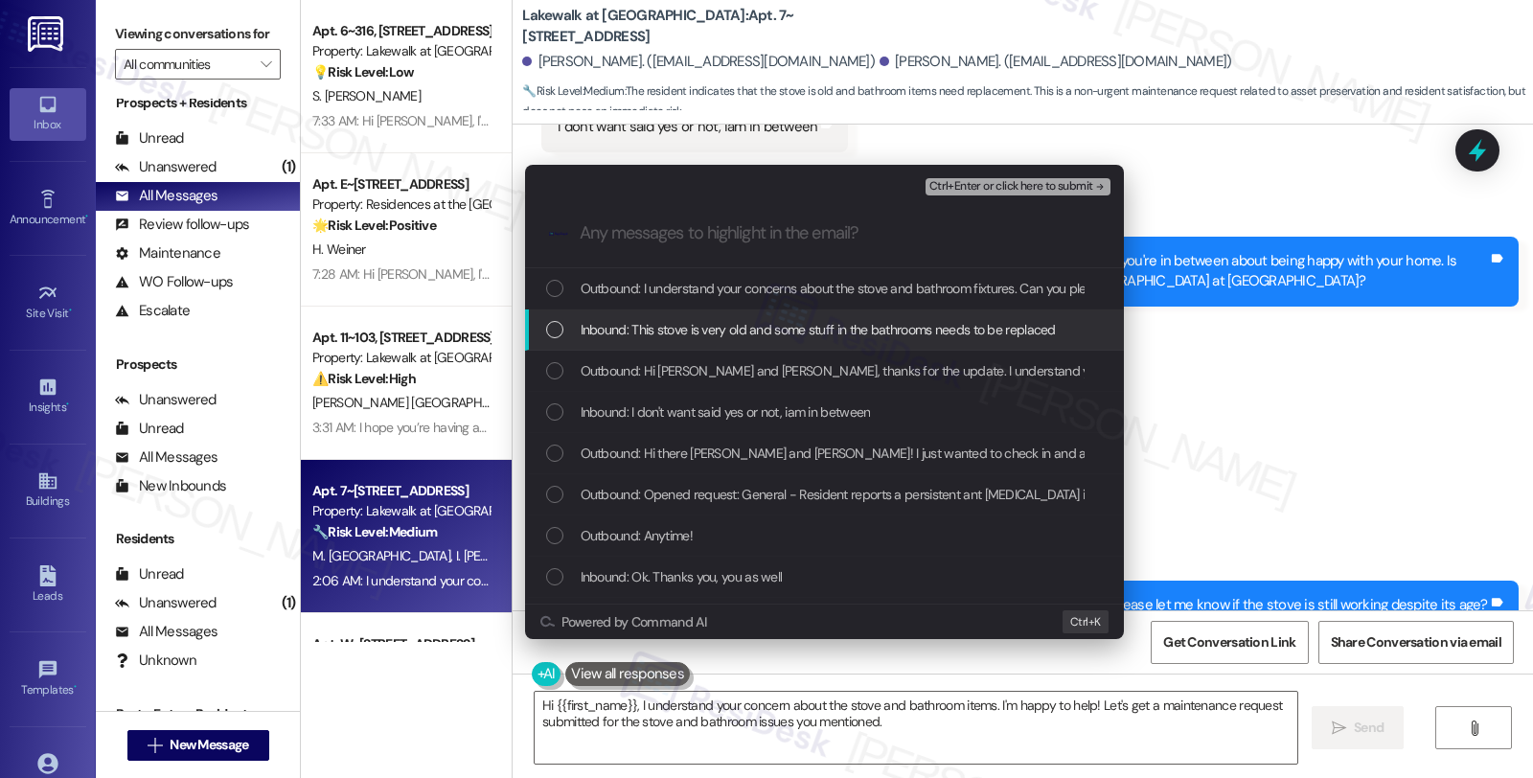
click at [611, 338] on span "Inbound: This stove is very old and some stuff in the bathrooms needs to be rep…" at bounding box center [818, 329] width 475 height 21
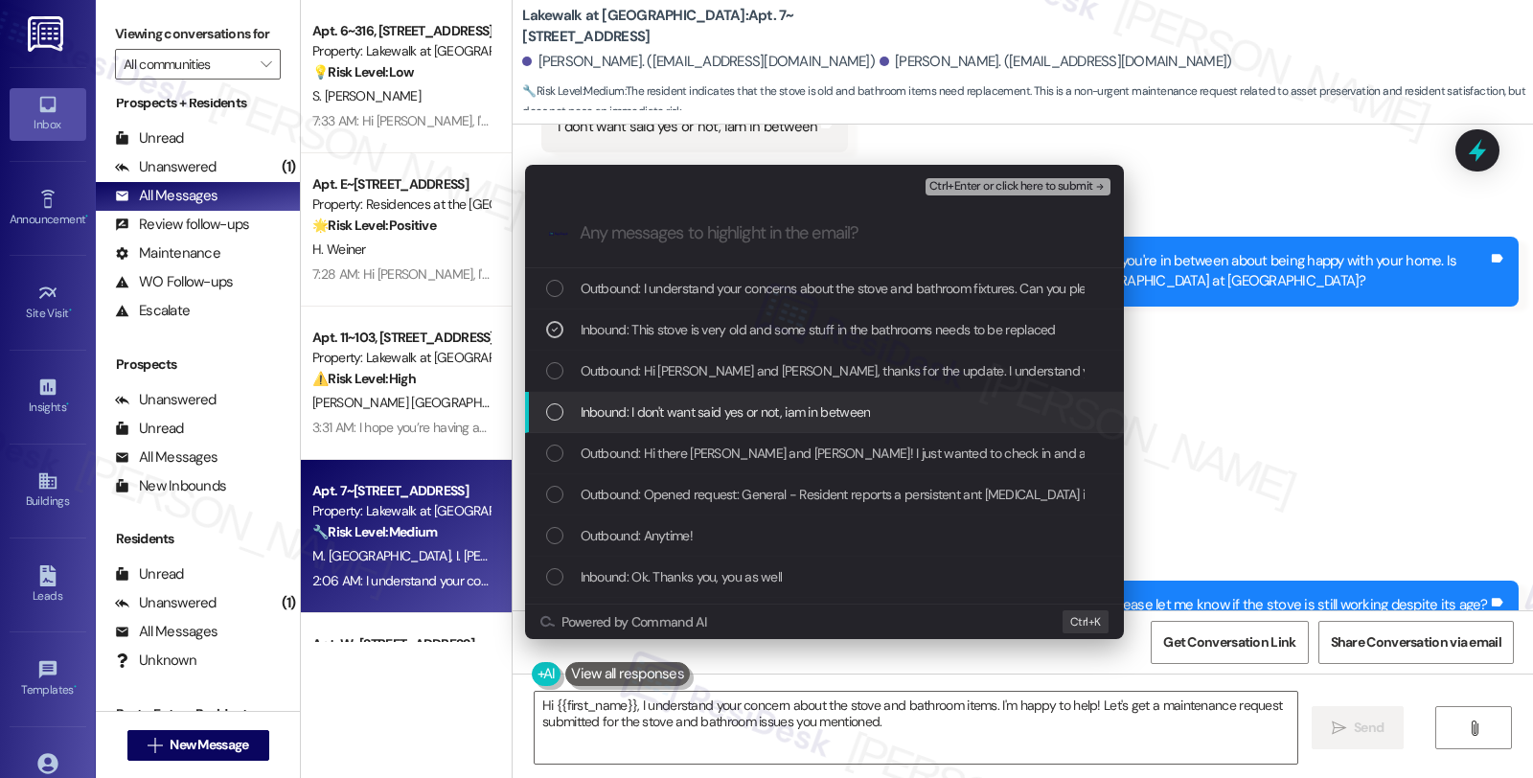
click at [729, 420] on span "Inbound: I don't want said yes or not, iam in between" at bounding box center [726, 412] width 290 height 21
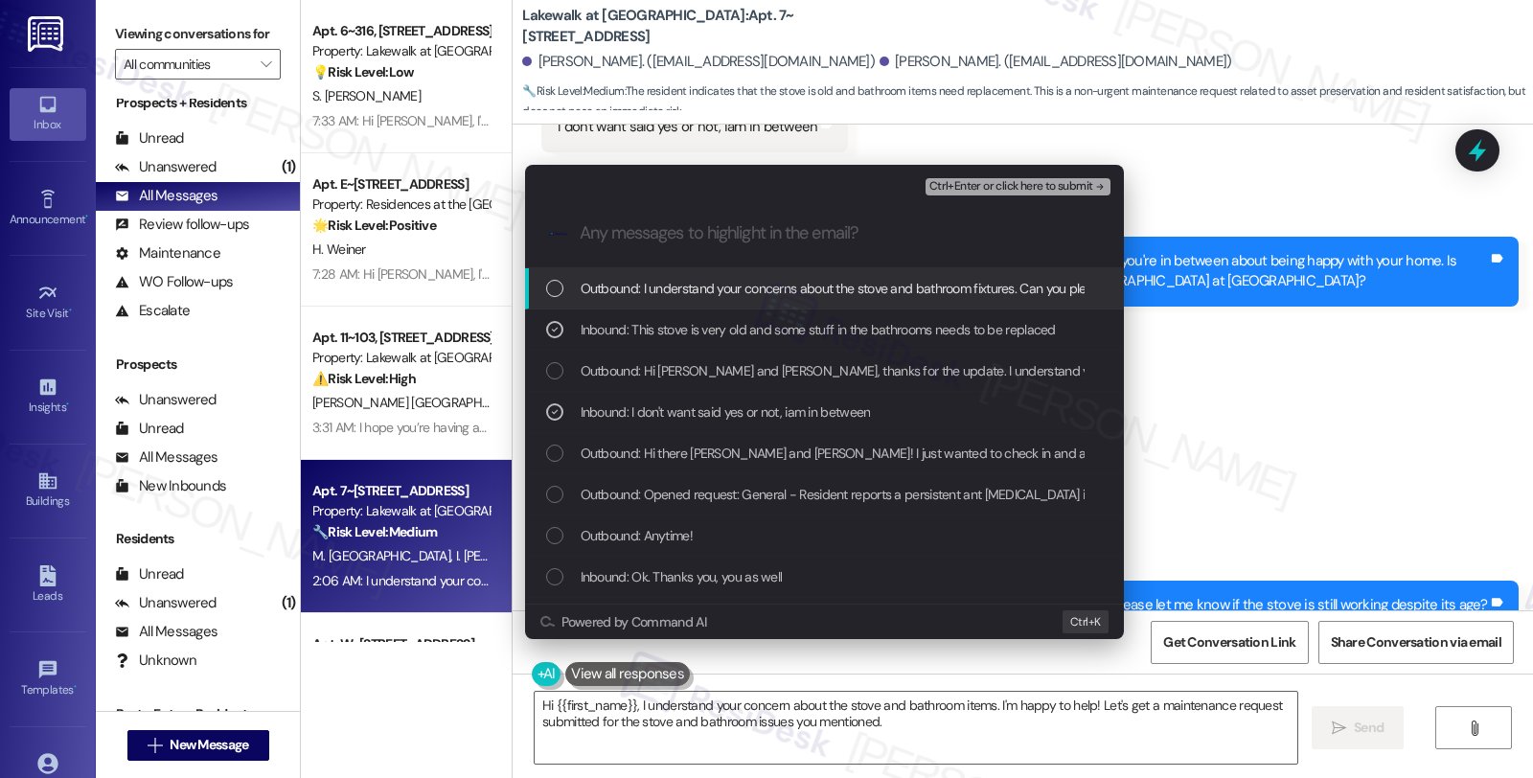
click at [1023, 192] on span "Ctrl+Enter or click here to submit" at bounding box center [1012, 186] width 164 height 13
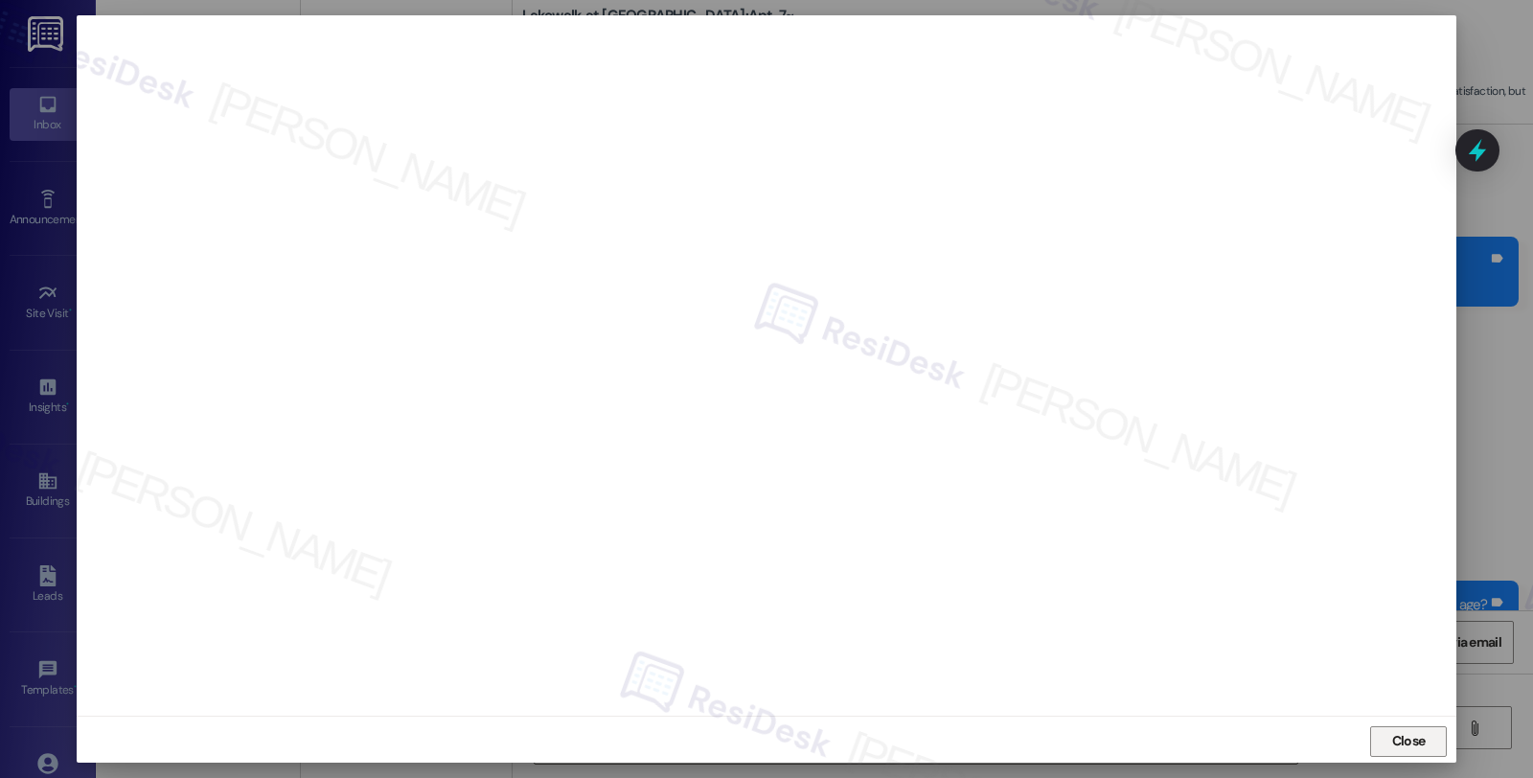
click at [1422, 738] on span "Close" at bounding box center [1409, 741] width 41 height 20
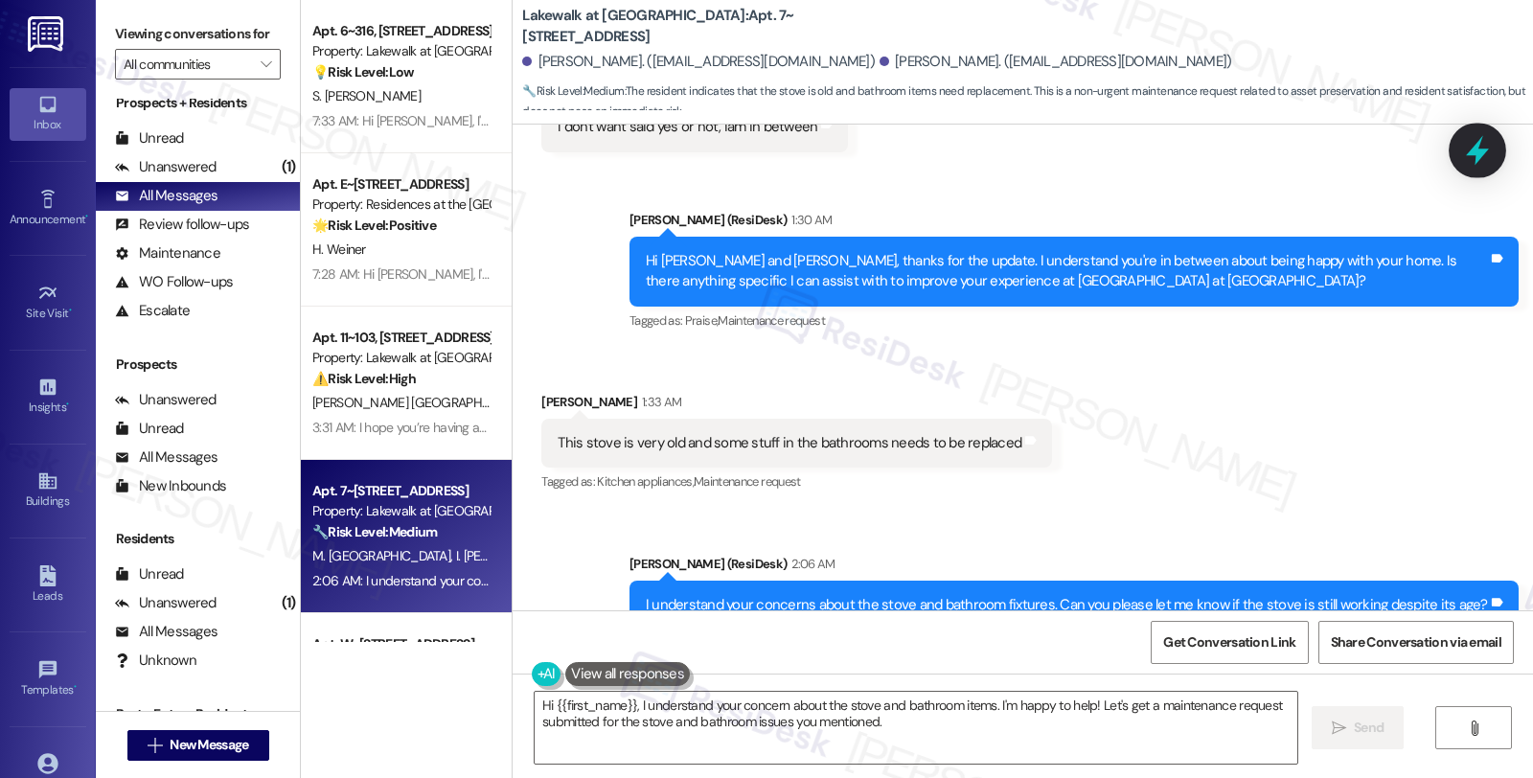
click at [1481, 140] on icon at bounding box center [1477, 151] width 23 height 30
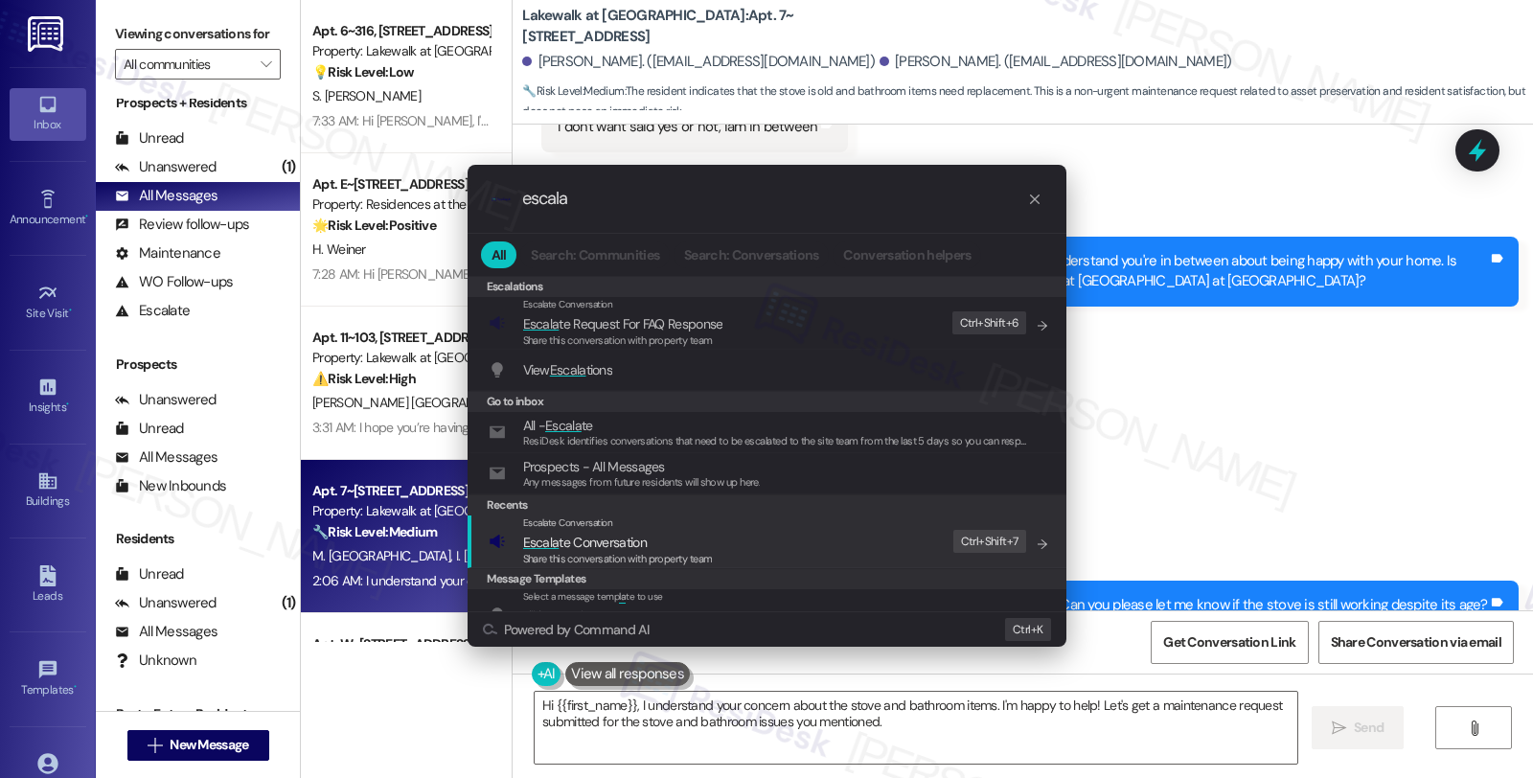
type input "escala"
click at [707, 544] on span "Escala te Conversation" at bounding box center [618, 542] width 190 height 21
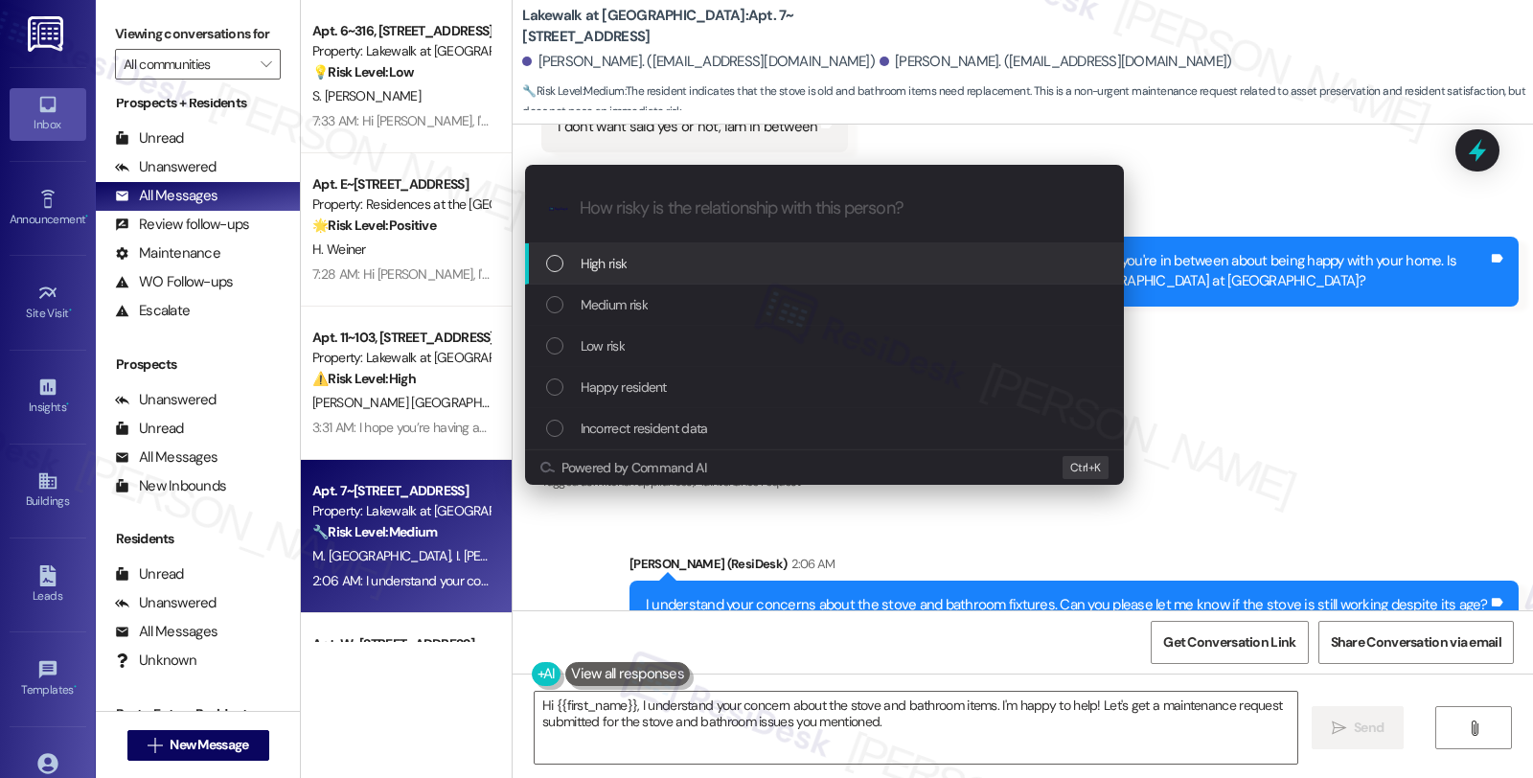
click at [648, 352] on div "Low risk" at bounding box center [826, 345] width 561 height 21
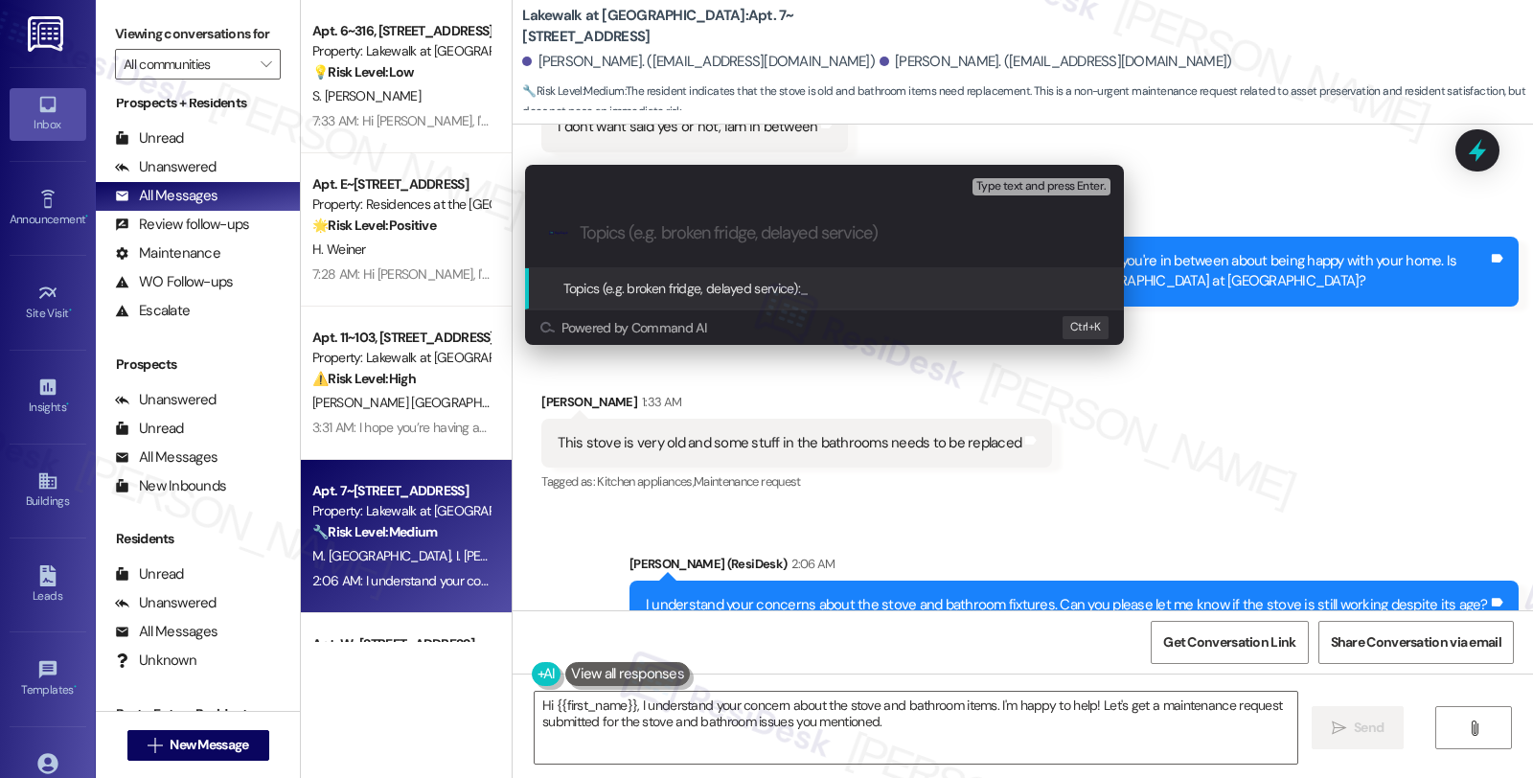
paste input "Feedback: Old stove and some bathroom stuff need to be replaced"
type input "Feedback: Old stove and some bathroom stuff need to be replaced"
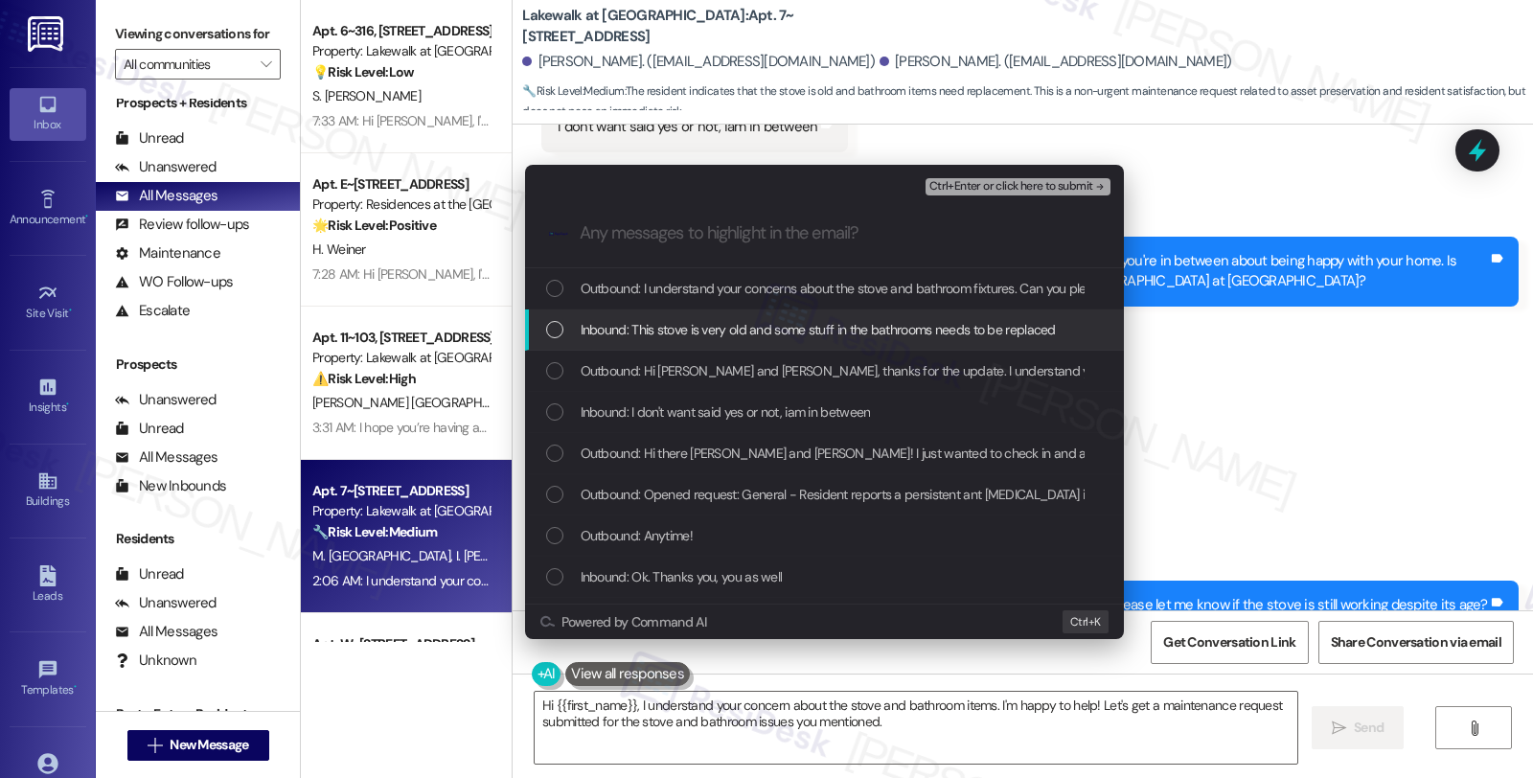
click at [687, 335] on span "Inbound: This stove is very old and some stuff in the bathrooms needs to be rep…" at bounding box center [818, 329] width 475 height 21
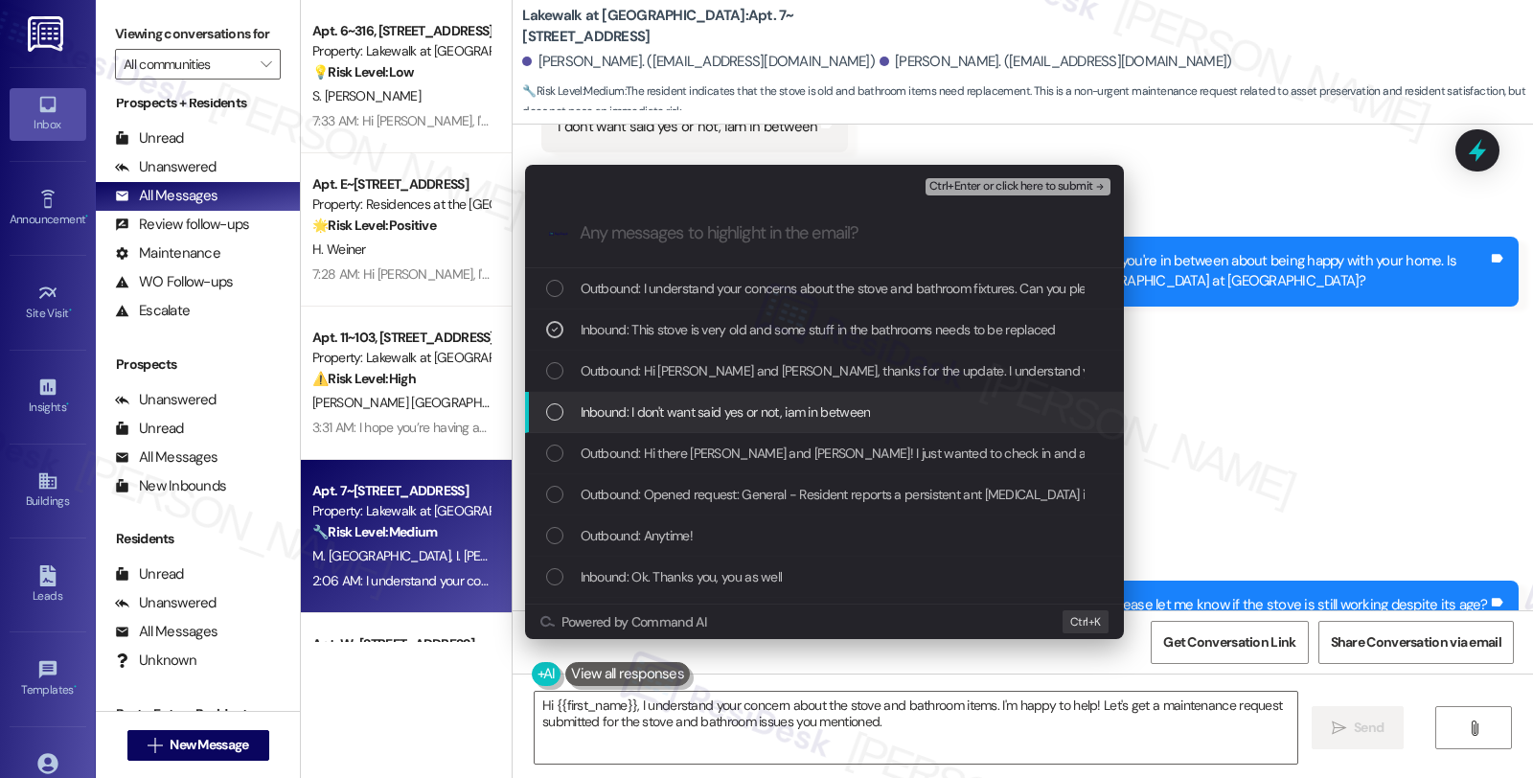
click at [683, 413] on span "Inbound: I don't want said yes or not, iam in between" at bounding box center [726, 412] width 290 height 21
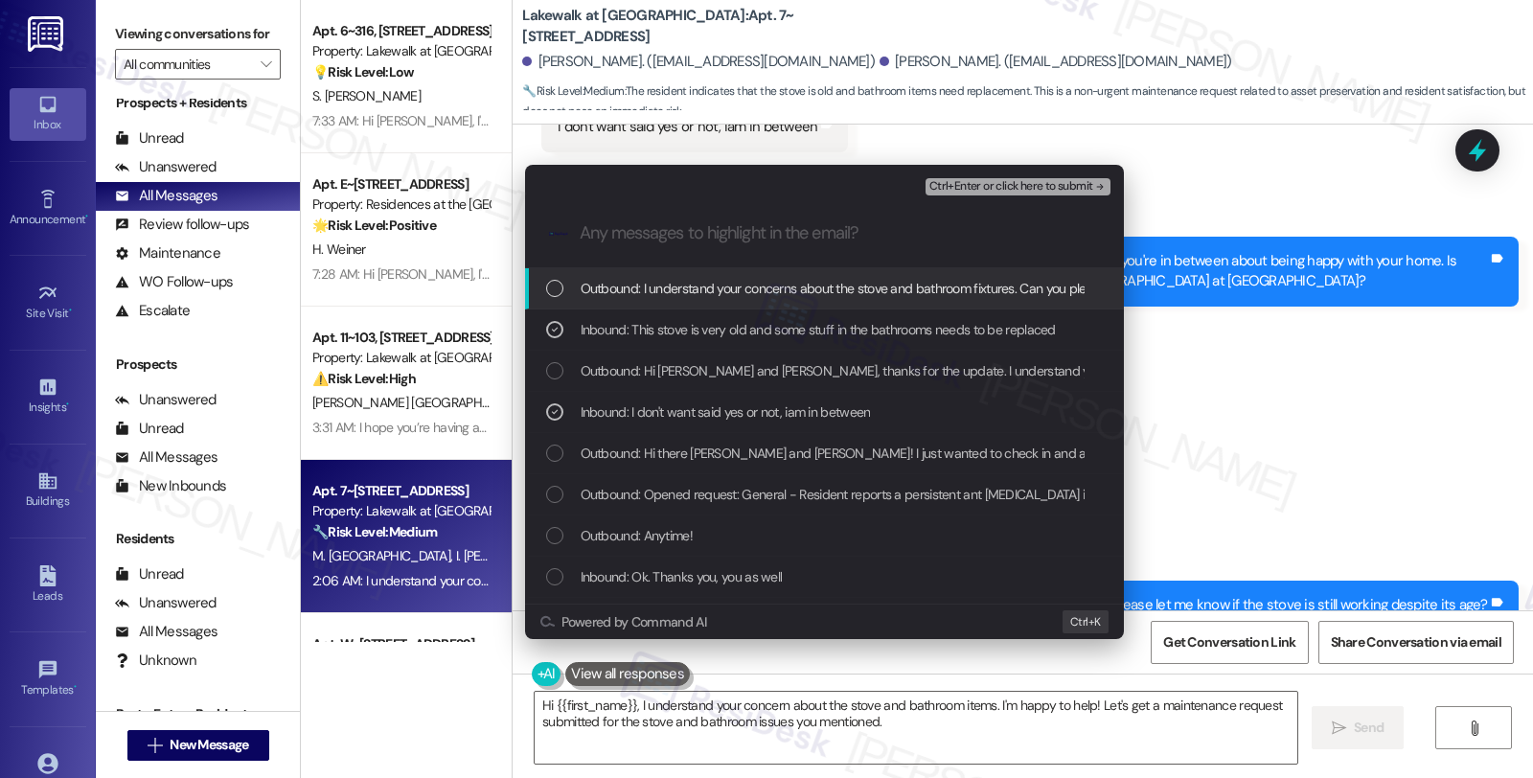
click at [982, 193] on span "Ctrl+Enter or click here to submit" at bounding box center [1012, 186] width 164 height 13
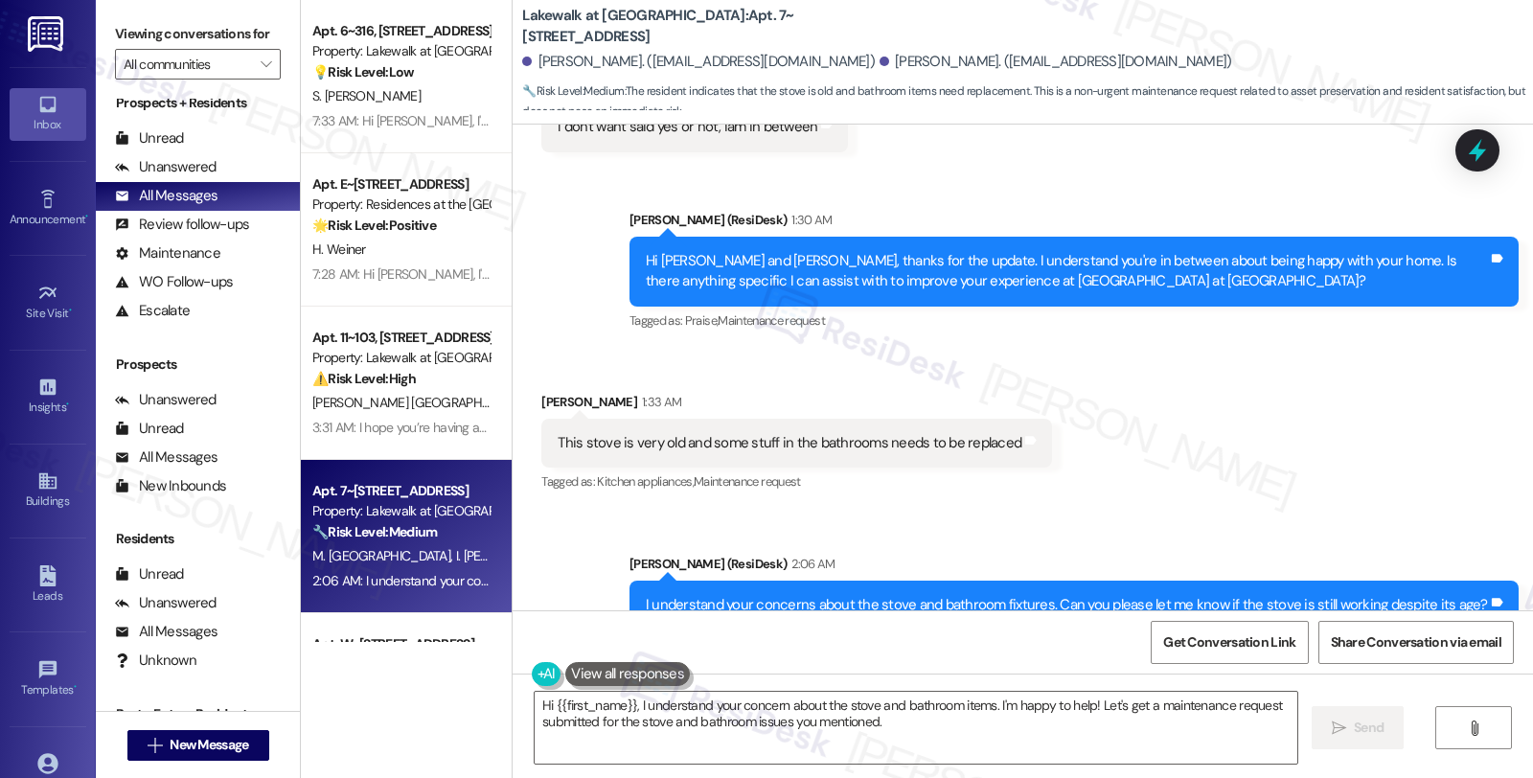
scroll to position [4661, 0]
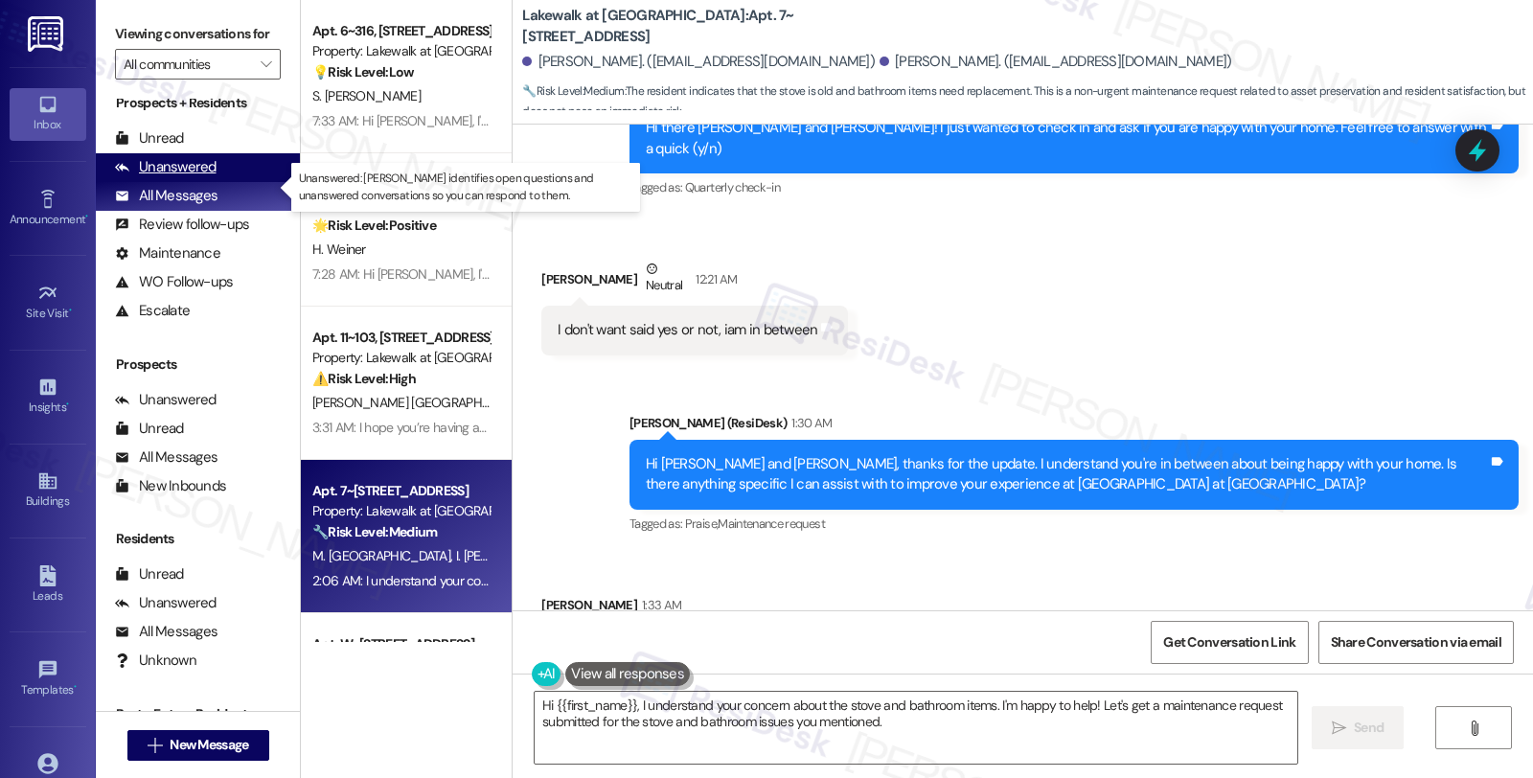
click at [194, 177] on div "Unanswered" at bounding box center [166, 167] width 102 height 20
